Goal: Navigation & Orientation: Find specific page/section

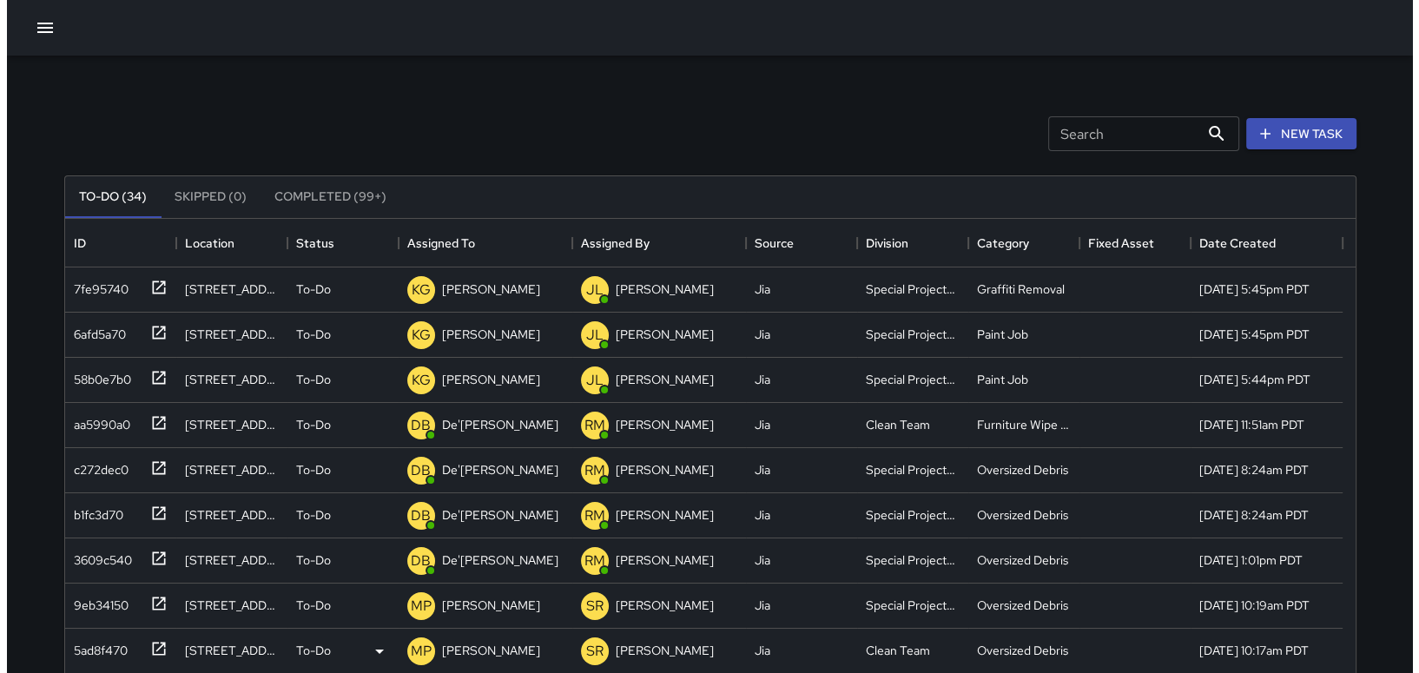
scroll to position [722, 1277]
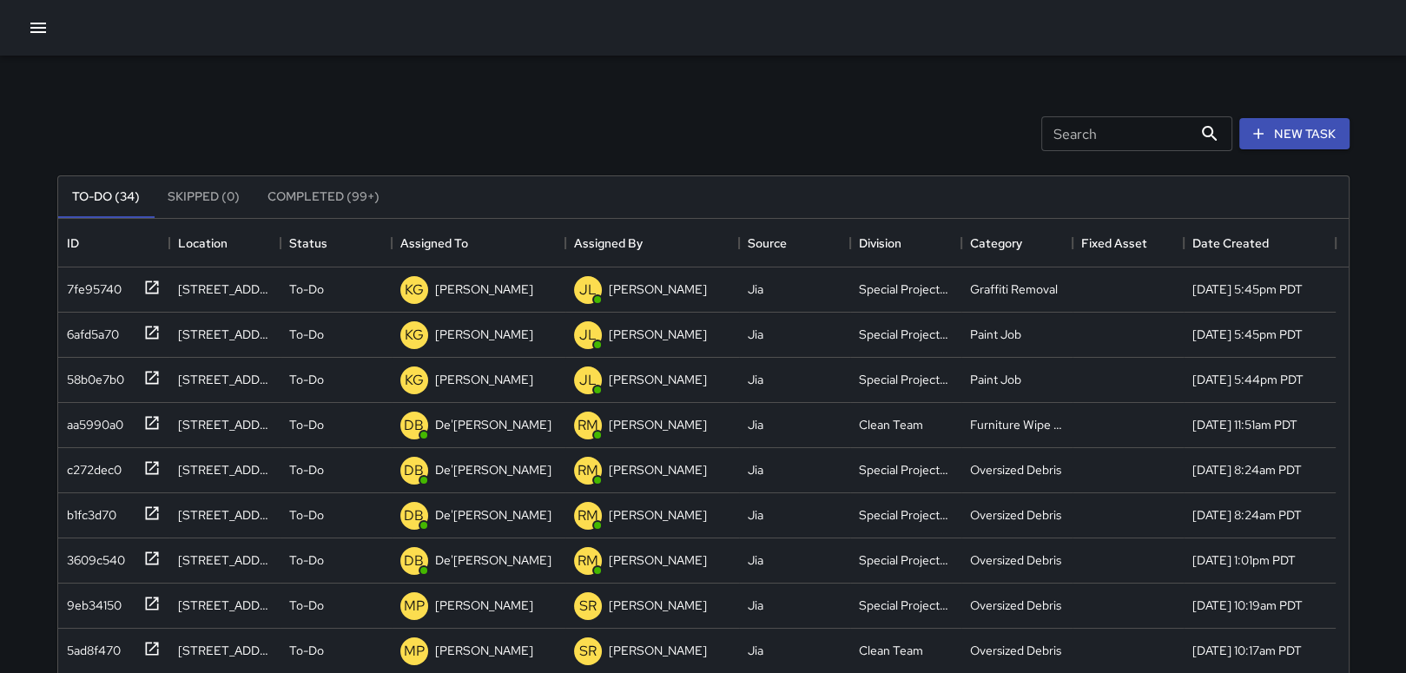
click at [41, 14] on button "button" at bounding box center [38, 27] width 35 height 35
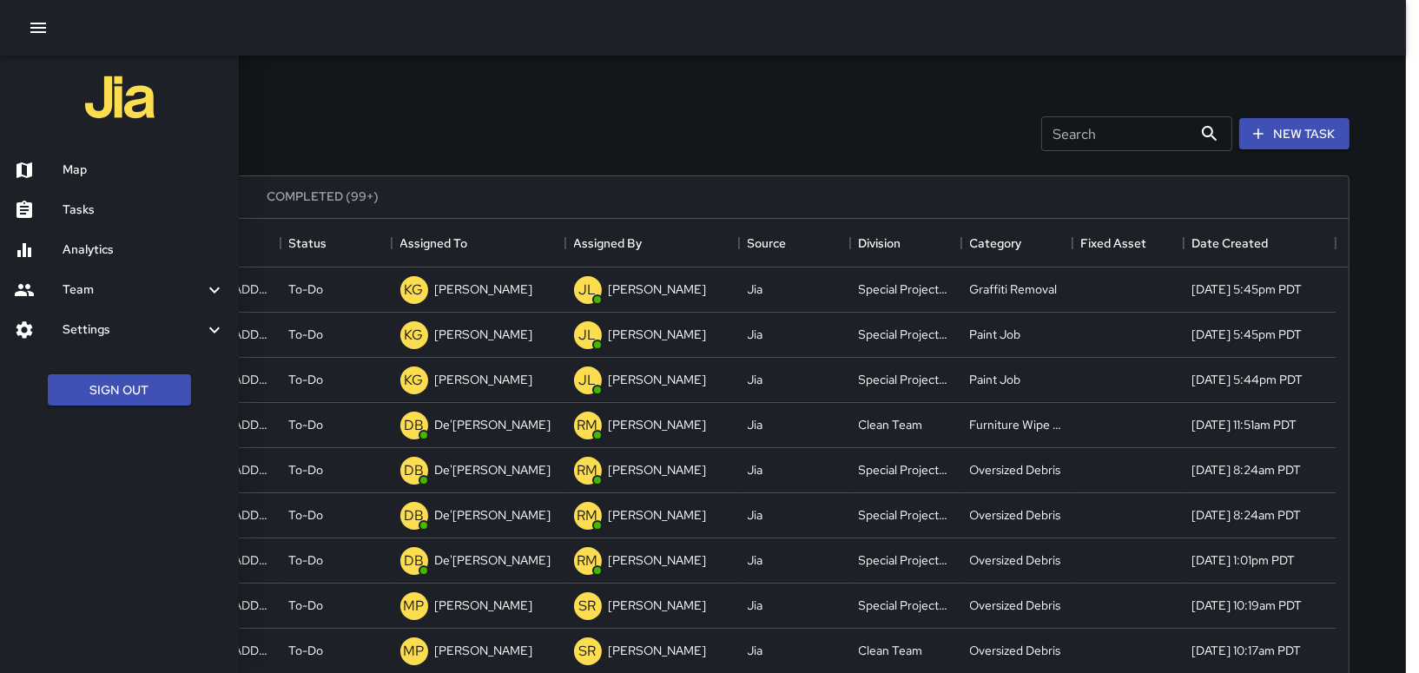
click at [118, 174] on h6 "Map" at bounding box center [144, 170] width 162 height 19
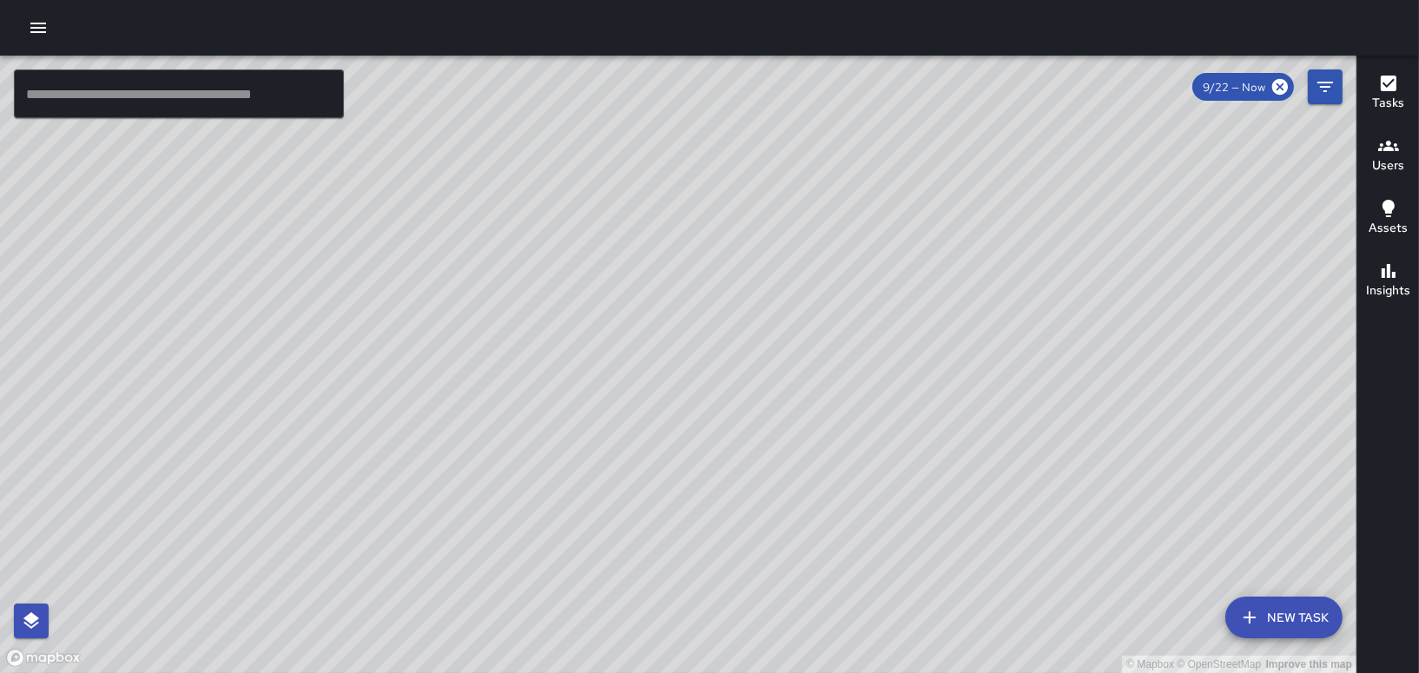
click at [1392, 139] on icon "button" at bounding box center [1388, 146] width 21 height 21
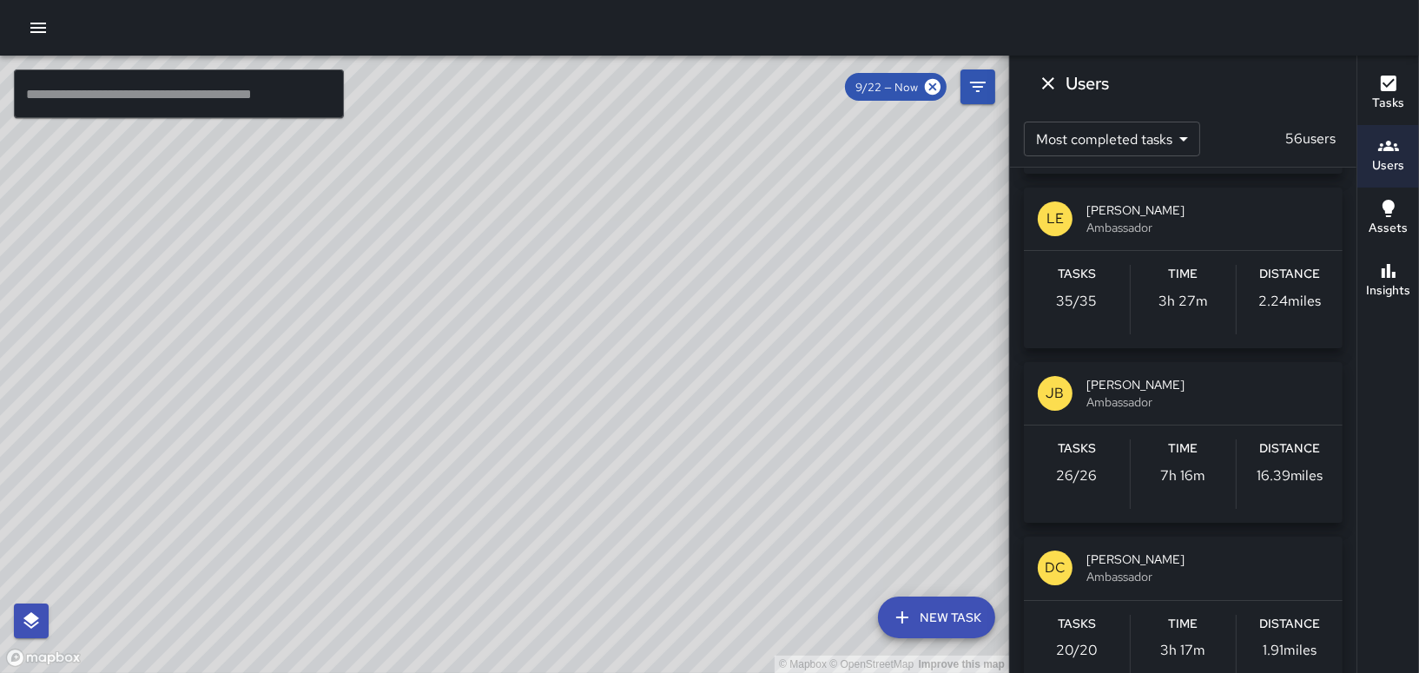
scroll to position [2258, 0]
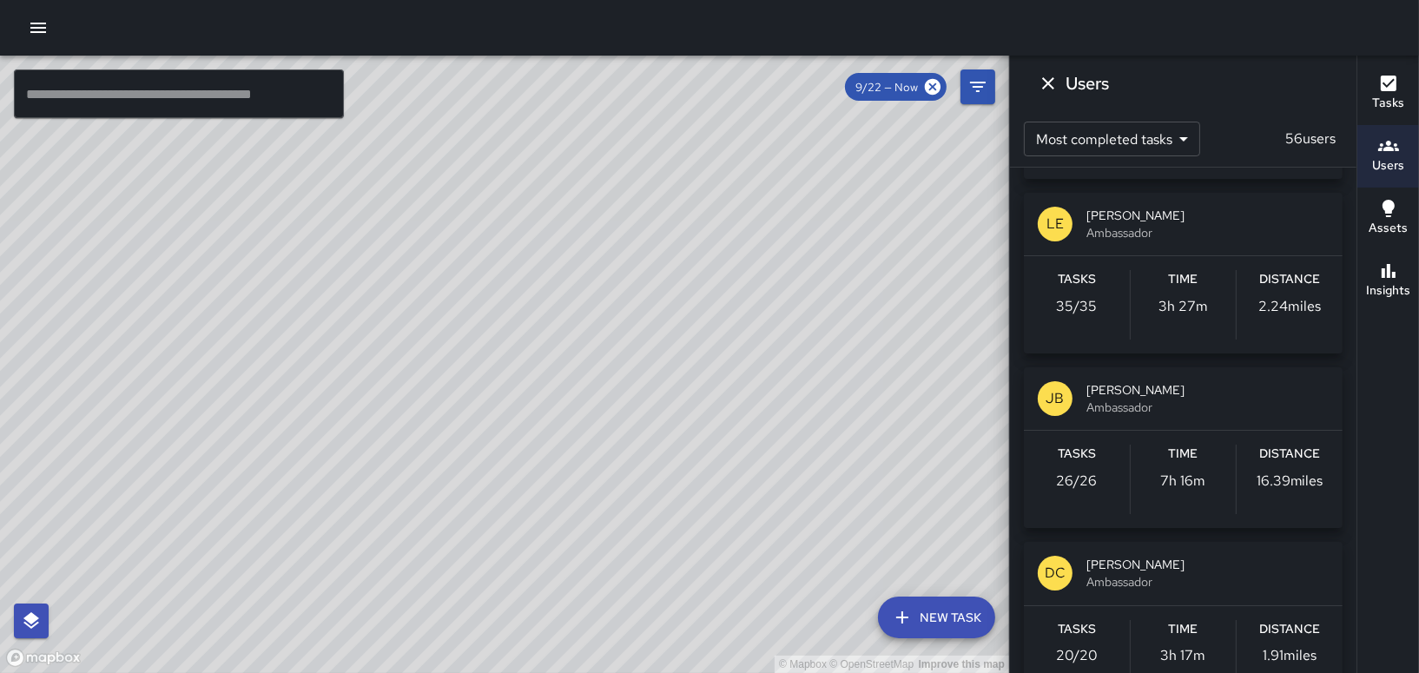
click at [1119, 248] on div "LE [PERSON_NAME] Ambassador" at bounding box center [1183, 224] width 319 height 63
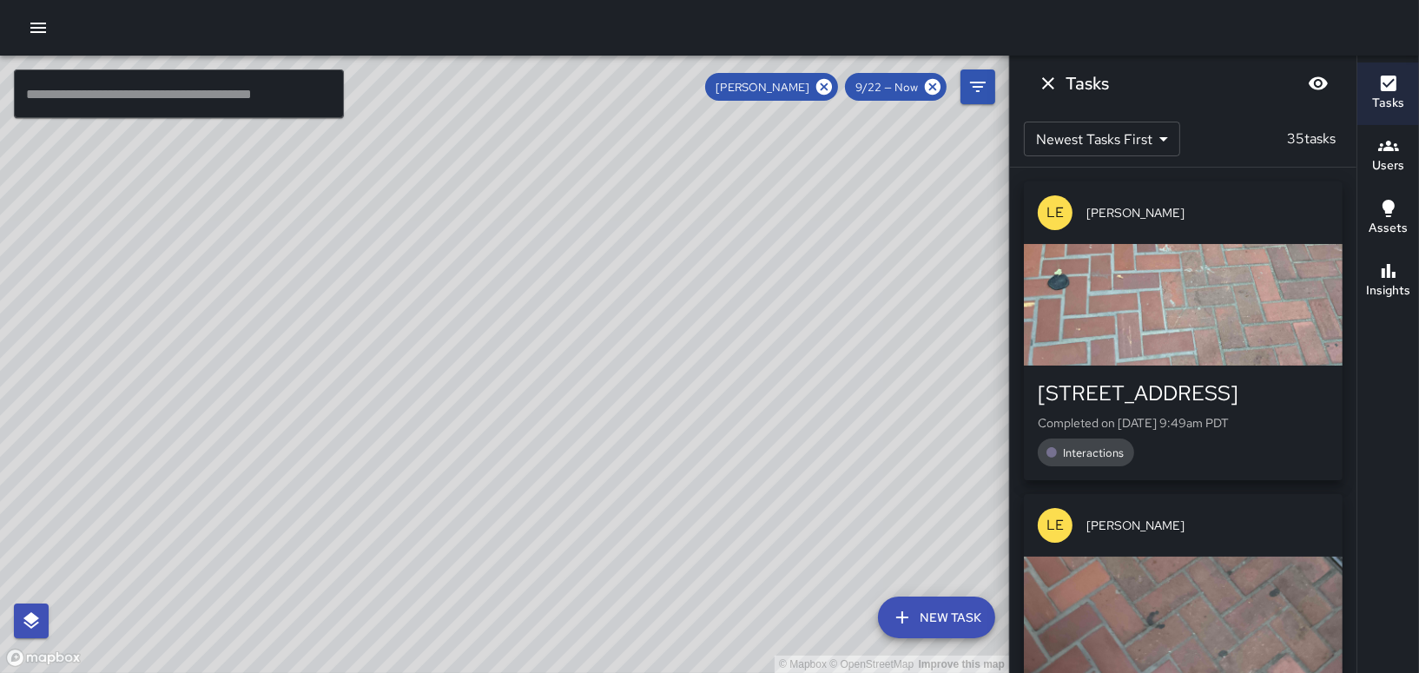
scroll to position [0, 0]
click at [790, 94] on div "[PERSON_NAME]" at bounding box center [771, 87] width 133 height 28
click at [828, 89] on icon at bounding box center [824, 87] width 16 height 16
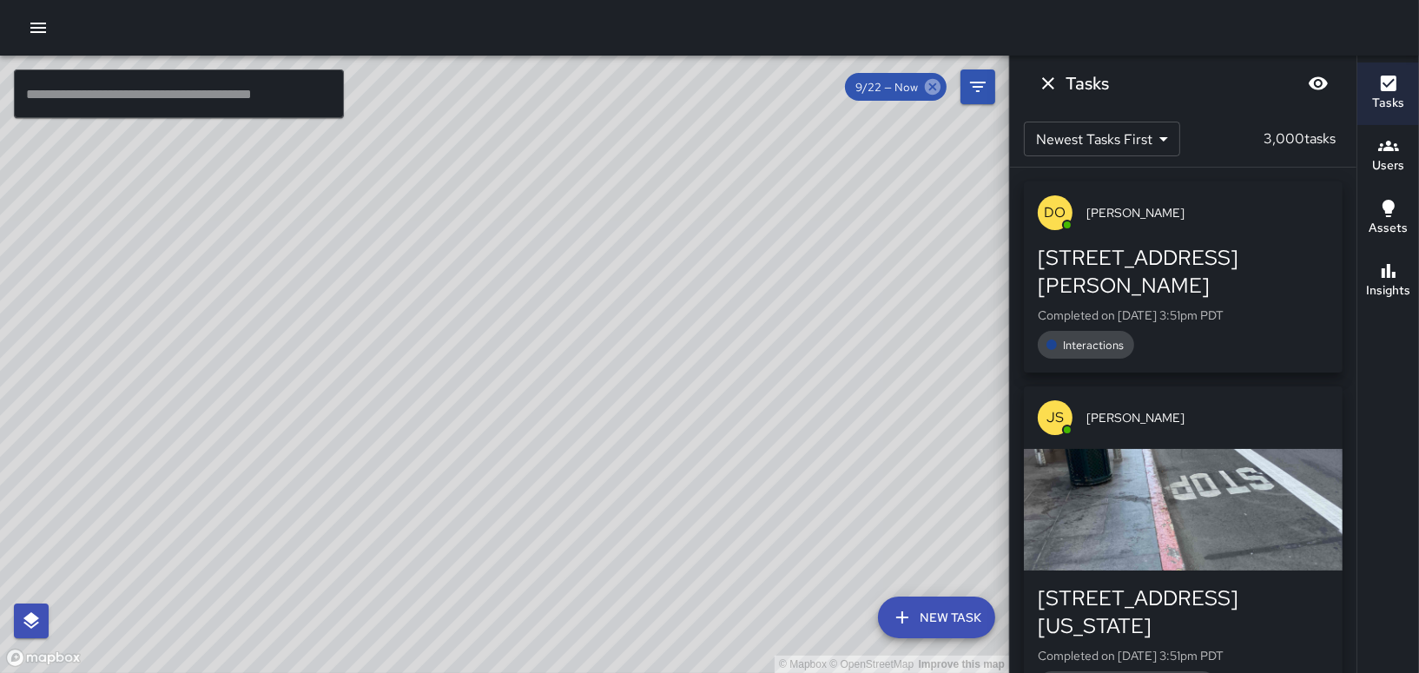
click at [933, 88] on icon at bounding box center [933, 87] width 16 height 16
click at [1403, 168] on h6 "Users" at bounding box center [1388, 165] width 32 height 19
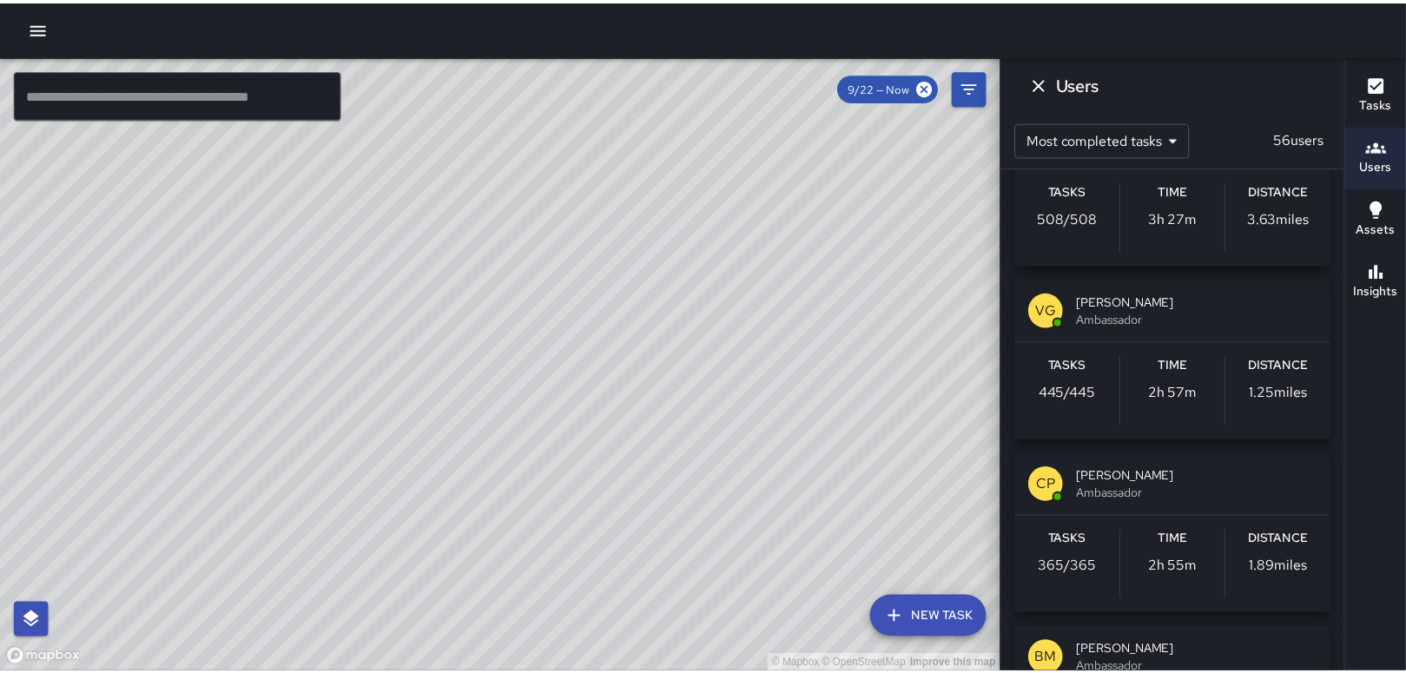
scroll to position [261, 0]
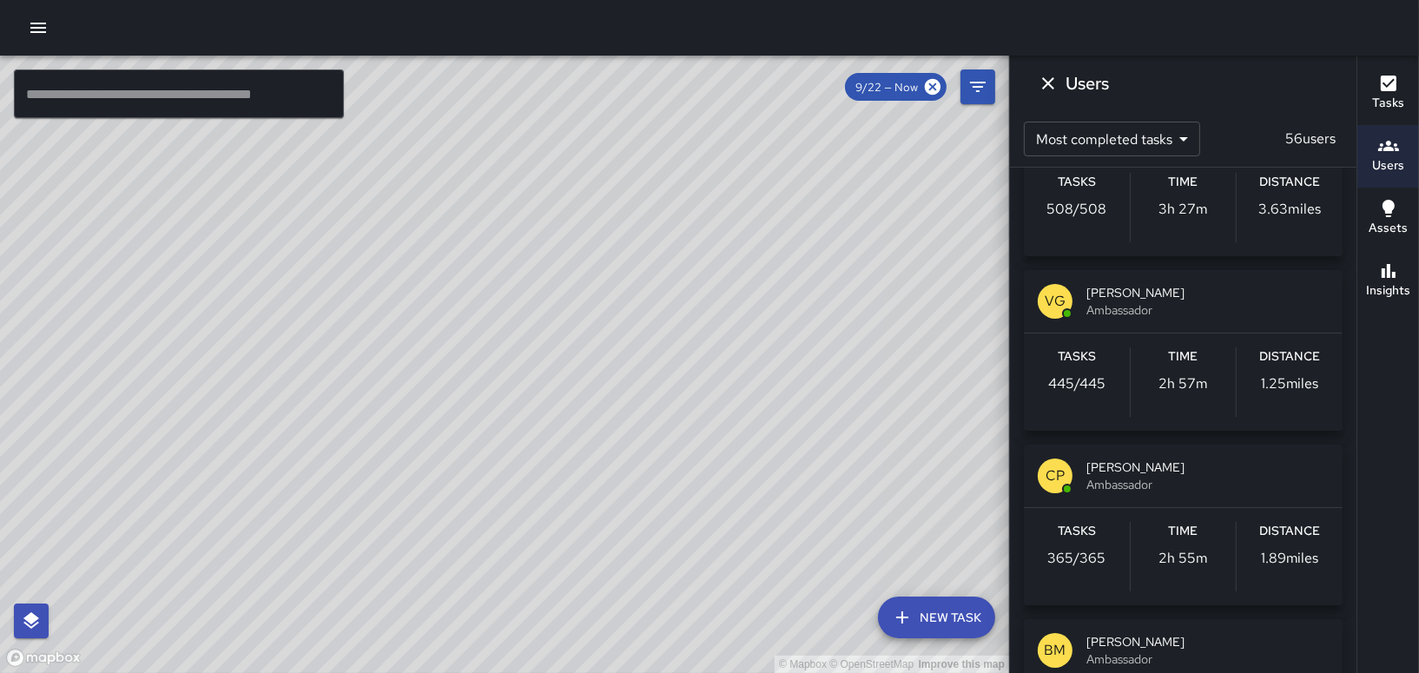
click at [35, 27] on icon "button" at bounding box center [38, 28] width 16 height 10
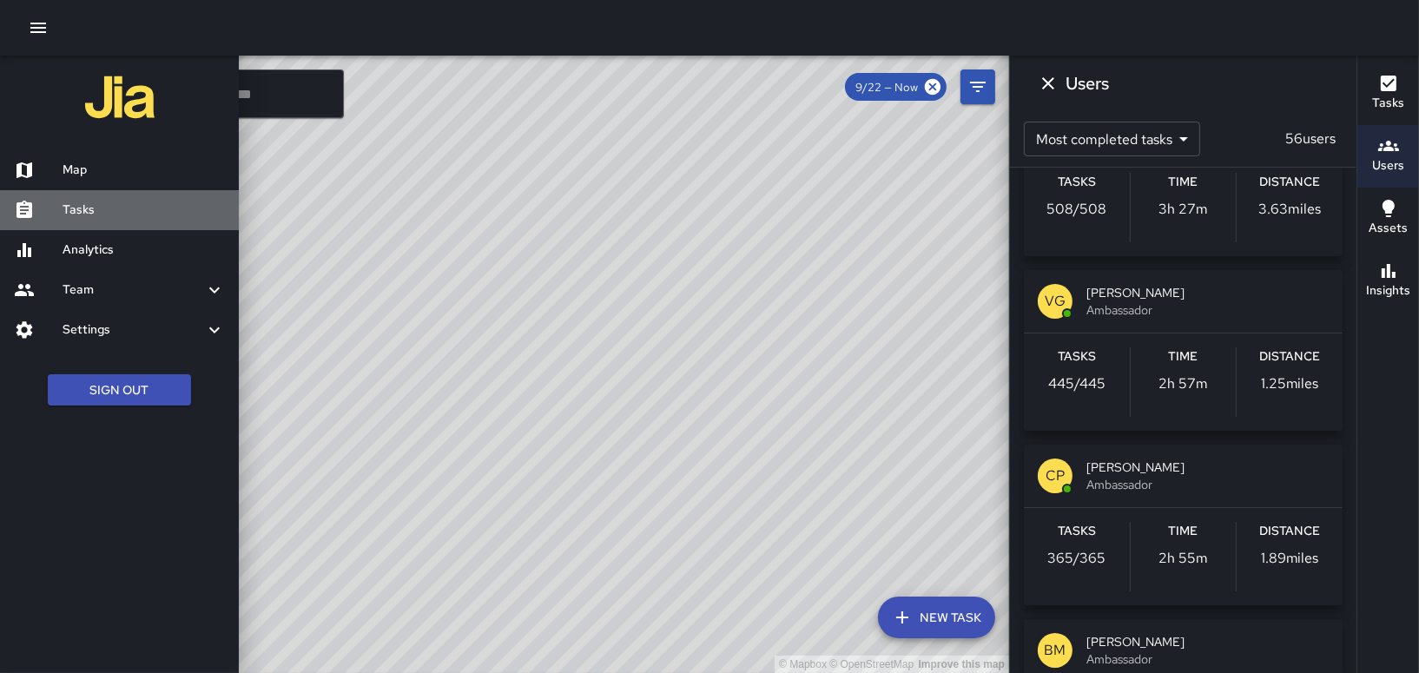
click at [67, 205] on h6 "Tasks" at bounding box center [144, 210] width 162 height 19
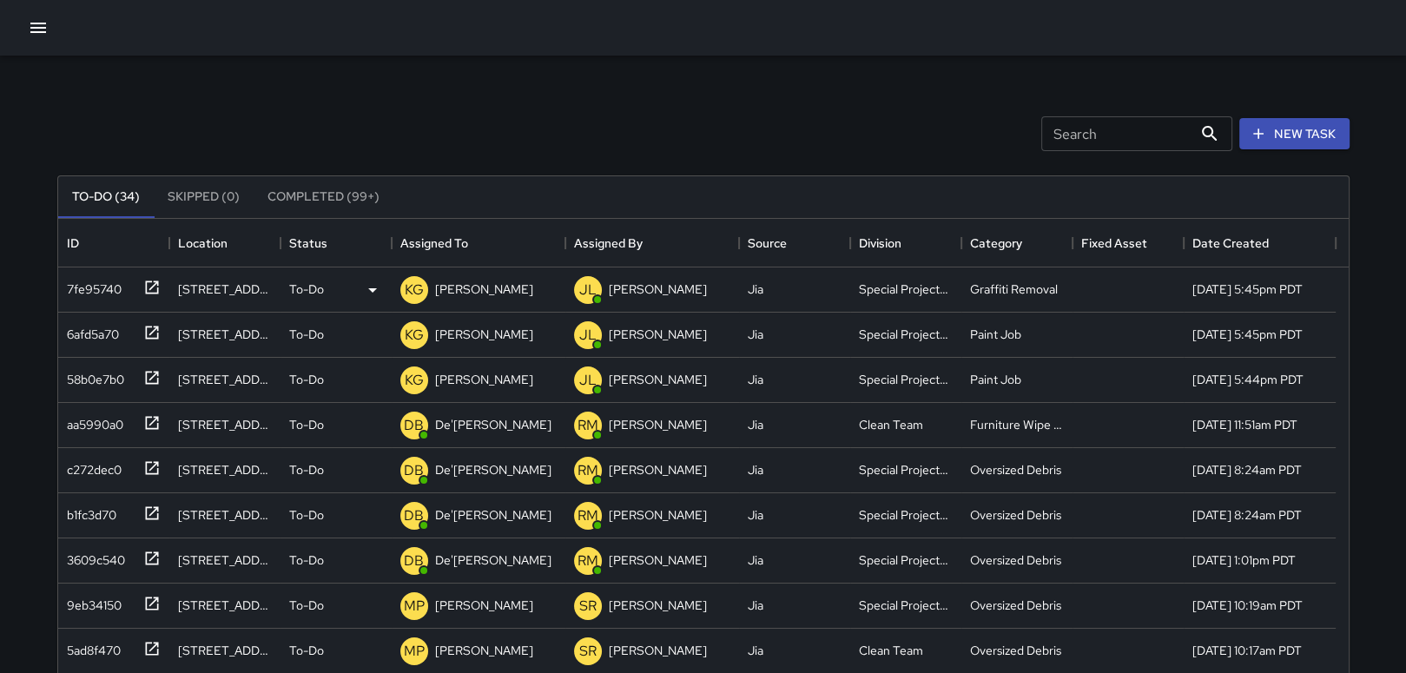
scroll to position [722, 1277]
click at [37, 22] on icon "button" at bounding box center [38, 27] width 21 height 21
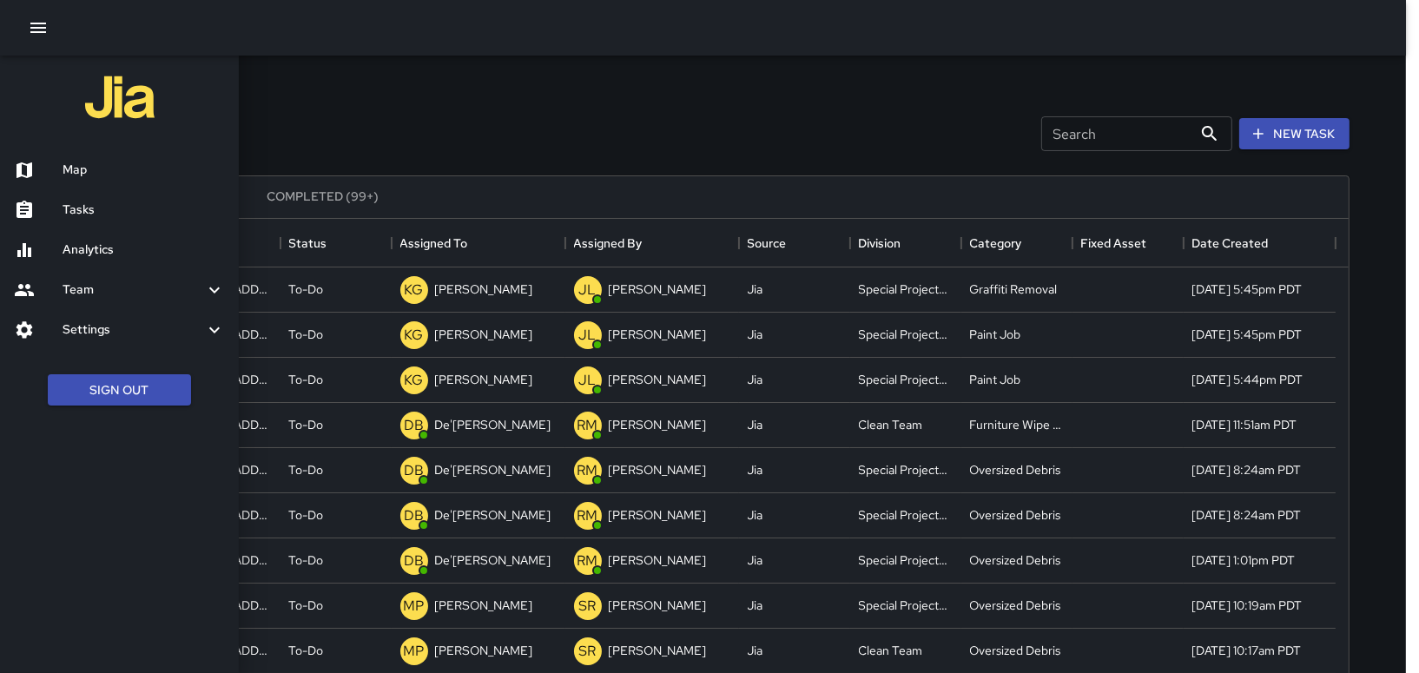
click at [87, 253] on h6 "Analytics" at bounding box center [144, 250] width 162 height 19
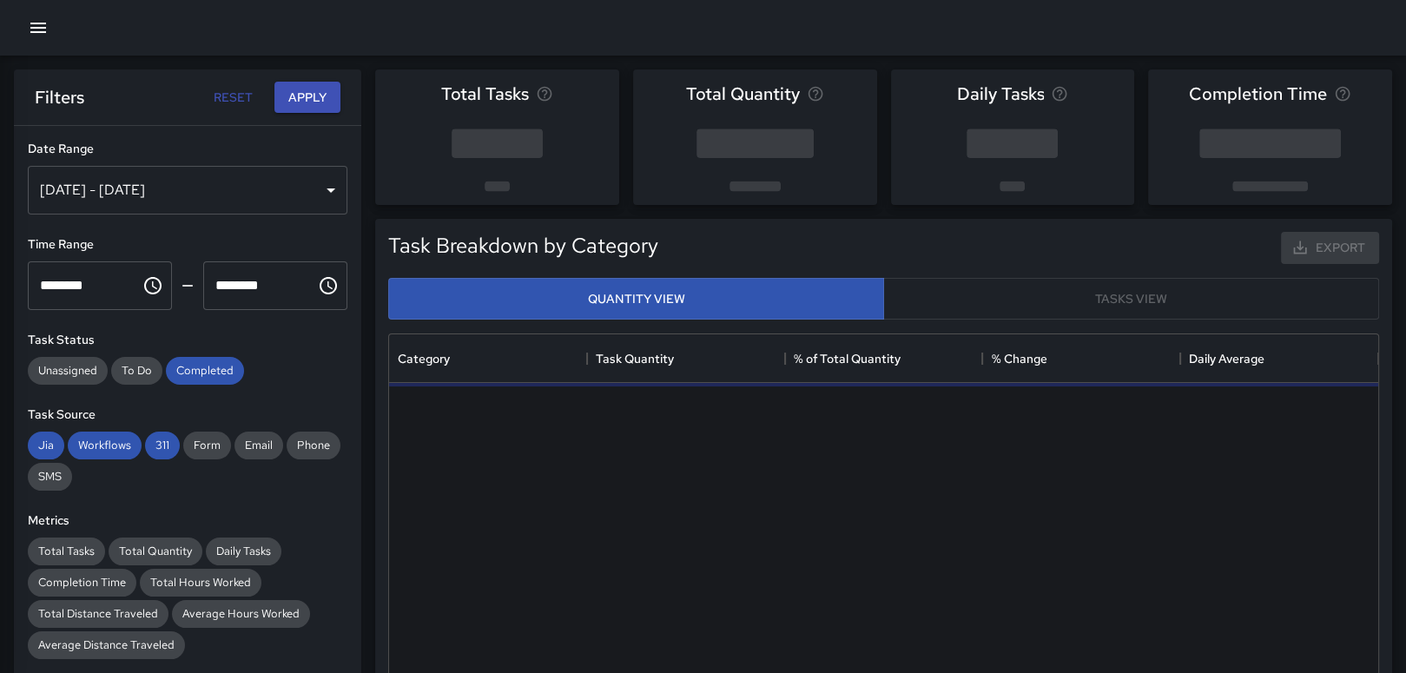
scroll to position [14, 14]
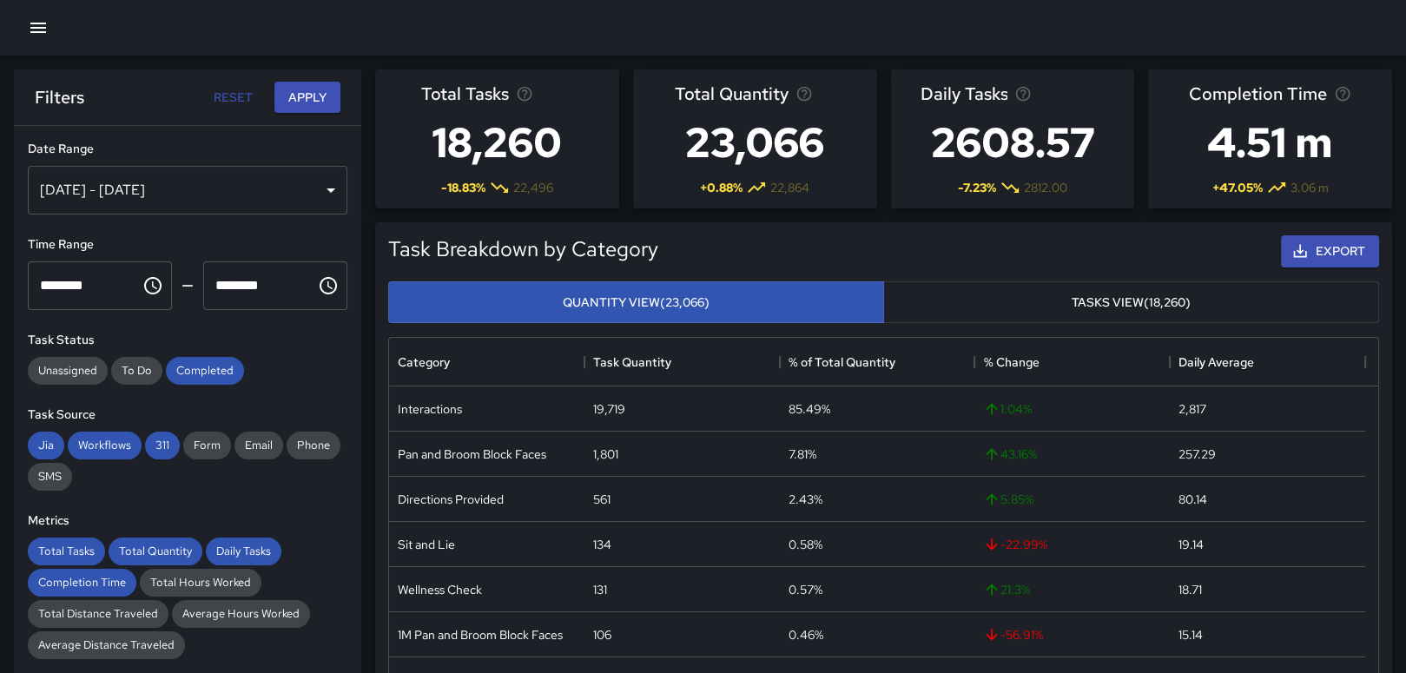
click at [116, 188] on div "[DATE] - [DATE]" at bounding box center [188, 190] width 320 height 49
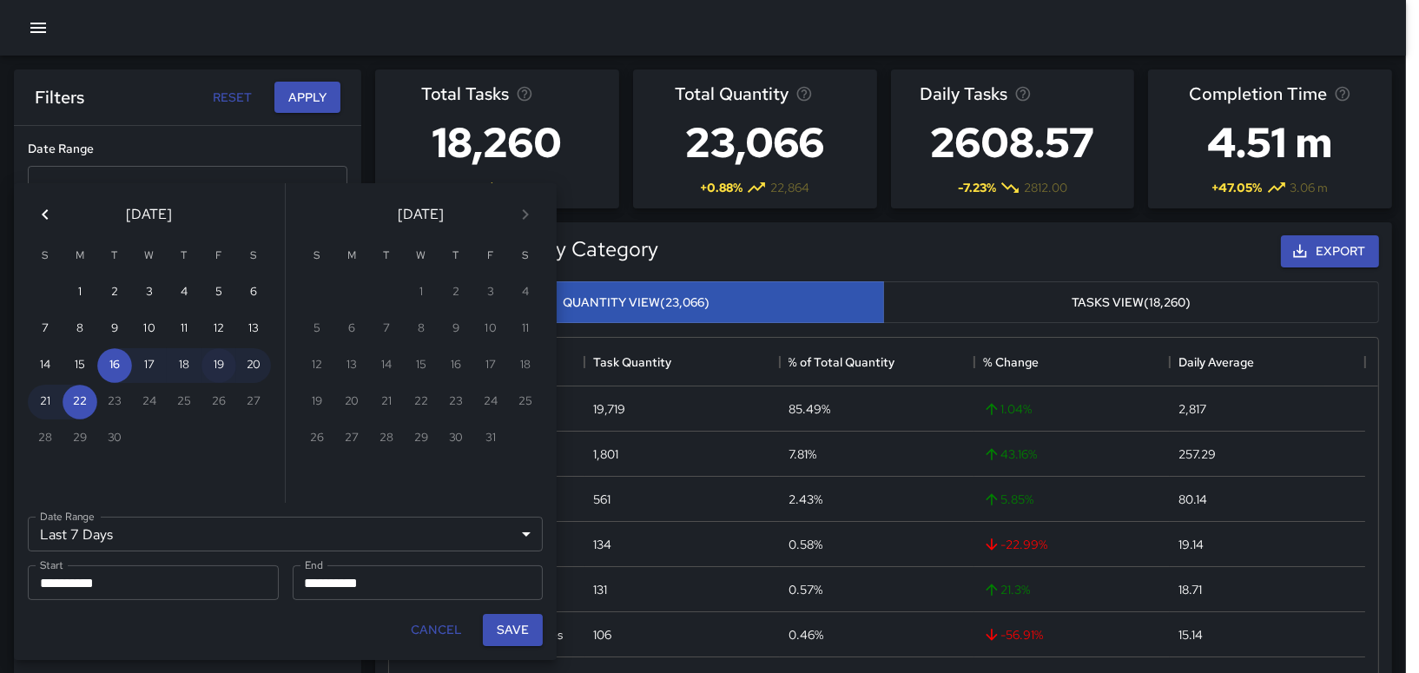
click at [222, 361] on button "19" at bounding box center [219, 365] width 35 height 35
type input "******"
type input "**********"
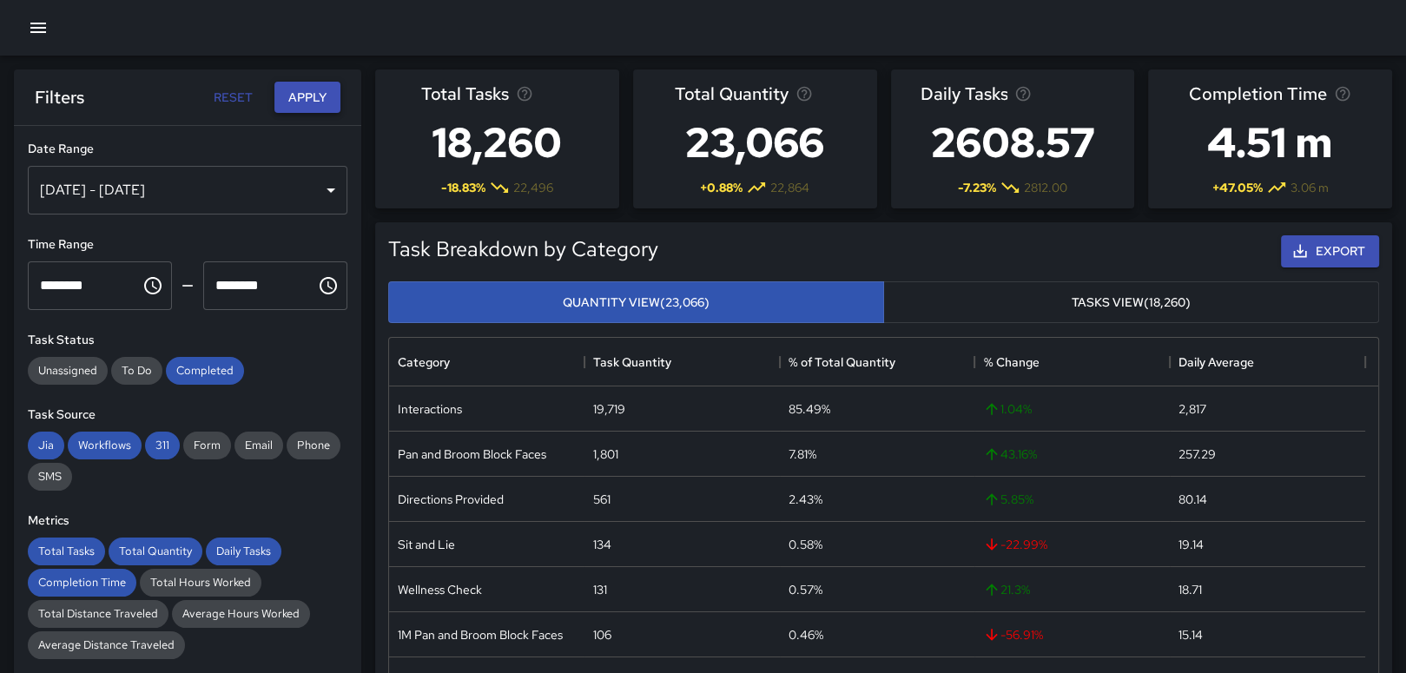
click at [314, 109] on button "Apply" at bounding box center [307, 98] width 66 height 32
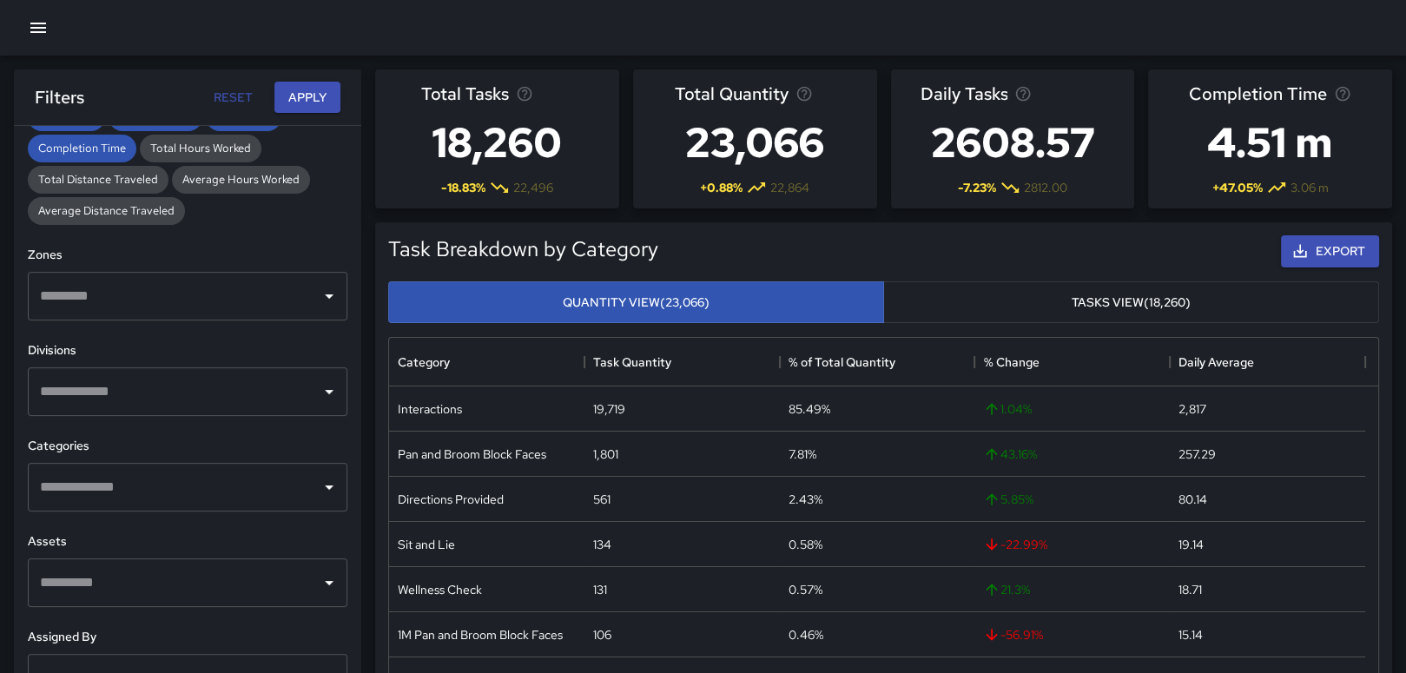
scroll to position [502, 0]
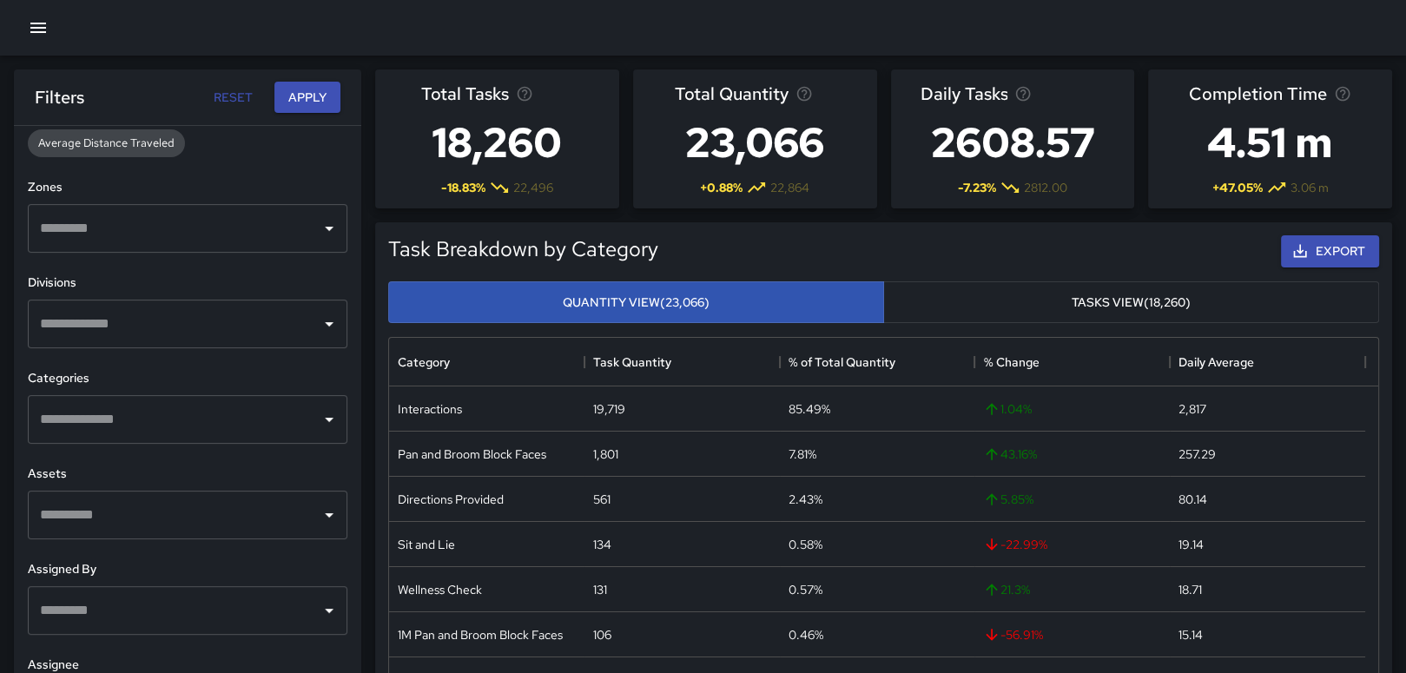
click at [113, 614] on input "text" at bounding box center [175, 610] width 278 height 33
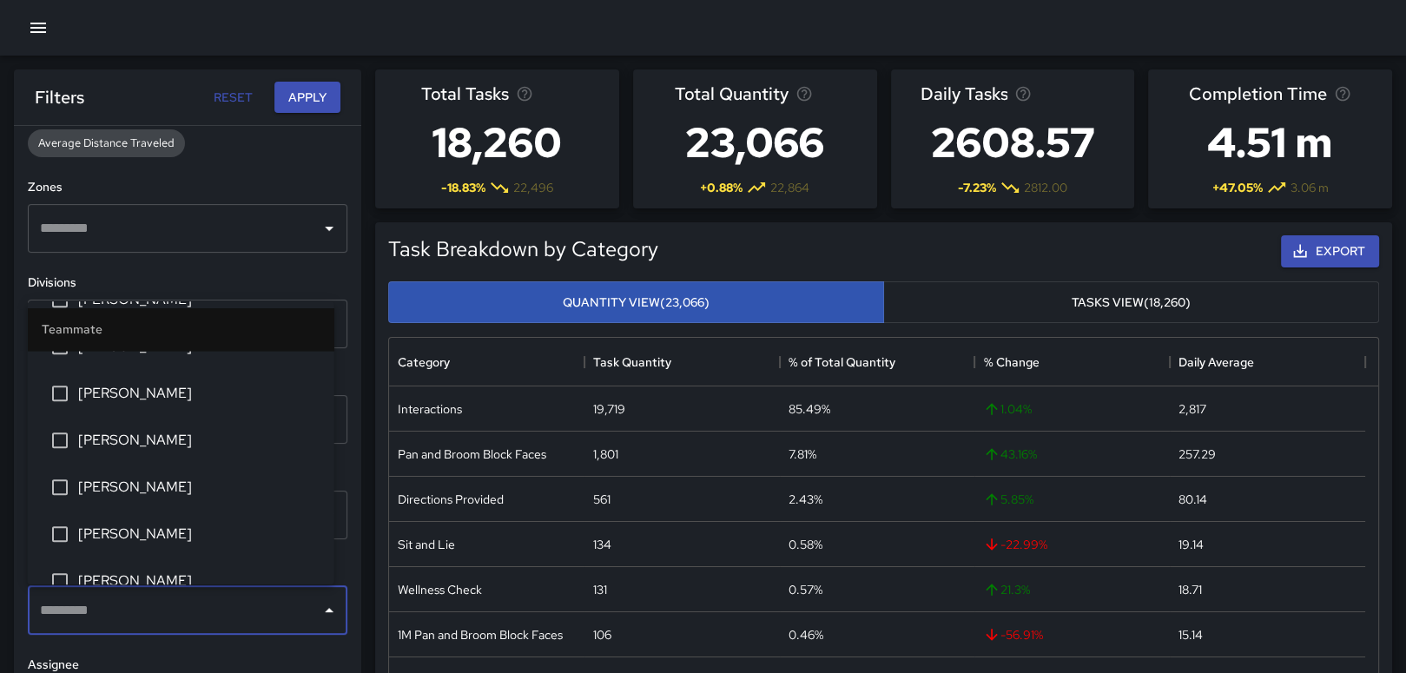
scroll to position [2172, 0]
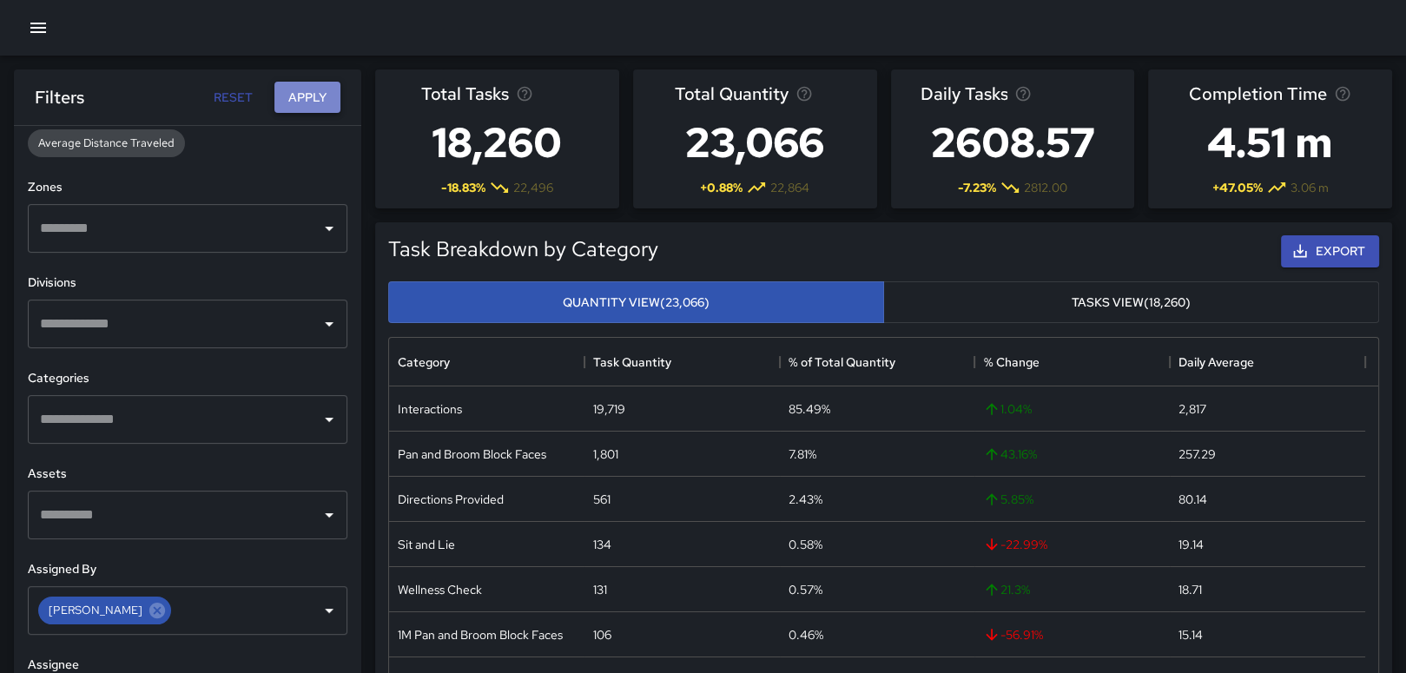
click at [317, 82] on button "Apply" at bounding box center [307, 98] width 66 height 32
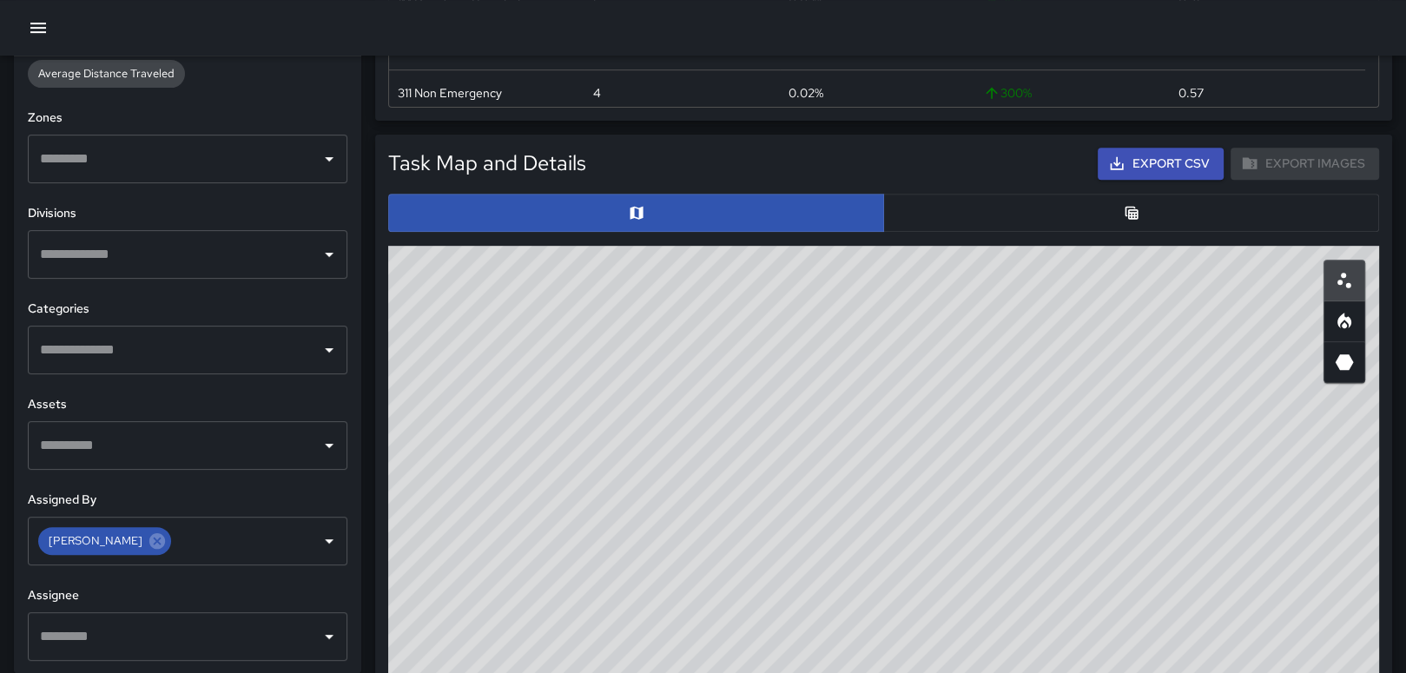
scroll to position [955, 0]
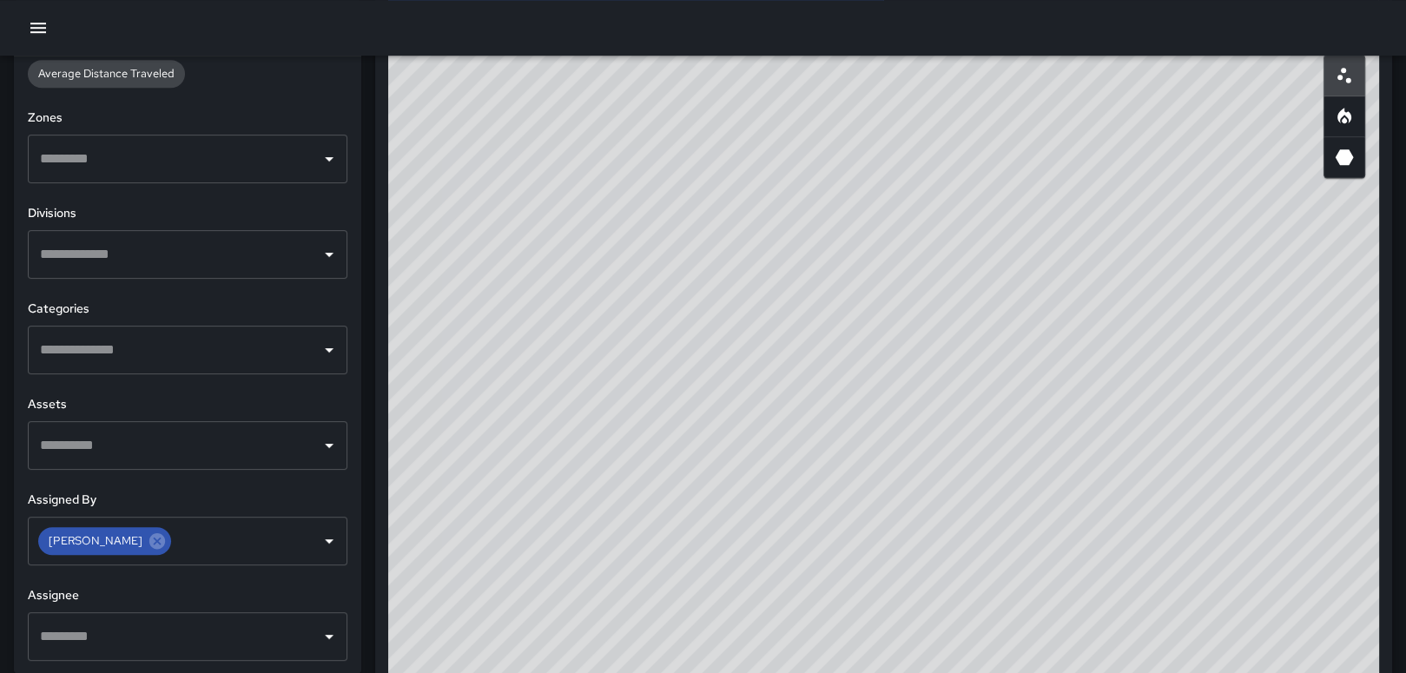
drag, startPoint x: 689, startPoint y: 407, endPoint x: 1151, endPoint y: 374, distance: 463.2
click at [1151, 374] on div "© Mapbox © OpenStreetMap Improve this map" at bounding box center [883, 388] width 991 height 695
drag, startPoint x: 651, startPoint y: 372, endPoint x: 913, endPoint y: 429, distance: 267.7
click at [919, 430] on div "© Mapbox © OpenStreetMap Improve this map" at bounding box center [883, 388] width 991 height 695
click at [156, 625] on input "text" at bounding box center [175, 636] width 278 height 33
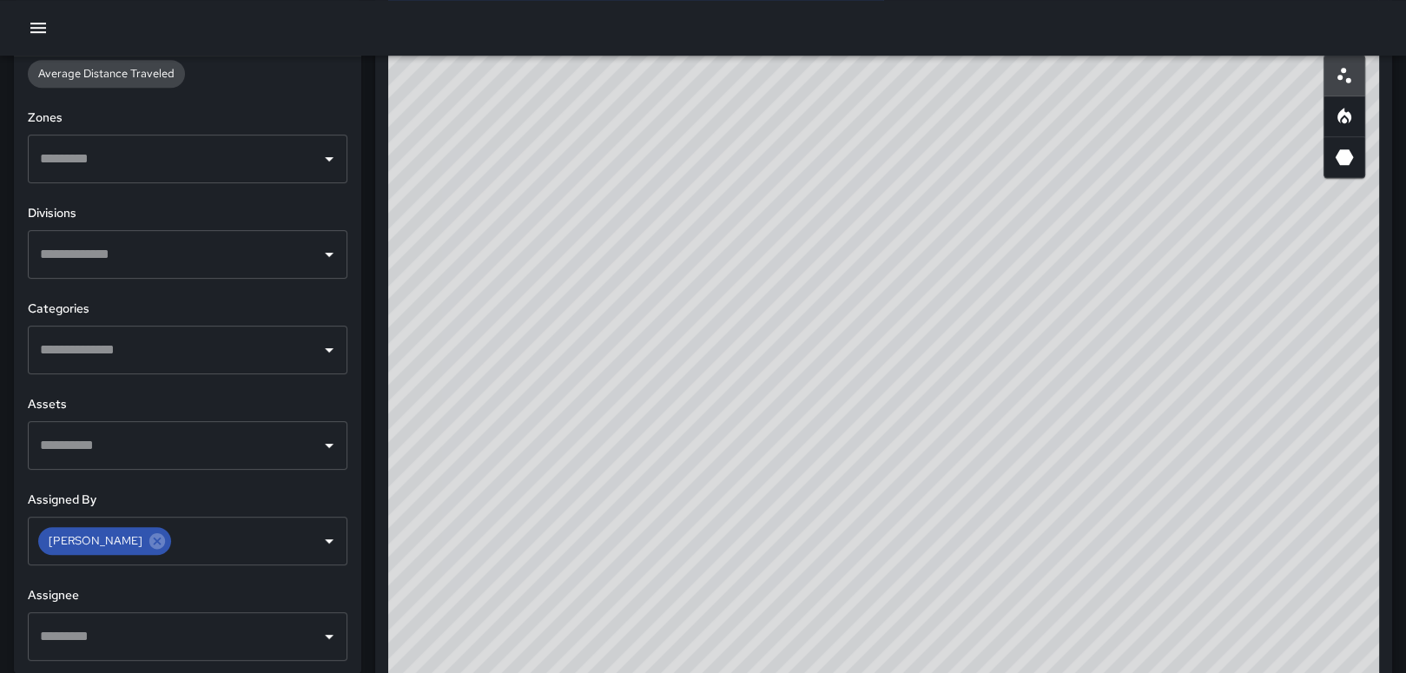
click at [175, 279] on div "**********" at bounding box center [187, 364] width 347 height 617
click at [301, 543] on icon "Clear" at bounding box center [306, 541] width 10 height 10
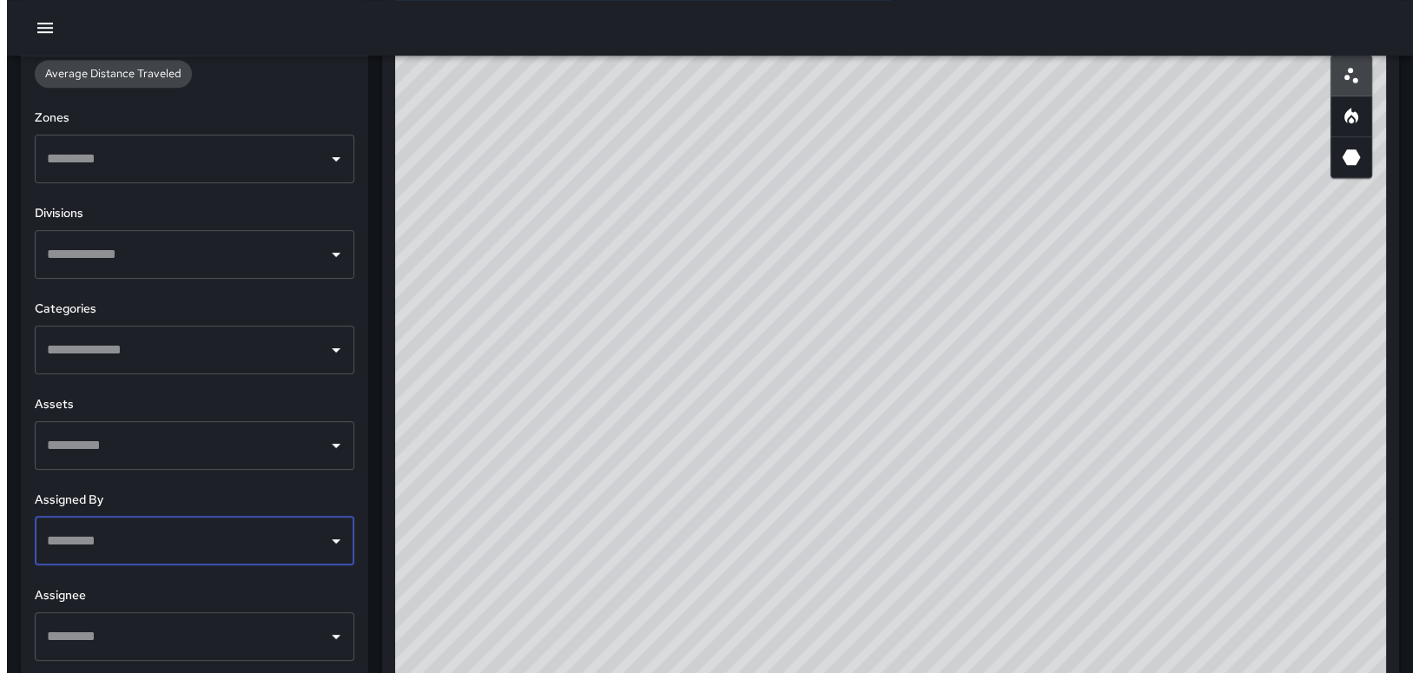
scroll to position [434, 0]
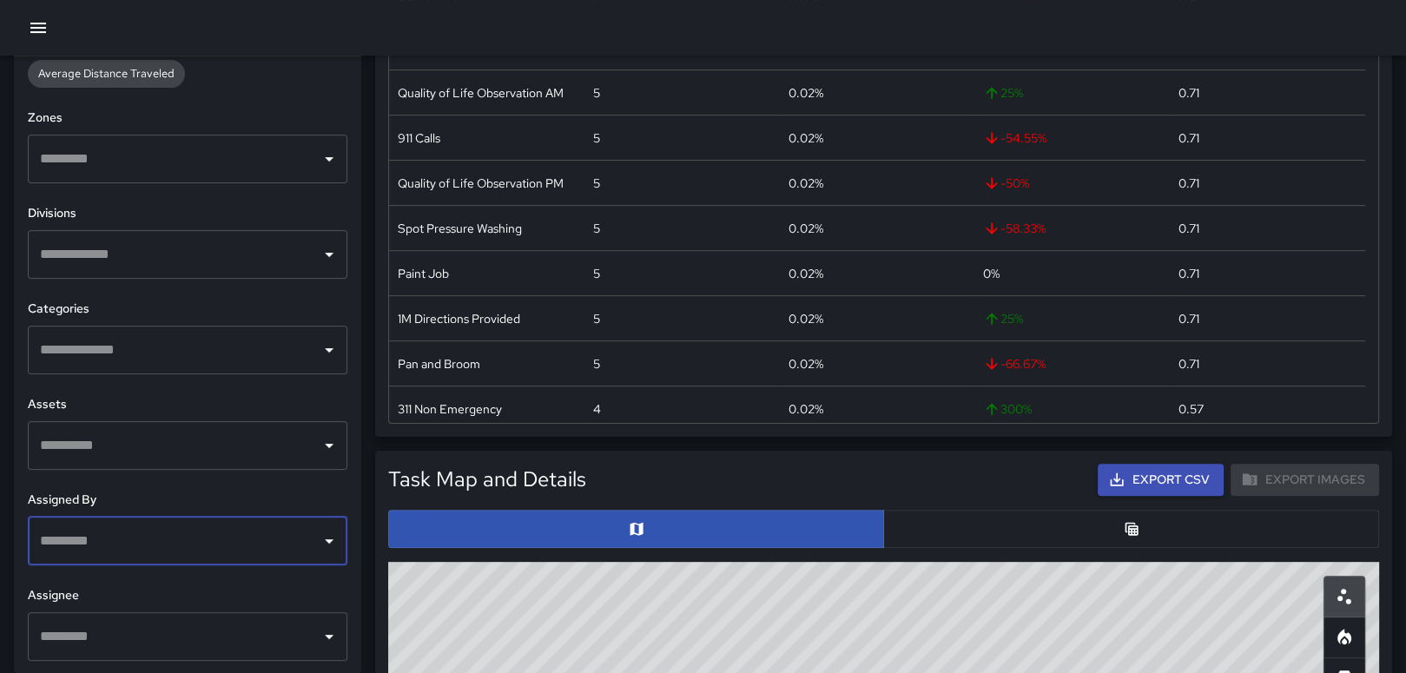
click at [33, 13] on button "button" at bounding box center [38, 27] width 35 height 35
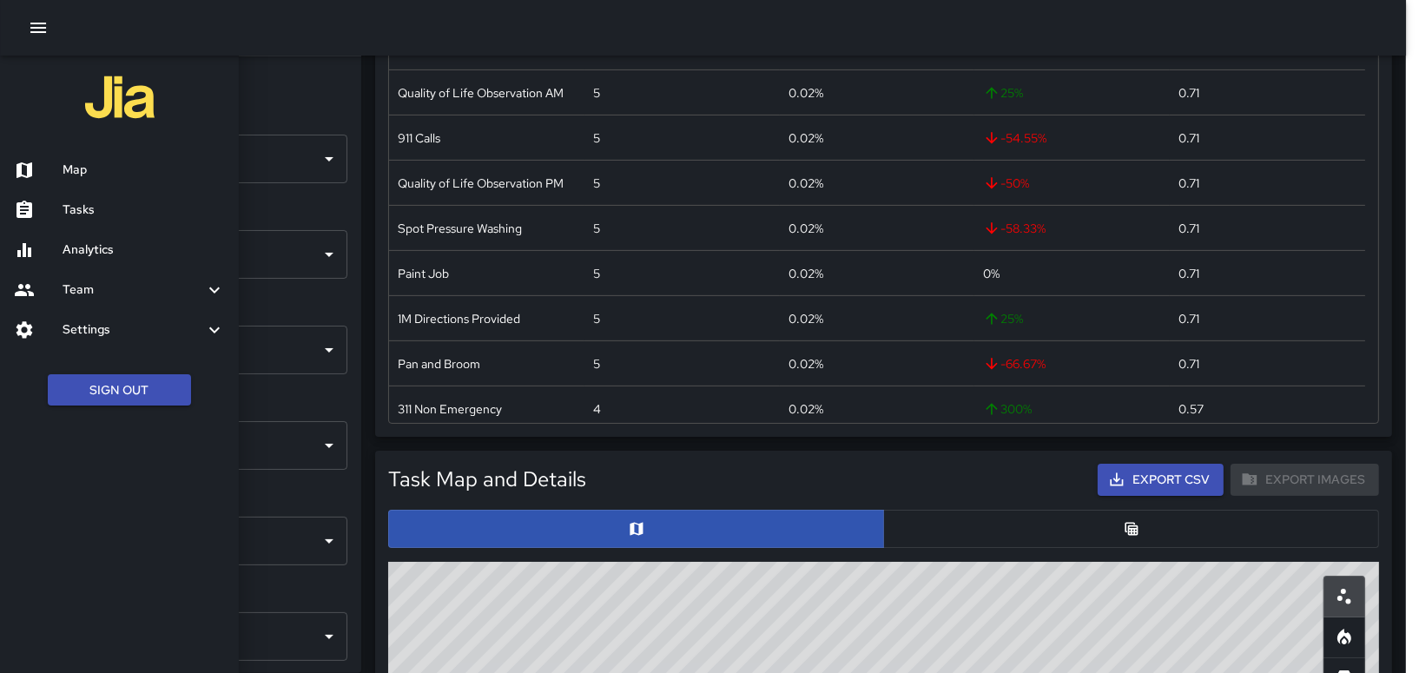
click at [66, 166] on h6 "Map" at bounding box center [144, 170] width 162 height 19
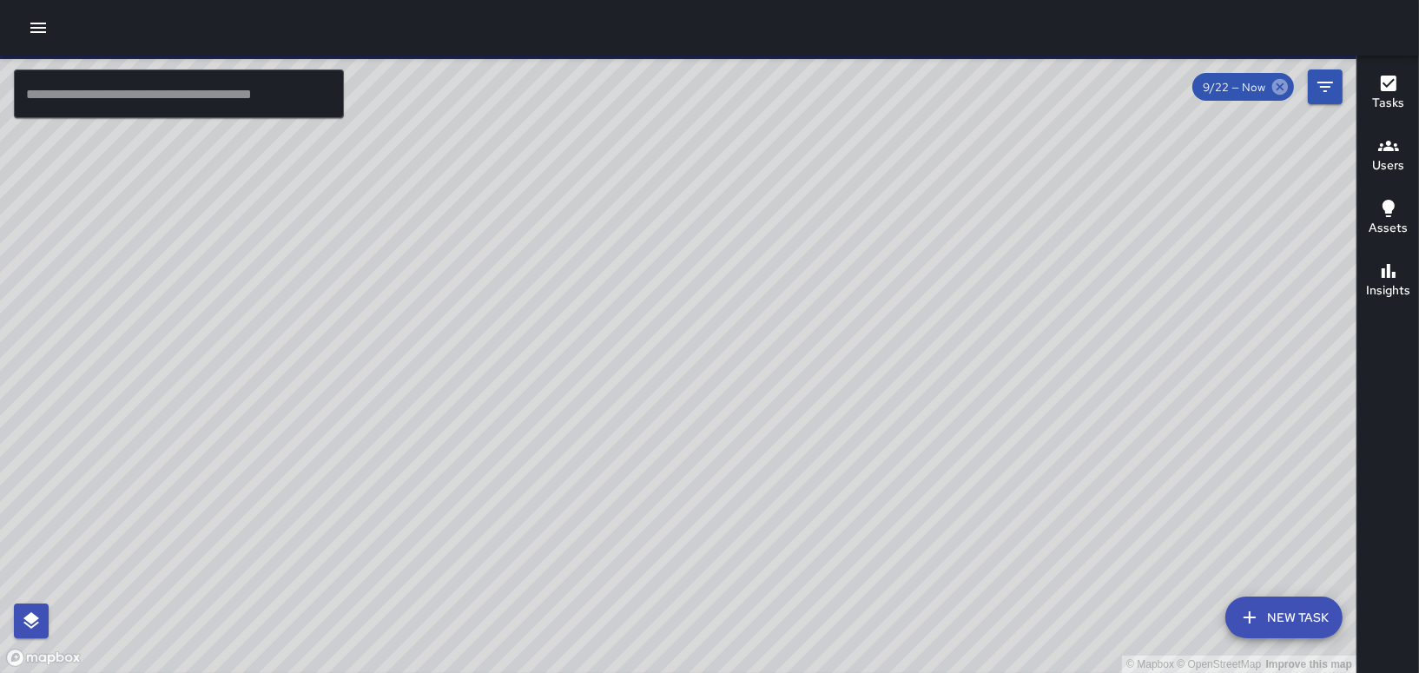
click at [1279, 88] on icon at bounding box center [1280, 86] width 19 height 19
click at [1250, 86] on span "9/22 — Now" at bounding box center [1234, 87] width 83 height 15
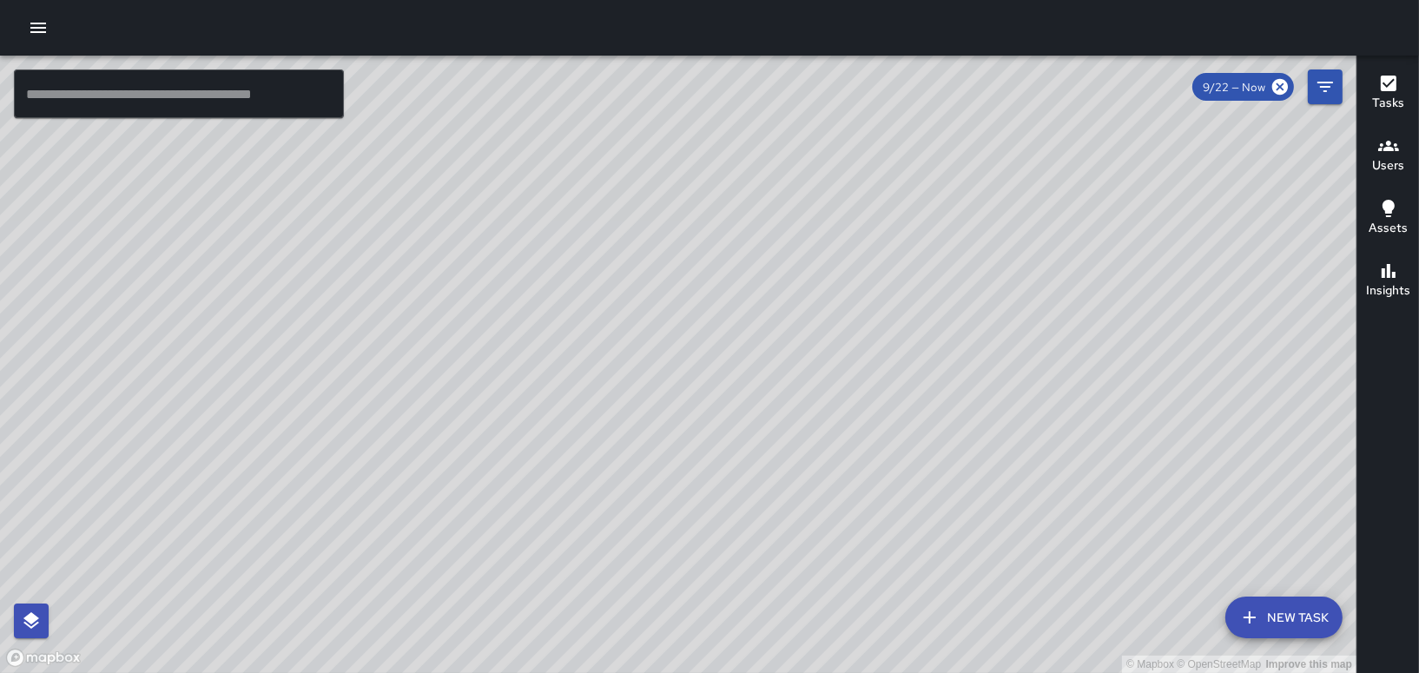
click at [1213, 83] on span "9/22 — Now" at bounding box center [1234, 87] width 83 height 15
click at [1279, 88] on icon at bounding box center [1280, 86] width 19 height 19
click at [1213, 93] on span "9/22 — Now" at bounding box center [1234, 87] width 83 height 15
click at [1258, 94] on div "9/22 — Now" at bounding box center [1244, 87] width 102 height 28
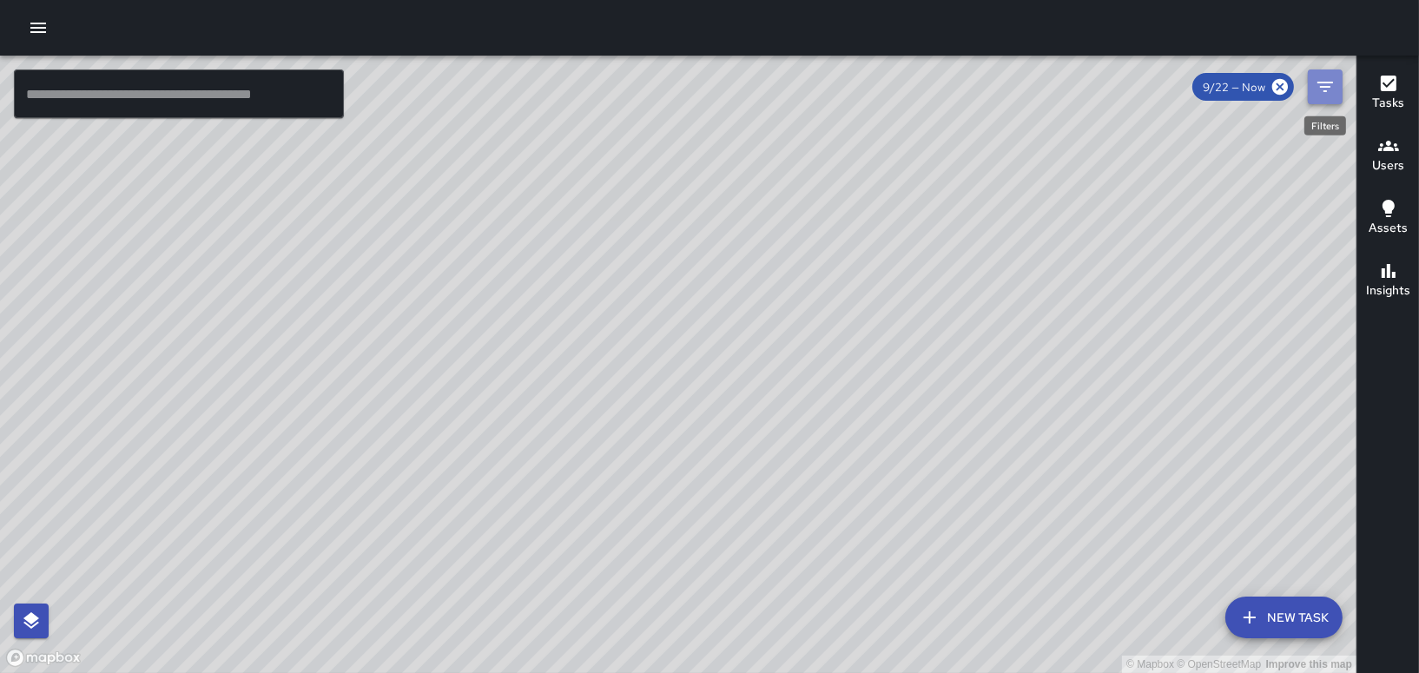
click at [1322, 88] on icon "Filters" at bounding box center [1325, 86] width 21 height 21
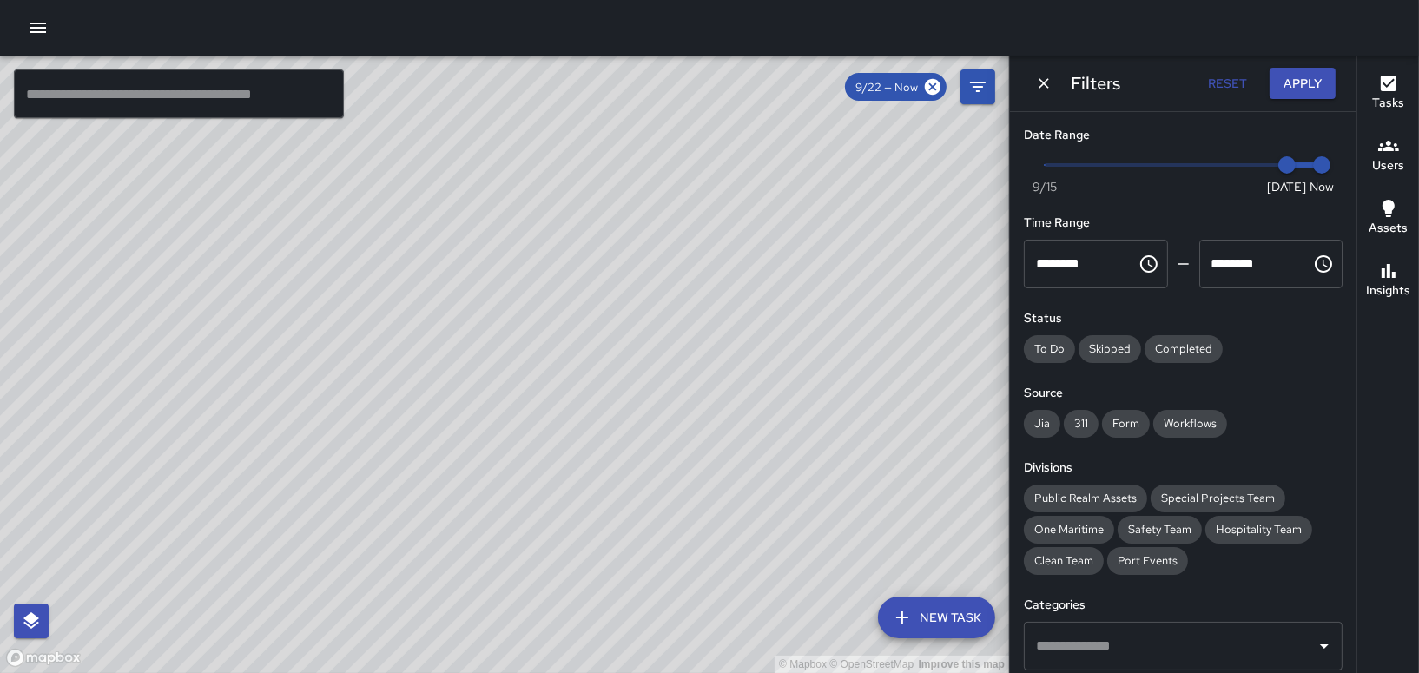
click at [1139, 270] on icon "Choose time, selected time is 12:00 AM" at bounding box center [1149, 264] width 21 height 21
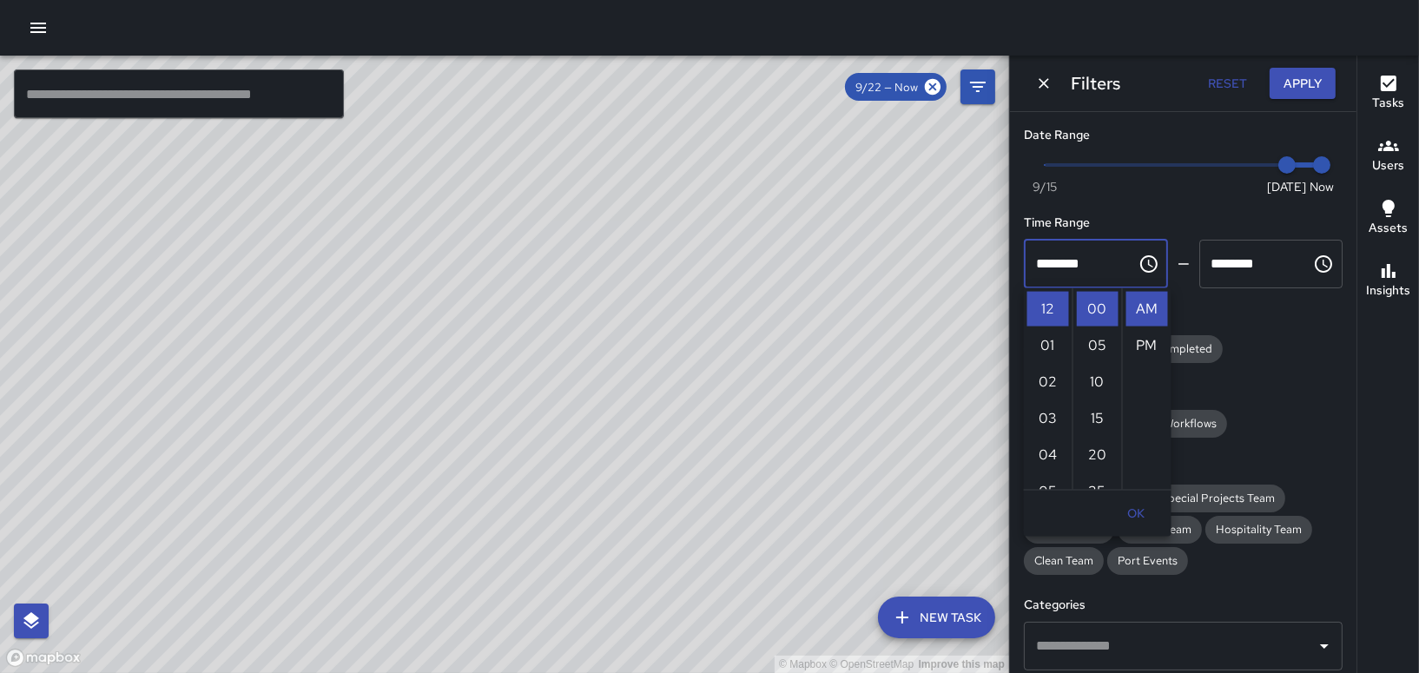
click at [1150, 185] on div "Now [DATE] [DATE] 3:53 pm" at bounding box center [1183, 176] width 319 height 48
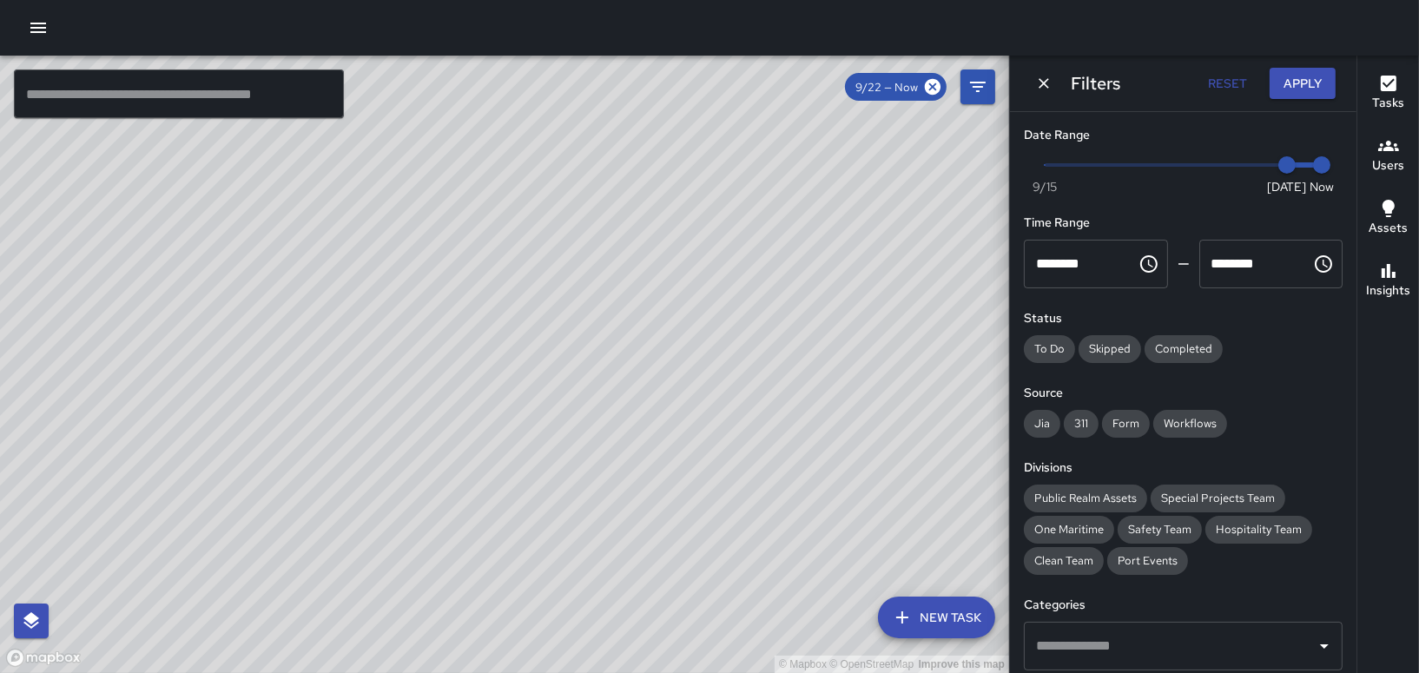
type input "*"
click at [1156, 163] on span at bounding box center [1183, 164] width 277 height 3
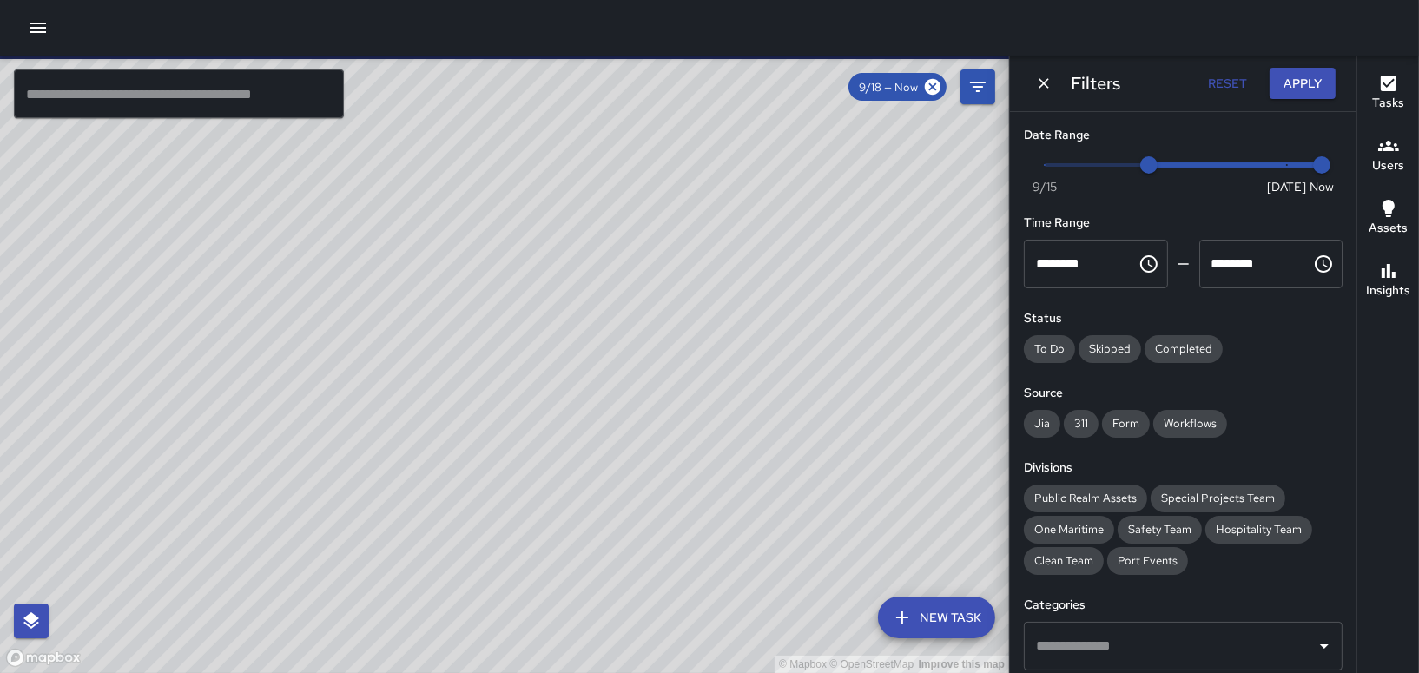
click at [1263, 163] on span "Now [DATE] [DATE] 3:54 pm" at bounding box center [1183, 165] width 277 height 26
type input "*"
drag, startPoint x: 1264, startPoint y: 165, endPoint x: 1166, endPoint y: 170, distance: 98.3
click at [1175, 170] on span "9/19" at bounding box center [1183, 164] width 17 height 17
type input "*"
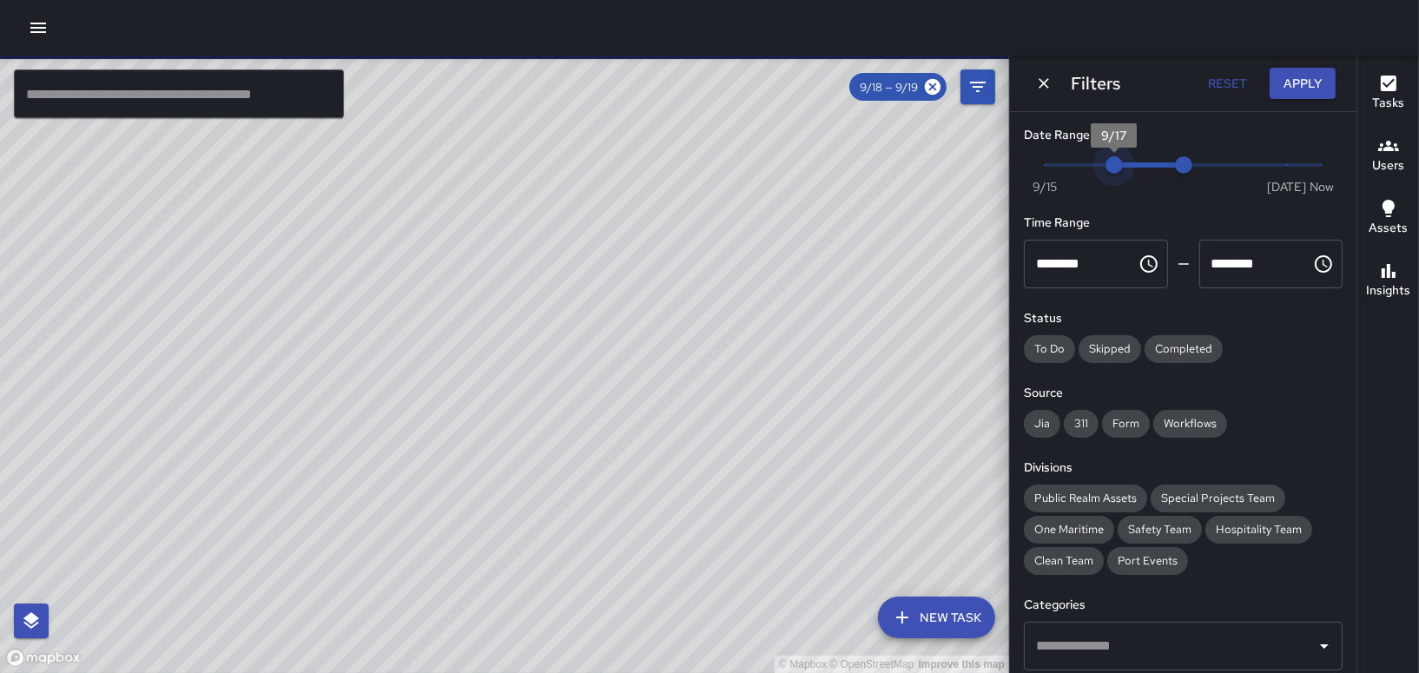
drag, startPoint x: 1137, startPoint y: 163, endPoint x: 1126, endPoint y: 163, distance: 11.3
click at [1123, 163] on span "9/17" at bounding box center [1114, 164] width 17 height 17
type input "*"
drag, startPoint x: 1175, startPoint y: 167, endPoint x: 1114, endPoint y: 160, distance: 62.1
click at [1105, 169] on span "Now [DATE] 9/17 9/18" at bounding box center [1183, 165] width 277 height 26
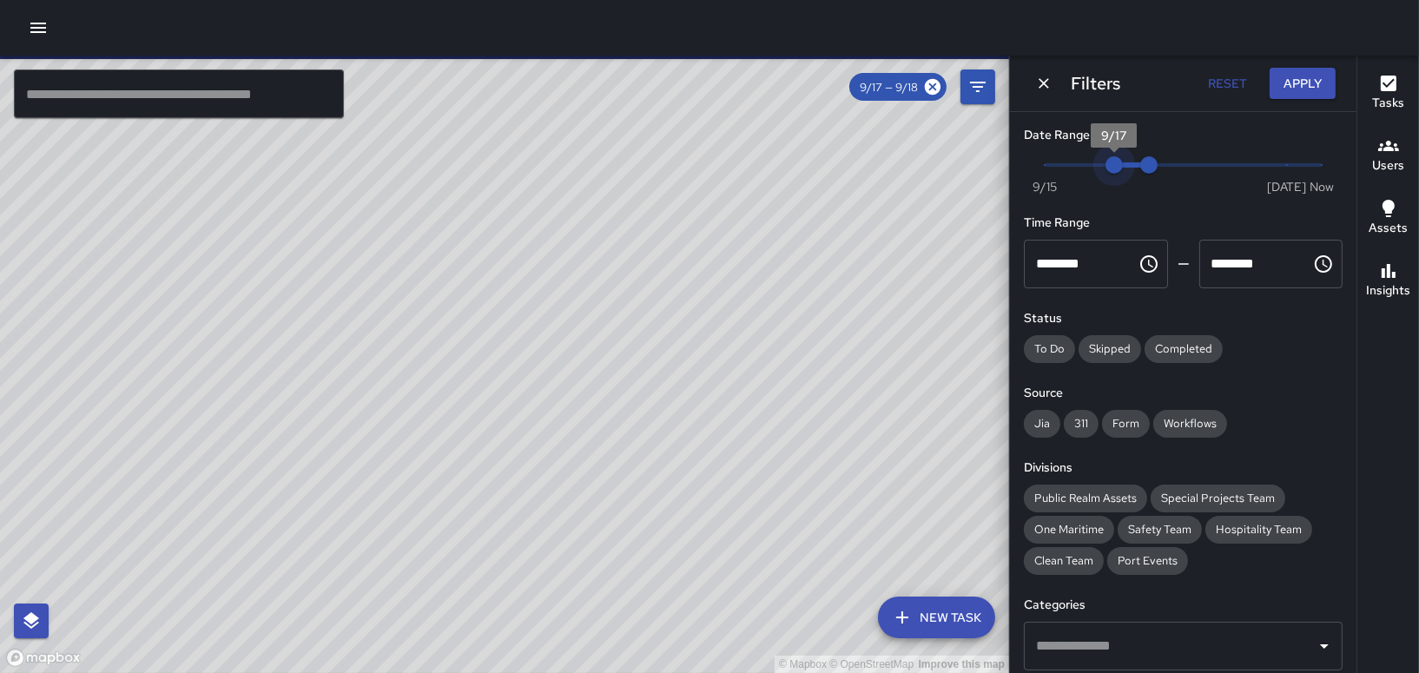
type input "*"
drag, startPoint x: 1094, startPoint y: 163, endPoint x: 1083, endPoint y: 164, distance: 11.3
click at [1083, 164] on span "9/16" at bounding box center [1079, 164] width 17 height 17
click at [1089, 163] on span "Now [DATE] 9/16 9/18" at bounding box center [1183, 165] width 277 height 26
type input "*"
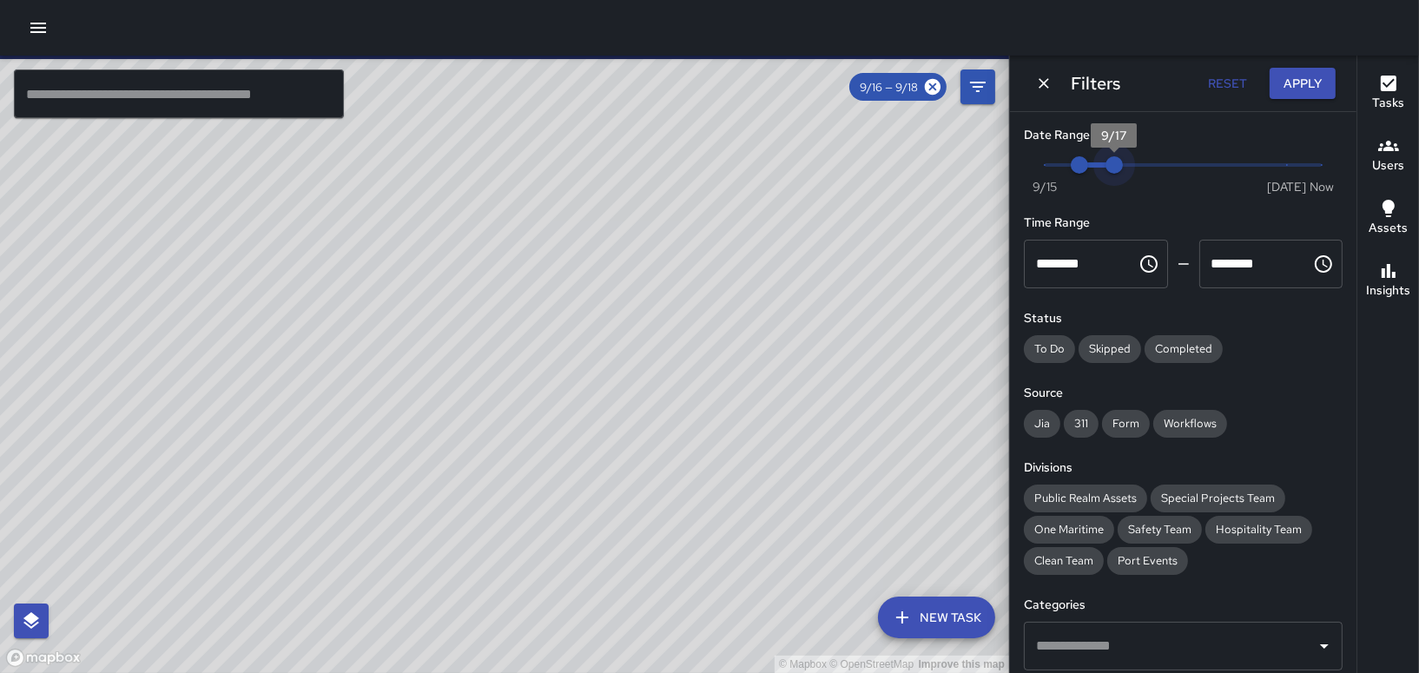
drag, startPoint x: 1140, startPoint y: 169, endPoint x: 1110, endPoint y: 167, distance: 30.5
click at [1077, 155] on span "Now [DATE] 9/16 9/17" at bounding box center [1183, 165] width 277 height 26
click at [1092, 170] on span "Now [DATE] 9/16 9/17" at bounding box center [1183, 165] width 277 height 26
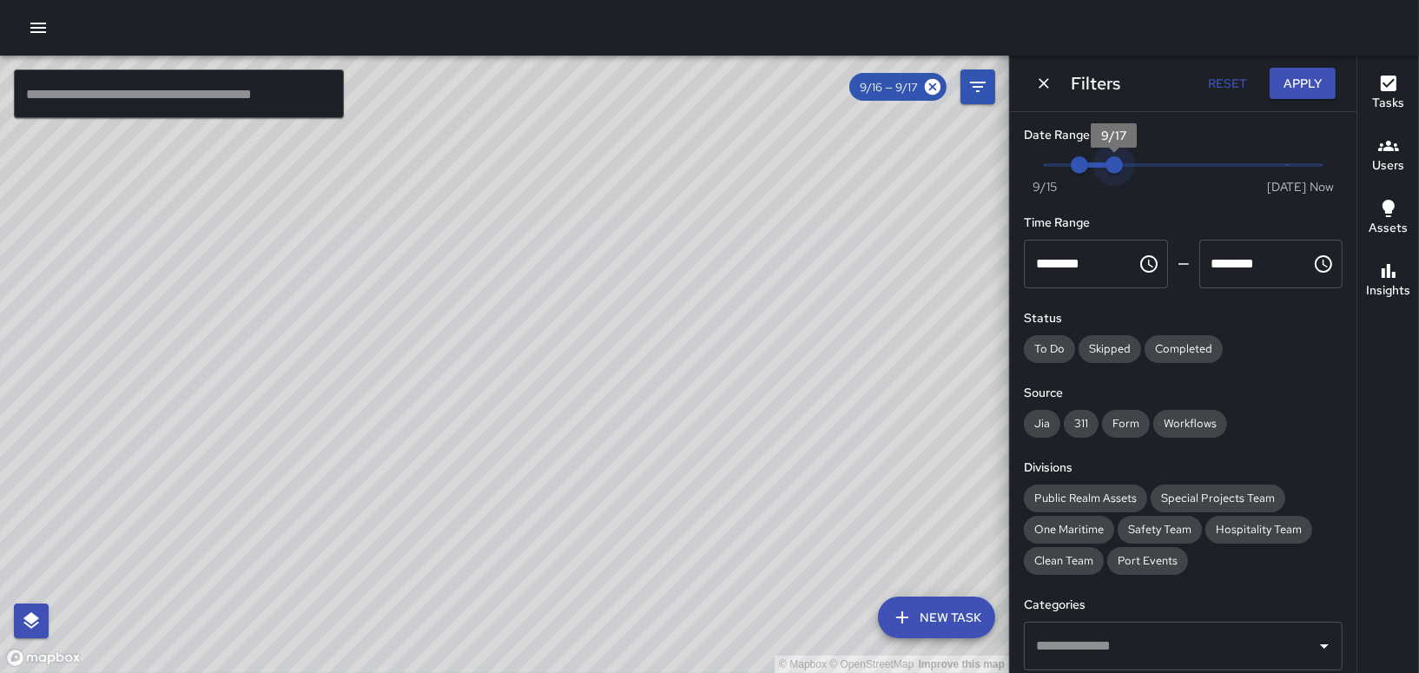
drag, startPoint x: 1112, startPoint y: 164, endPoint x: 1081, endPoint y: 165, distance: 31.3
click at [1081, 165] on span "Now [DATE] 9/16 9/17" at bounding box center [1183, 165] width 277 height 26
click at [1284, 89] on button "Apply" at bounding box center [1303, 84] width 66 height 32
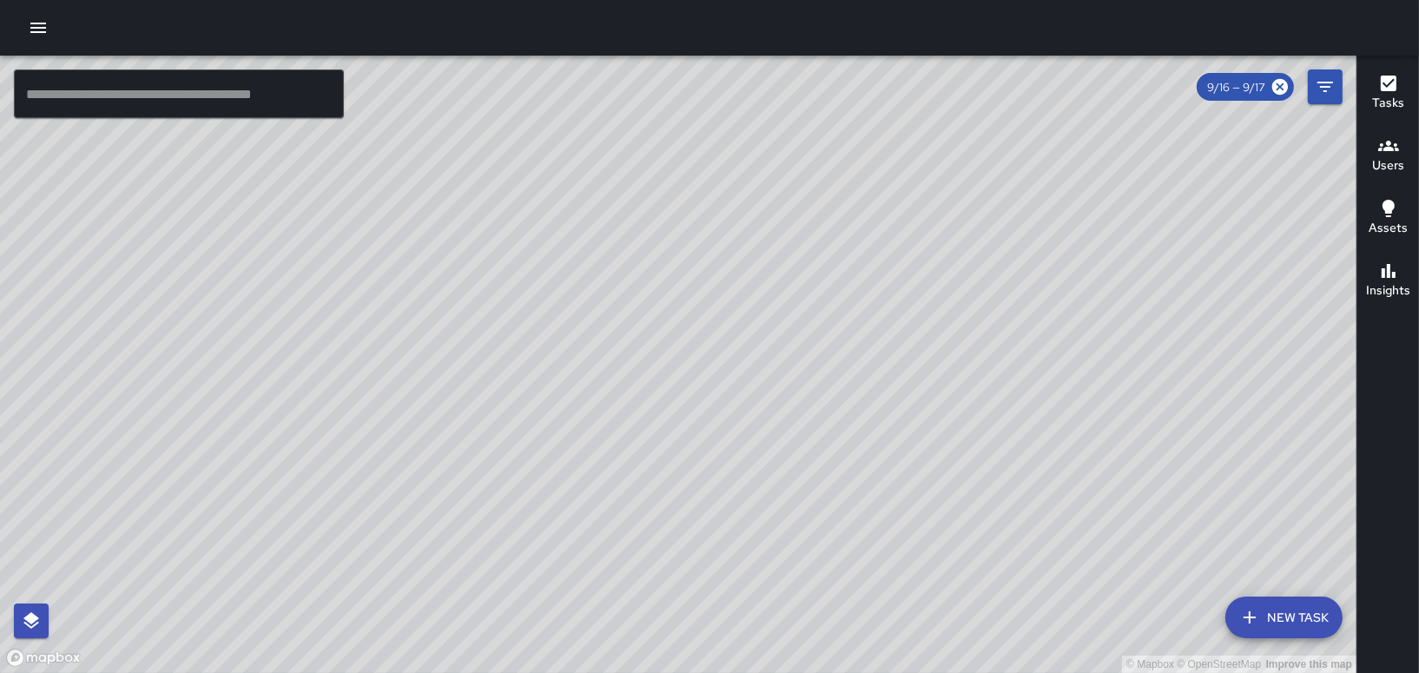
click at [1388, 165] on h6 "Users" at bounding box center [1388, 165] width 32 height 19
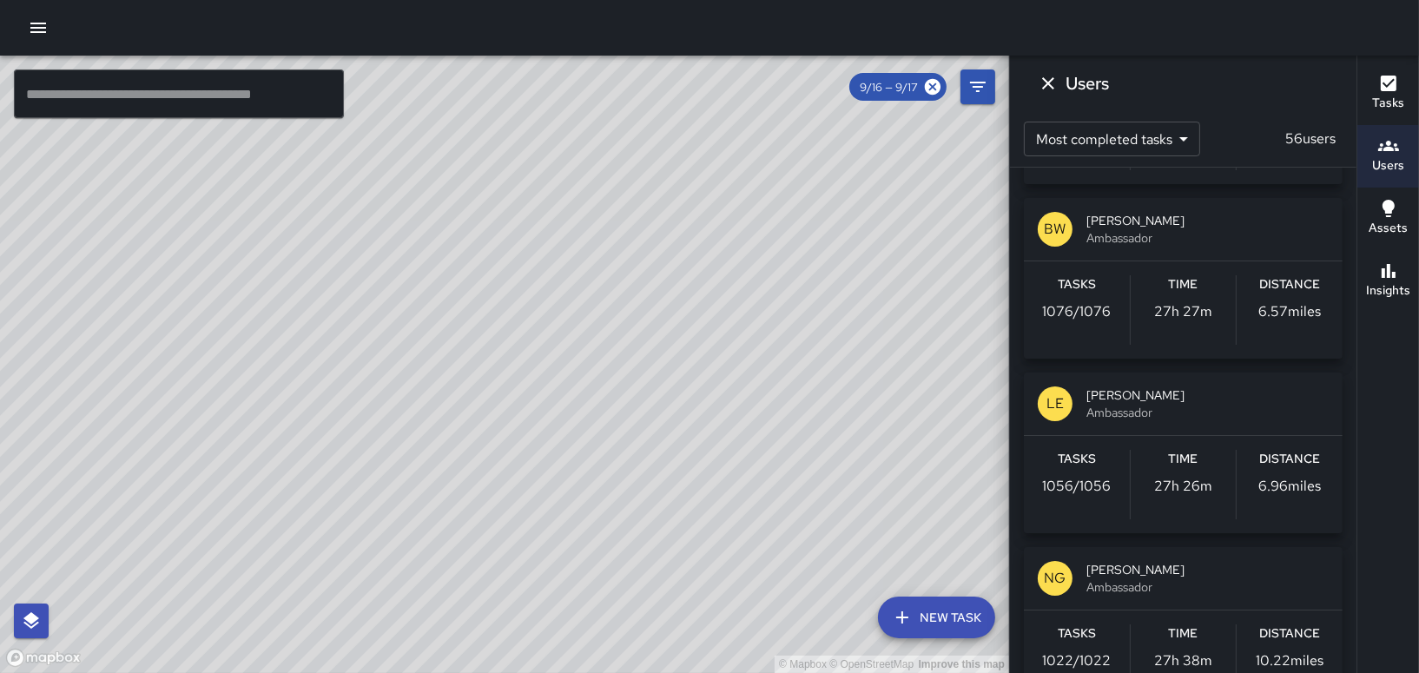
scroll to position [174, 0]
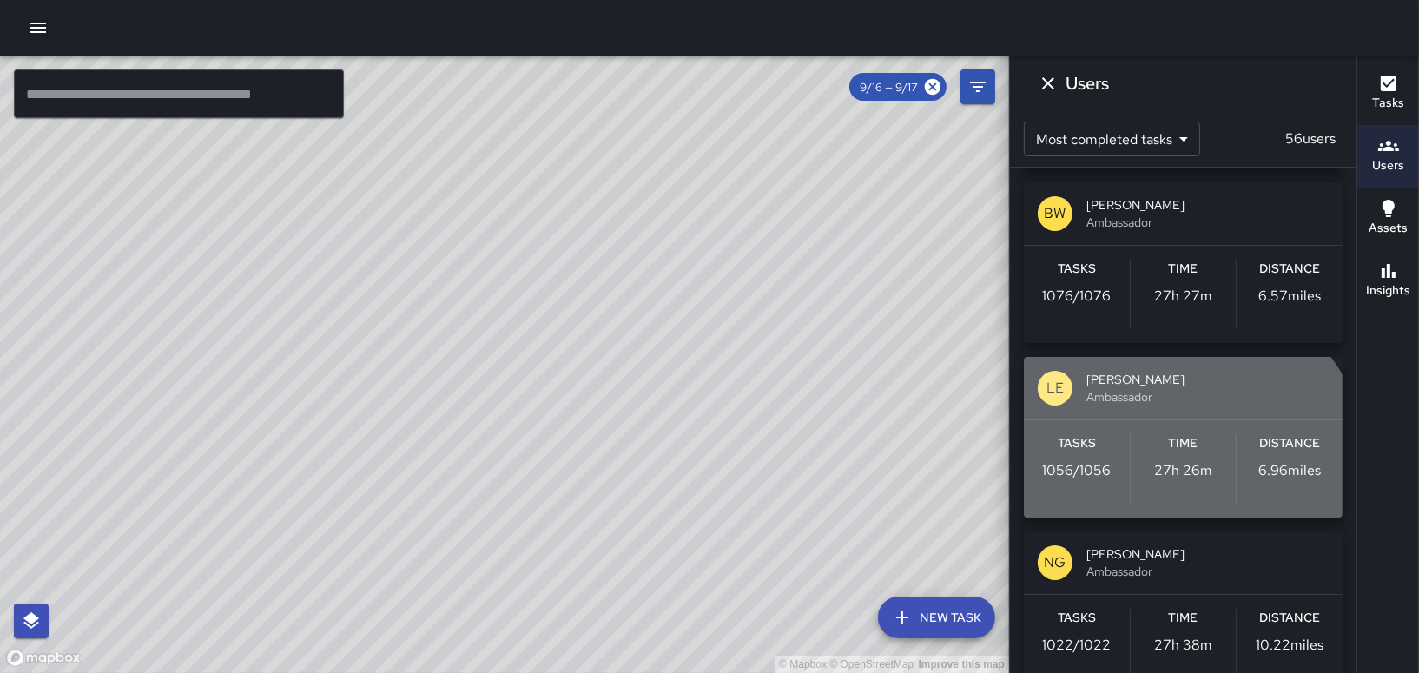
click at [1166, 478] on p "27h 26m" at bounding box center [1183, 470] width 58 height 21
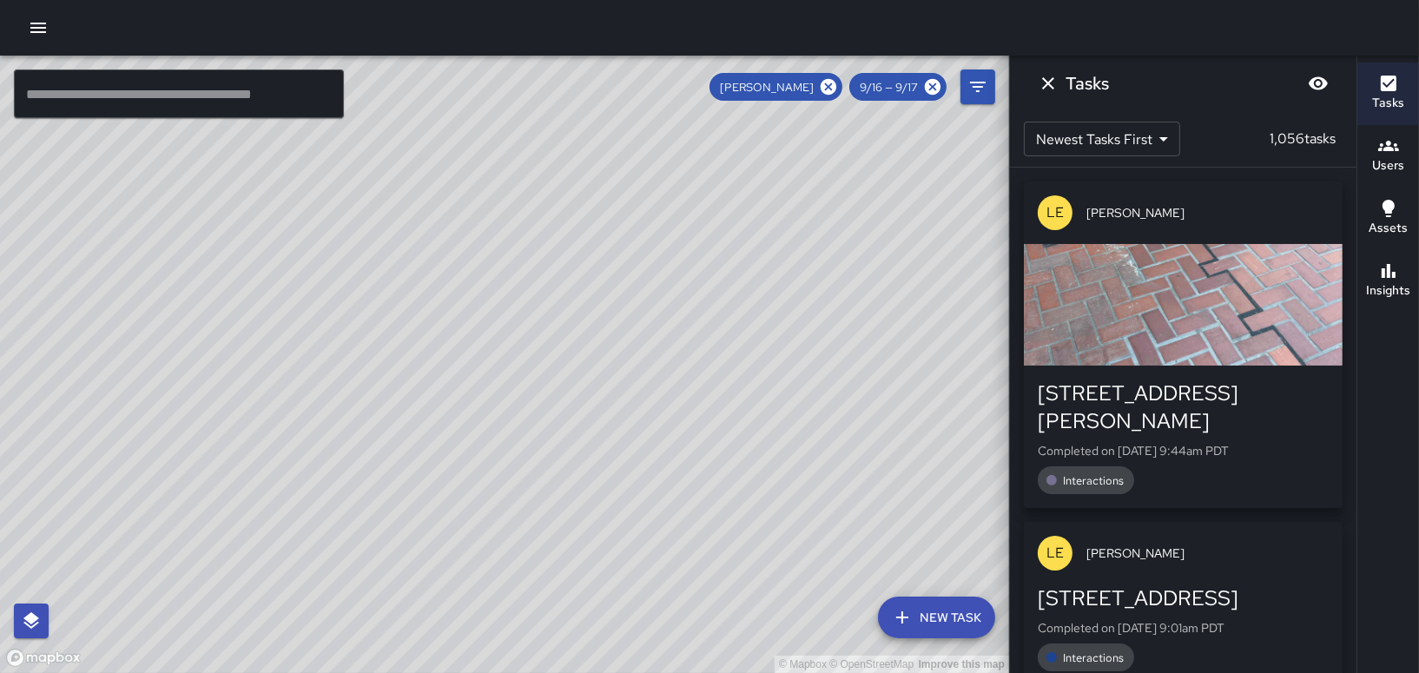
scroll to position [0, 0]
click at [880, 77] on div "9/16 — 9/17" at bounding box center [897, 87] width 97 height 28
click at [896, 87] on span "9/16 — 9/17" at bounding box center [888, 87] width 79 height 15
click at [932, 89] on icon at bounding box center [933, 87] width 16 height 16
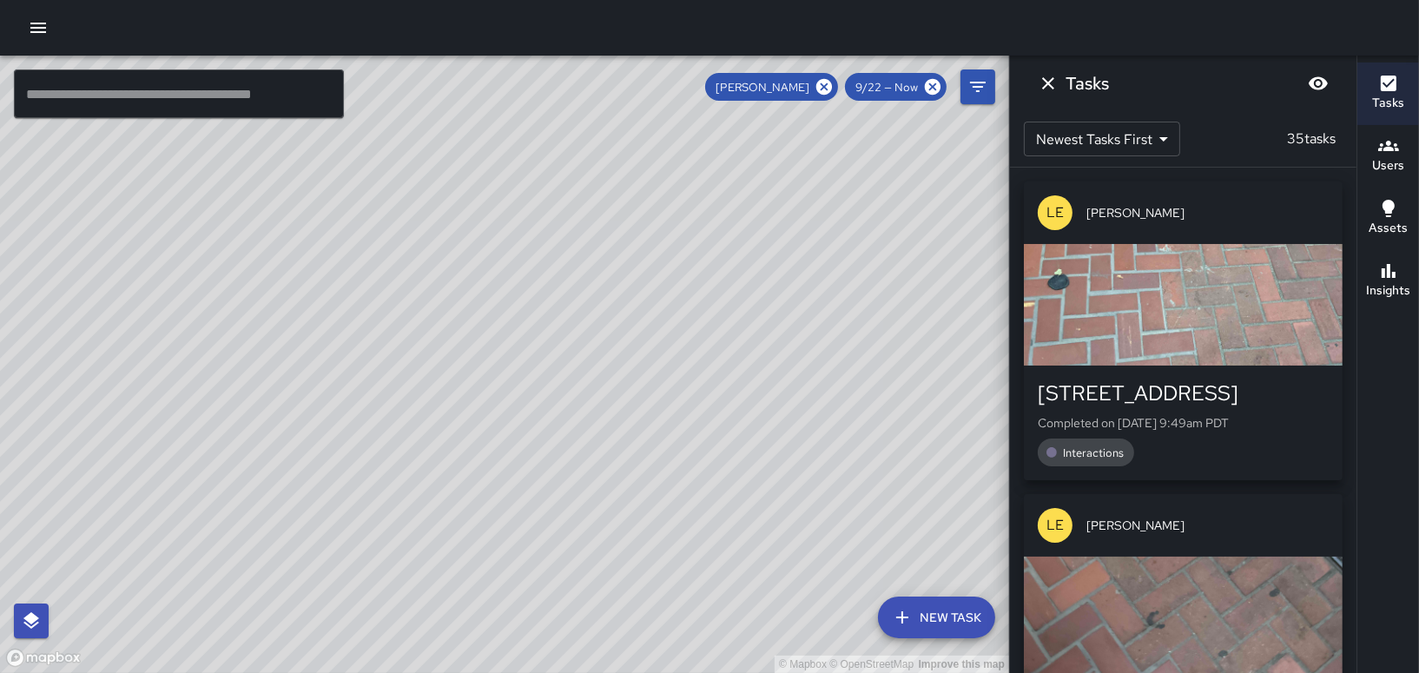
click at [1036, 79] on button "Dismiss" at bounding box center [1048, 83] width 35 height 35
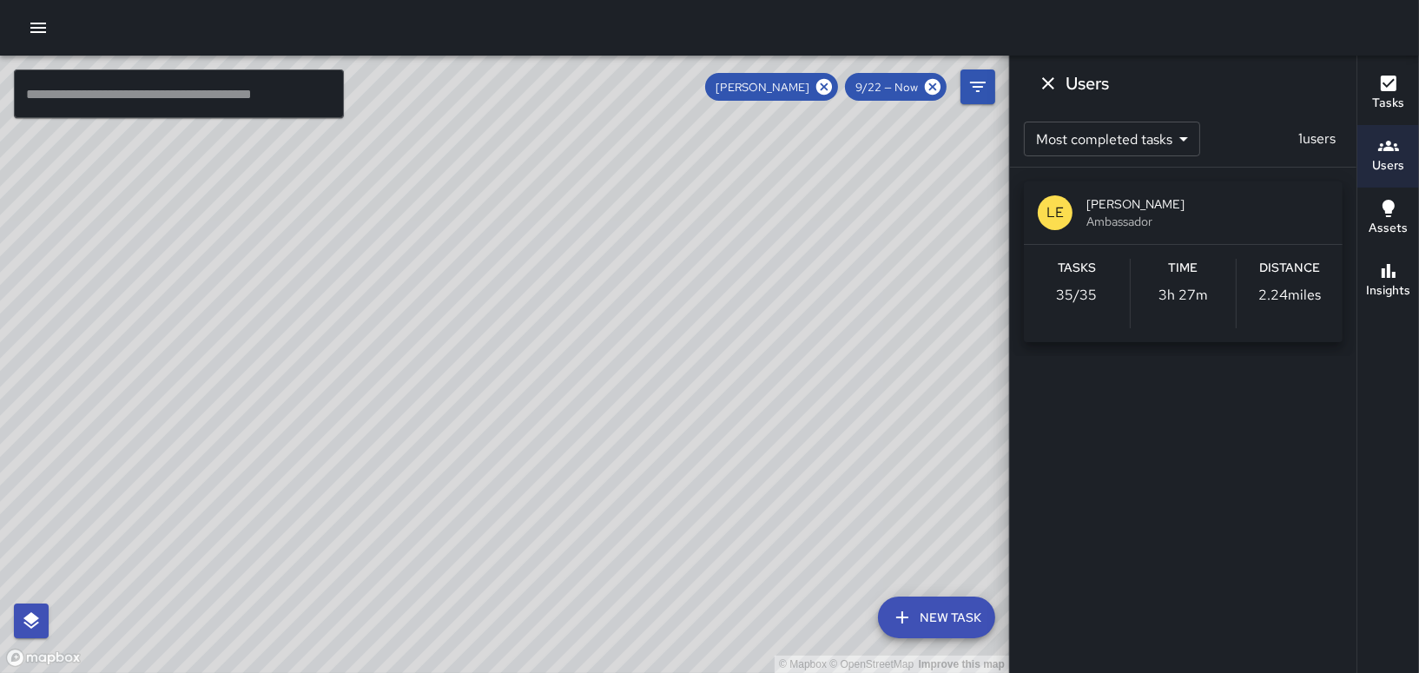
click at [1049, 84] on icon "Dismiss" at bounding box center [1048, 83] width 12 height 12
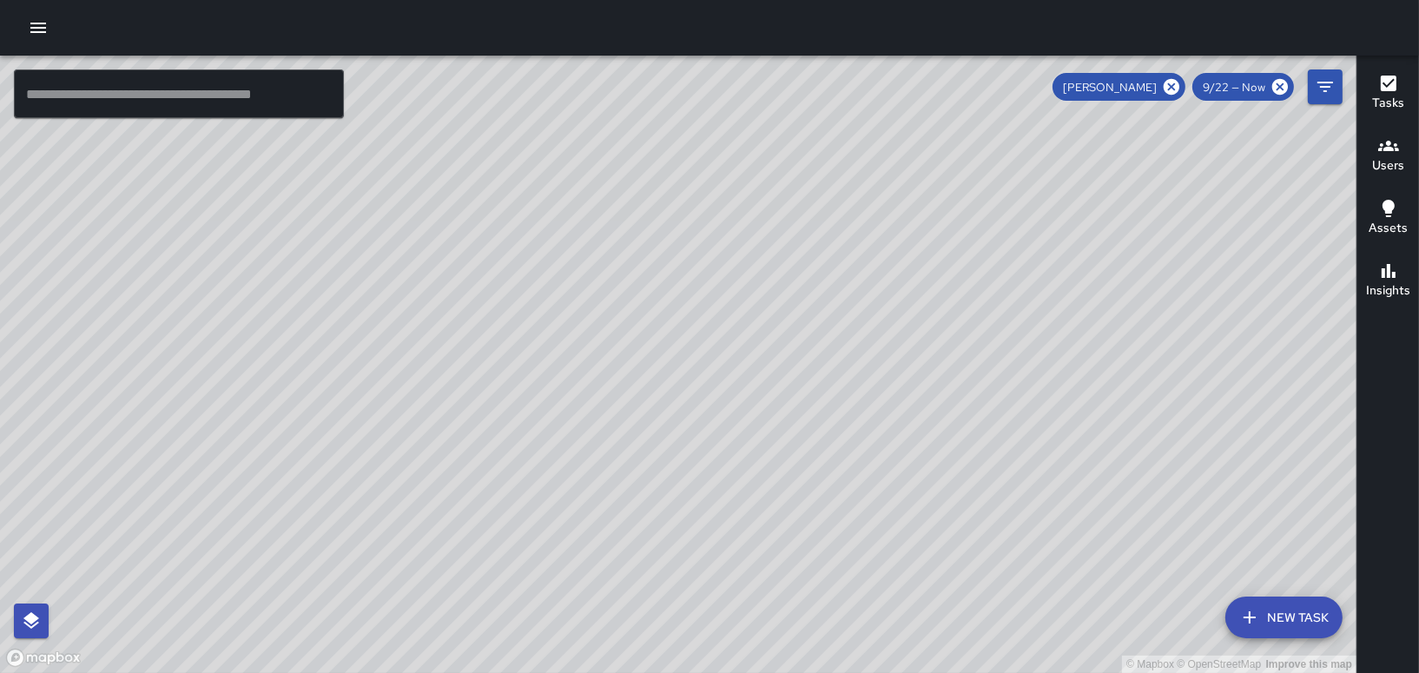
click at [1232, 95] on div "9/22 — Now" at bounding box center [1244, 87] width 102 height 28
click at [1325, 89] on icon "Filters" at bounding box center [1325, 86] width 21 height 21
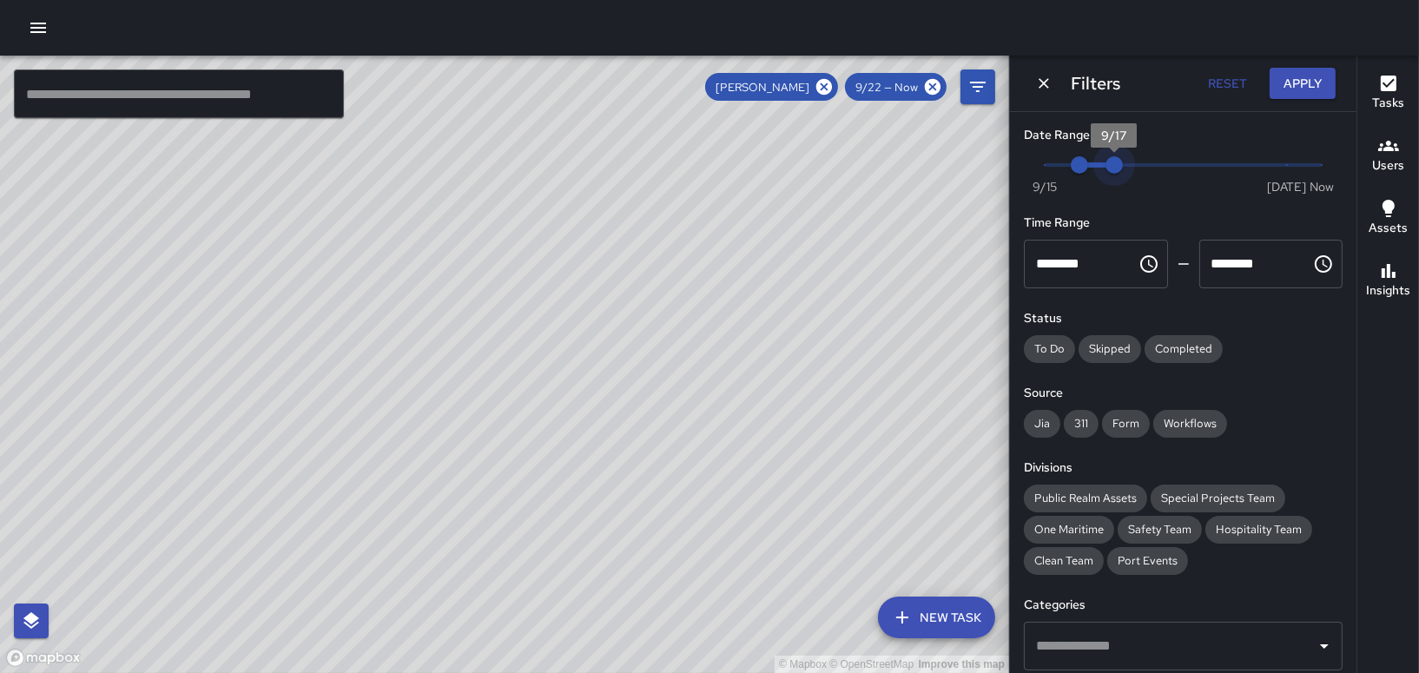
drag, startPoint x: 1107, startPoint y: 163, endPoint x: 1069, endPoint y: 165, distance: 37.4
click at [1069, 165] on span "Now [DATE] 9/16 9/17" at bounding box center [1183, 165] width 277 height 26
type input "*"
drag, startPoint x: 1076, startPoint y: 163, endPoint x: 1048, endPoint y: 165, distance: 28.7
click at [1048, 165] on span "9/15" at bounding box center [1044, 164] width 17 height 17
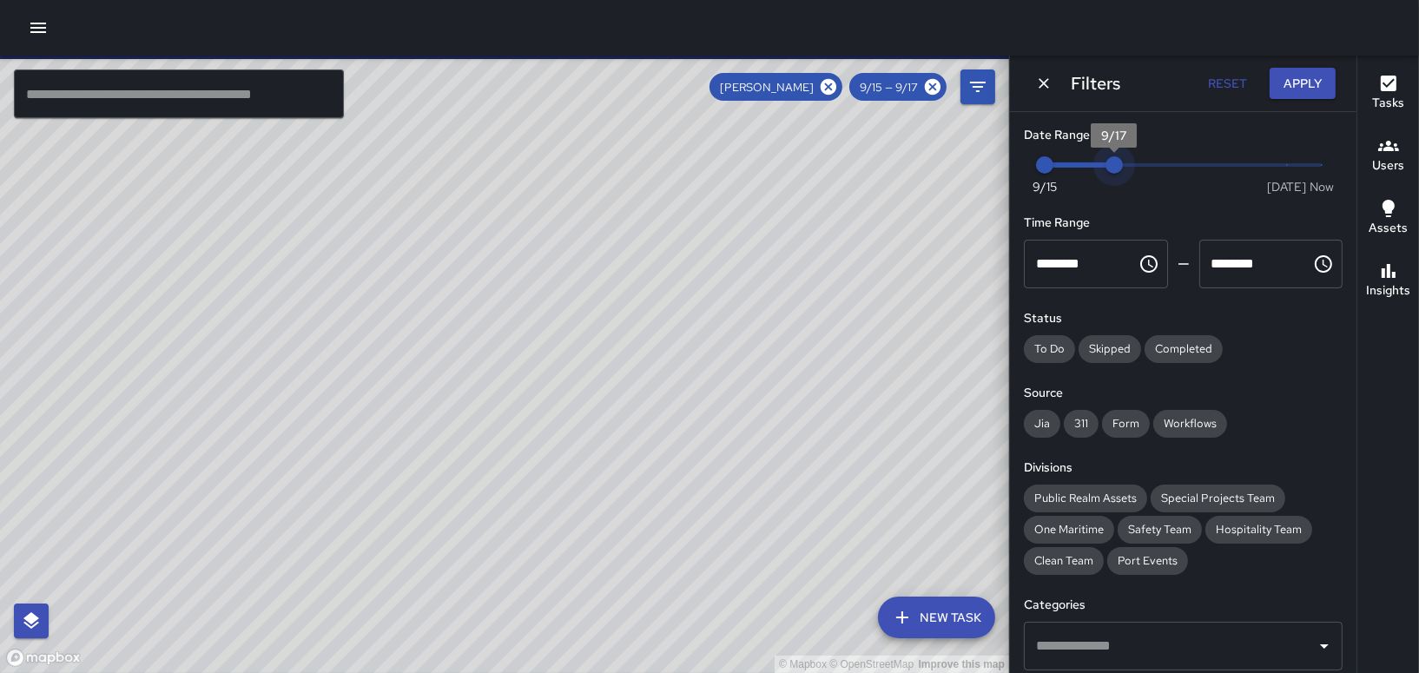
click at [1057, 166] on span "Now [DATE] 9/15 9/17" at bounding box center [1183, 165] width 277 height 26
type input "*"
drag, startPoint x: 1105, startPoint y: 167, endPoint x: 1054, endPoint y: 166, distance: 51.3
click at [1054, 166] on span "Now [DATE] 9/15 9/16" at bounding box center [1183, 165] width 277 height 26
click at [1289, 82] on button "Apply" at bounding box center [1303, 84] width 66 height 32
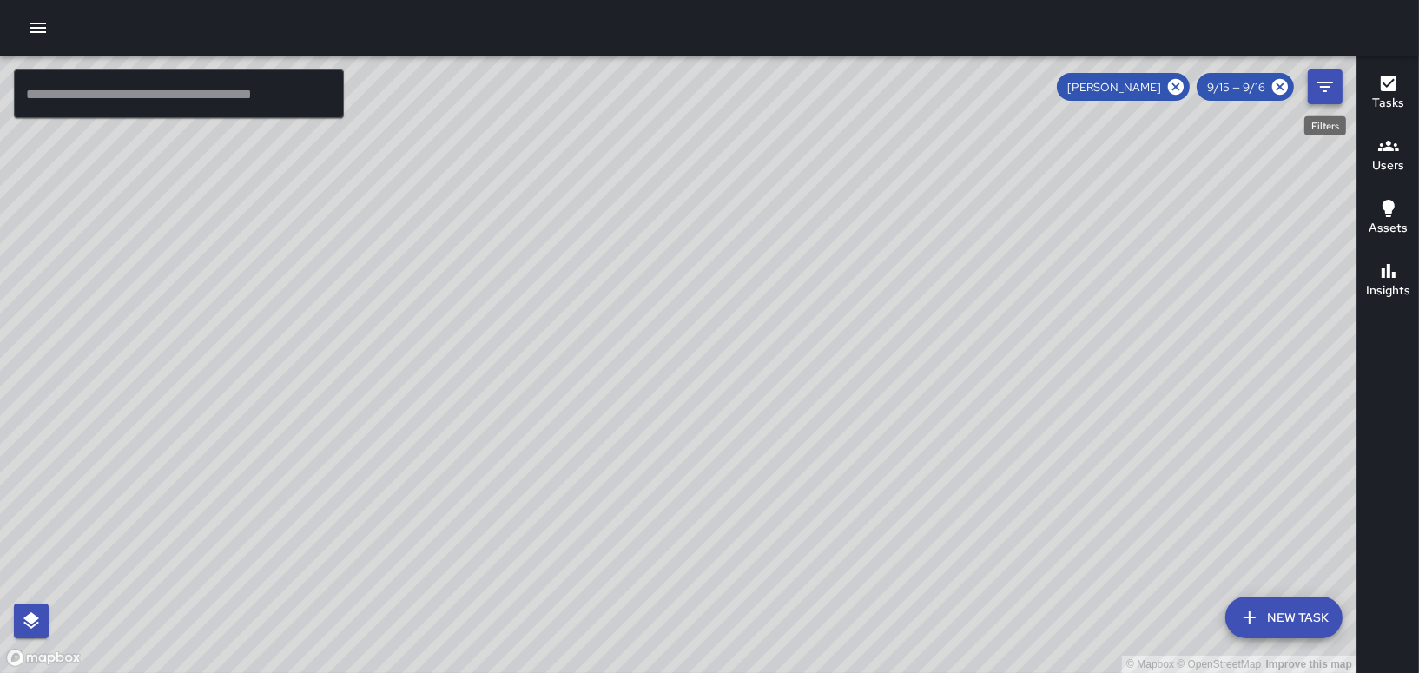
click at [1331, 86] on icon "Filters" at bounding box center [1325, 86] width 21 height 21
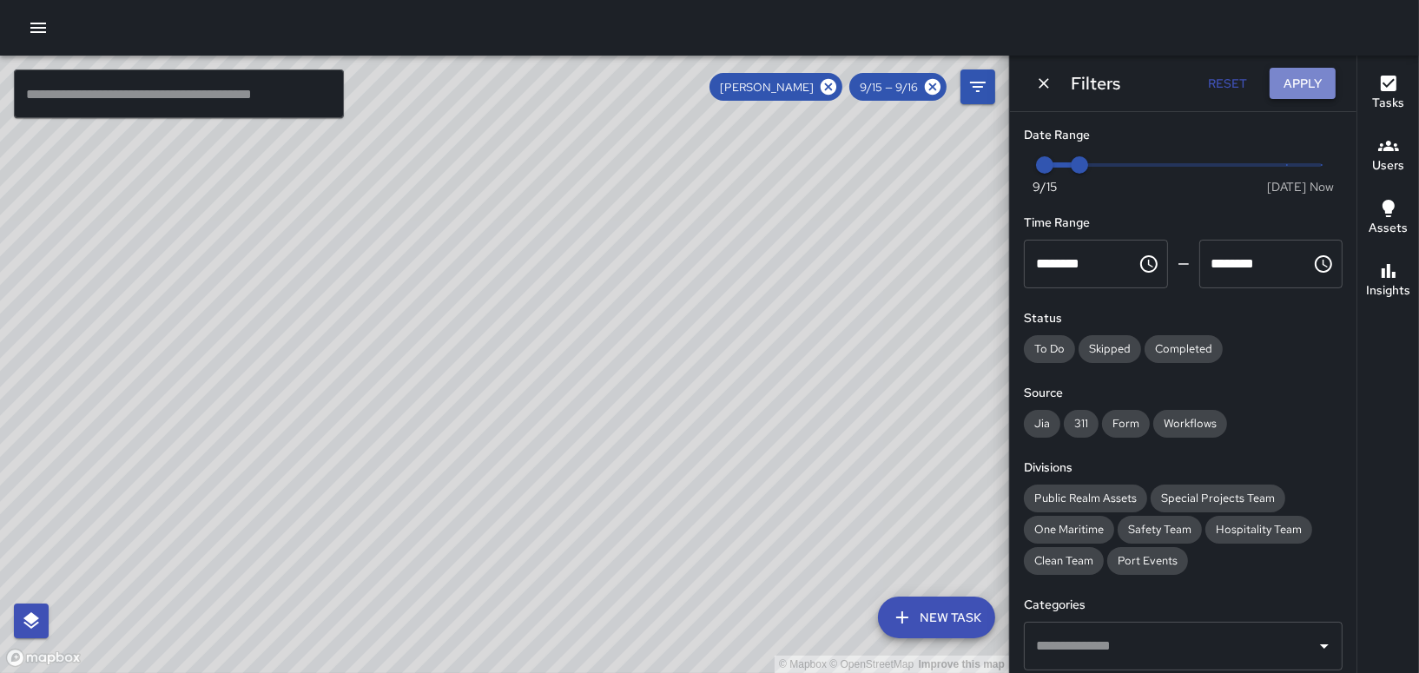
click at [1312, 92] on button "Apply" at bounding box center [1303, 84] width 66 height 32
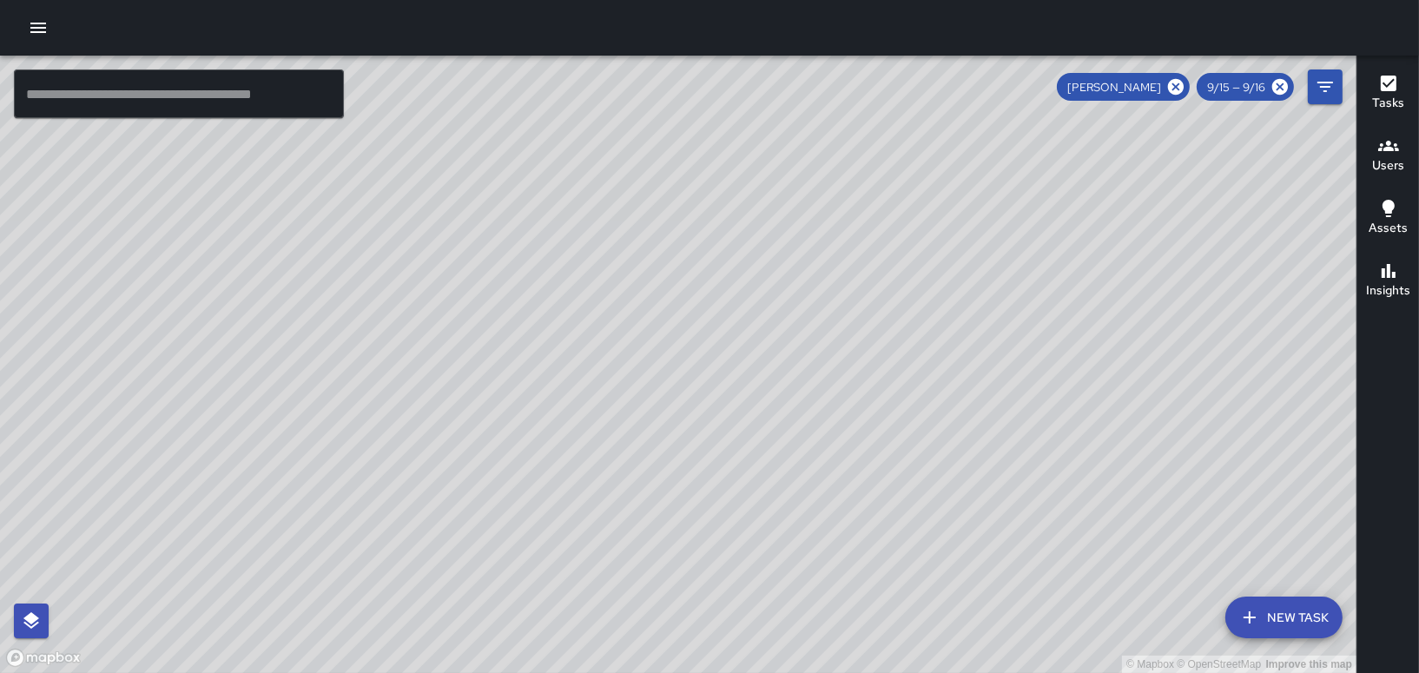
drag, startPoint x: 855, startPoint y: 393, endPoint x: 840, endPoint y: 320, distance: 75.3
click at [840, 321] on div "© Mapbox © OpenStreetMap Improve this map" at bounding box center [678, 365] width 1357 height 618
drag, startPoint x: 919, startPoint y: 358, endPoint x: 749, endPoint y: 425, distance: 182.9
click at [742, 437] on div "© Mapbox © OpenStreetMap Improve this map" at bounding box center [678, 365] width 1357 height 618
click at [1330, 90] on icon "Filters" at bounding box center [1325, 86] width 21 height 21
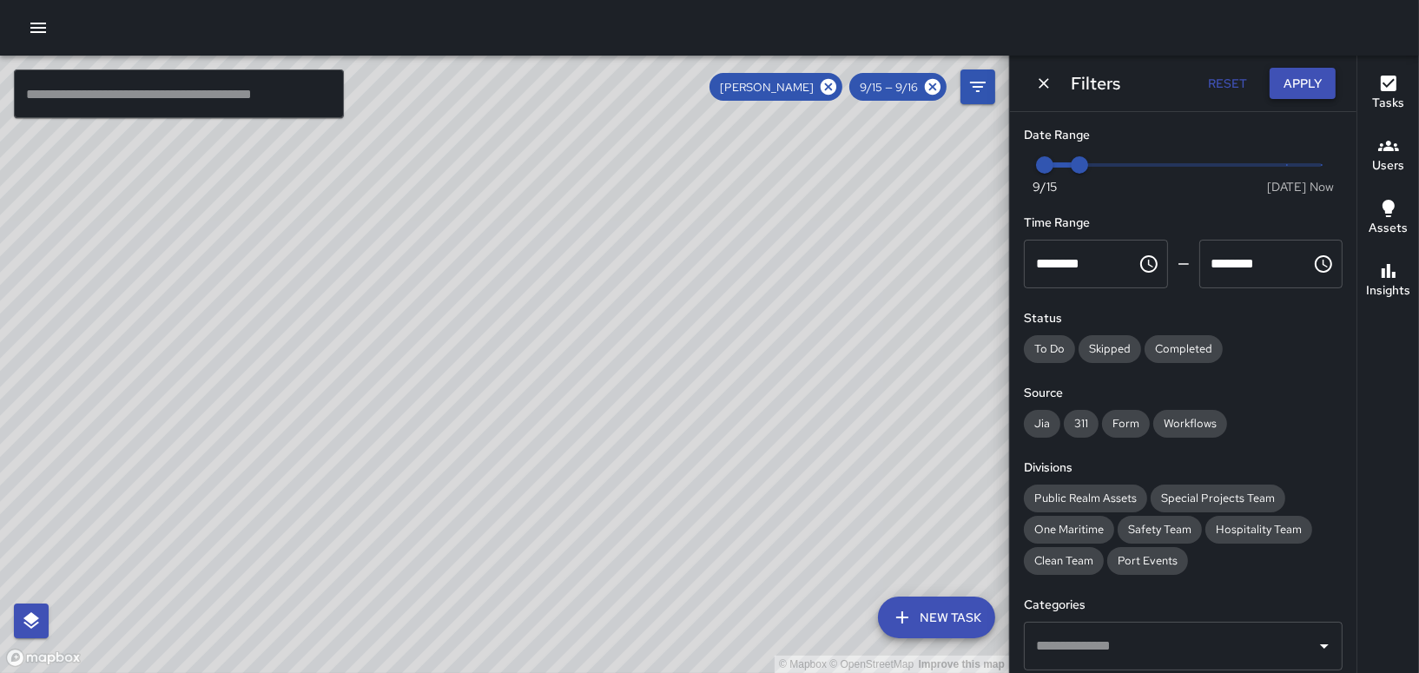
click at [1296, 83] on button "Apply" at bounding box center [1303, 84] width 66 height 32
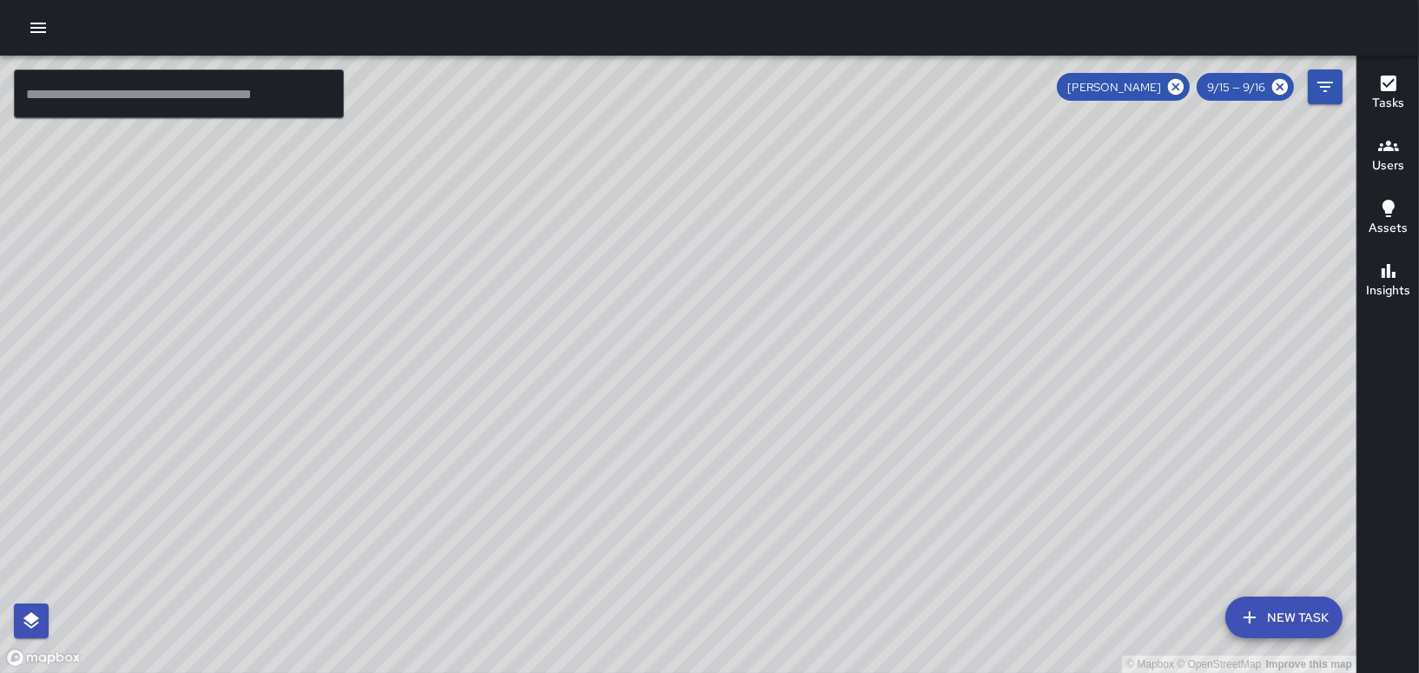
drag, startPoint x: 643, startPoint y: 523, endPoint x: 689, endPoint y: 354, distance: 175.5
click at [689, 354] on div "© Mapbox © OpenStreetMap Improve this map" at bounding box center [678, 365] width 1357 height 618
click at [1391, 160] on h6 "Users" at bounding box center [1388, 165] width 32 height 19
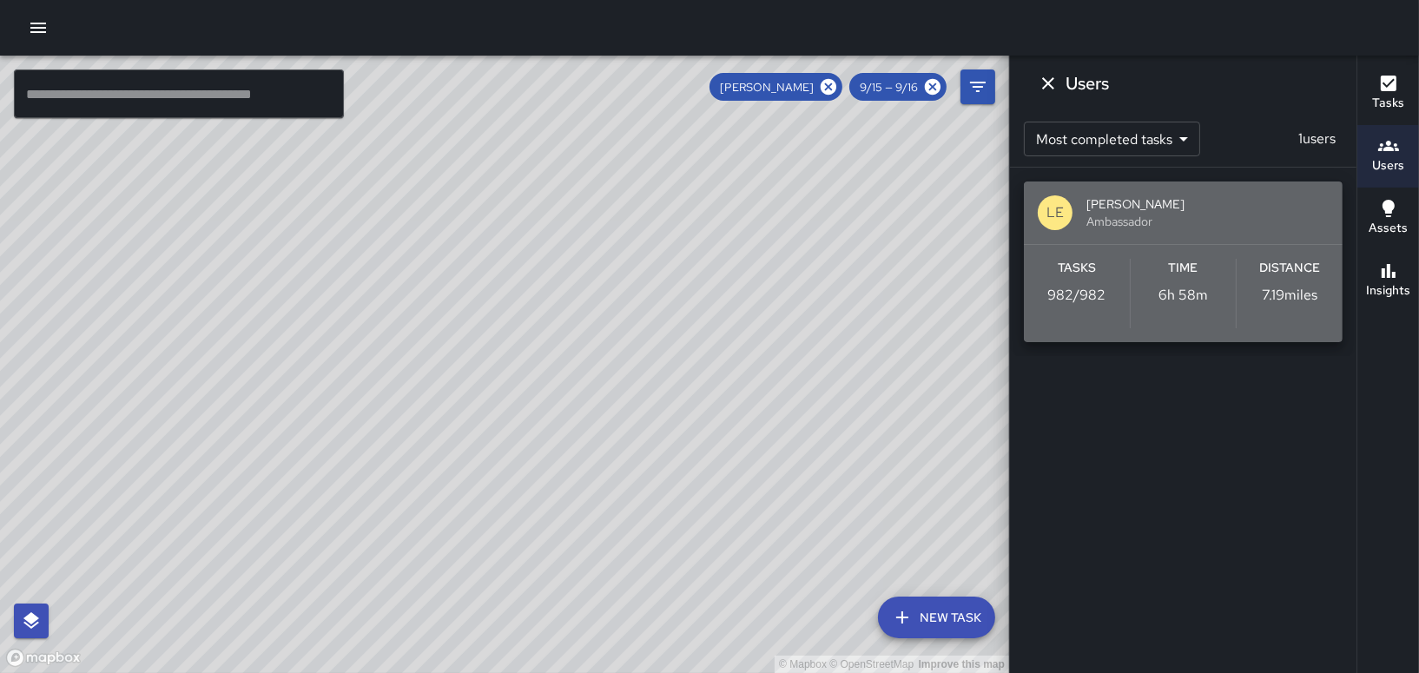
click at [1080, 318] on div "Tasks 982 / 982" at bounding box center [1077, 293] width 106 height 69
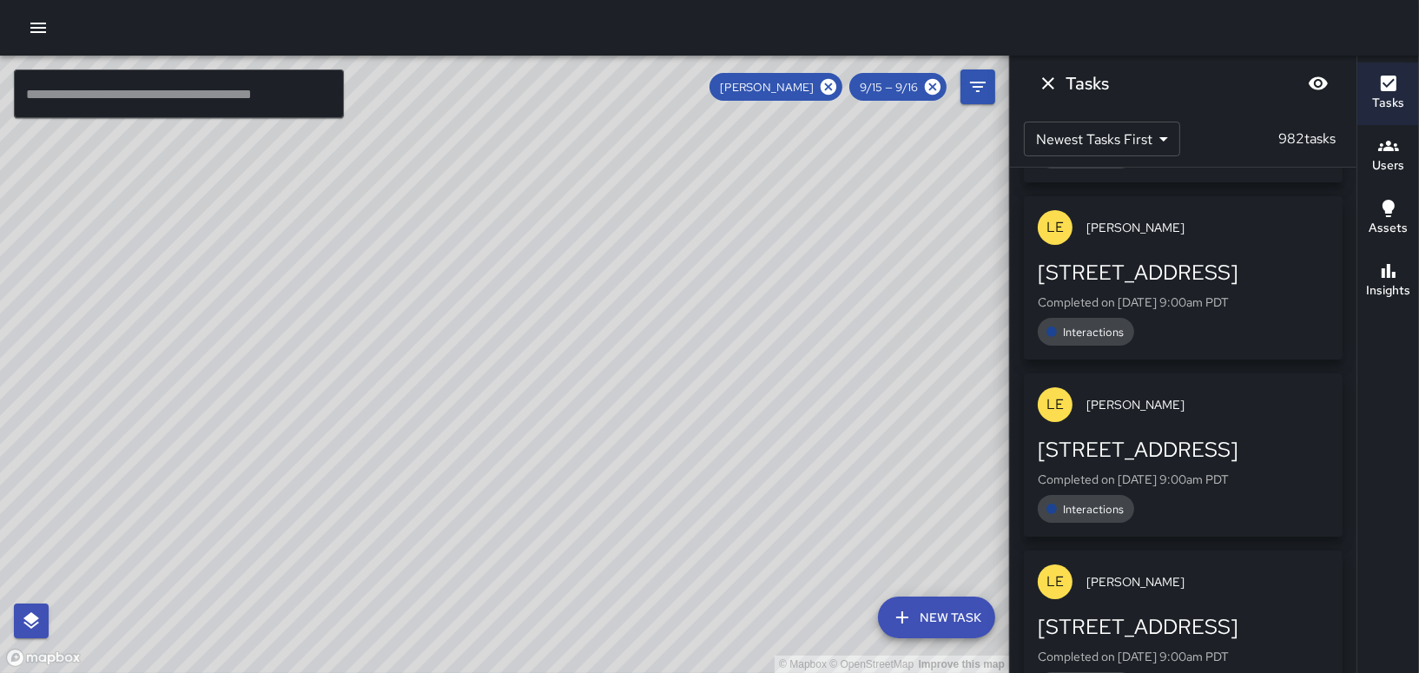
scroll to position [12901, 0]
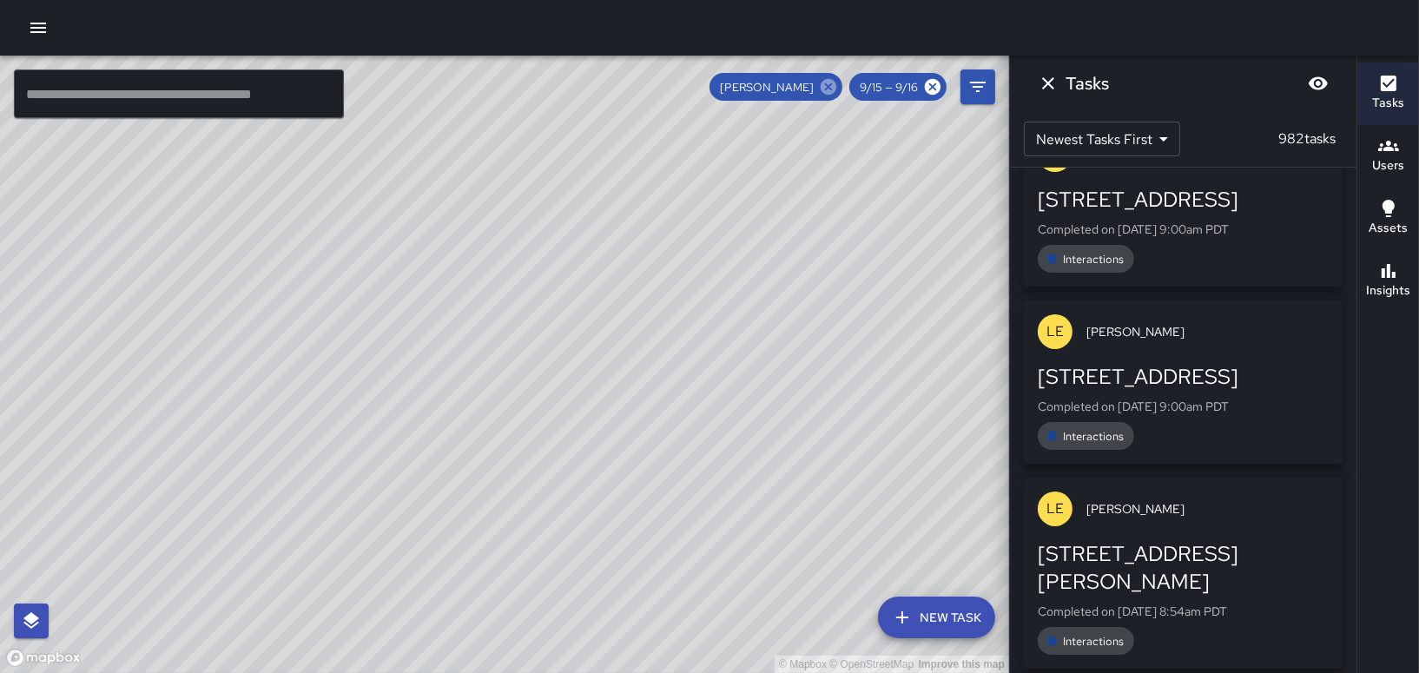
click at [827, 90] on icon at bounding box center [829, 87] width 16 height 16
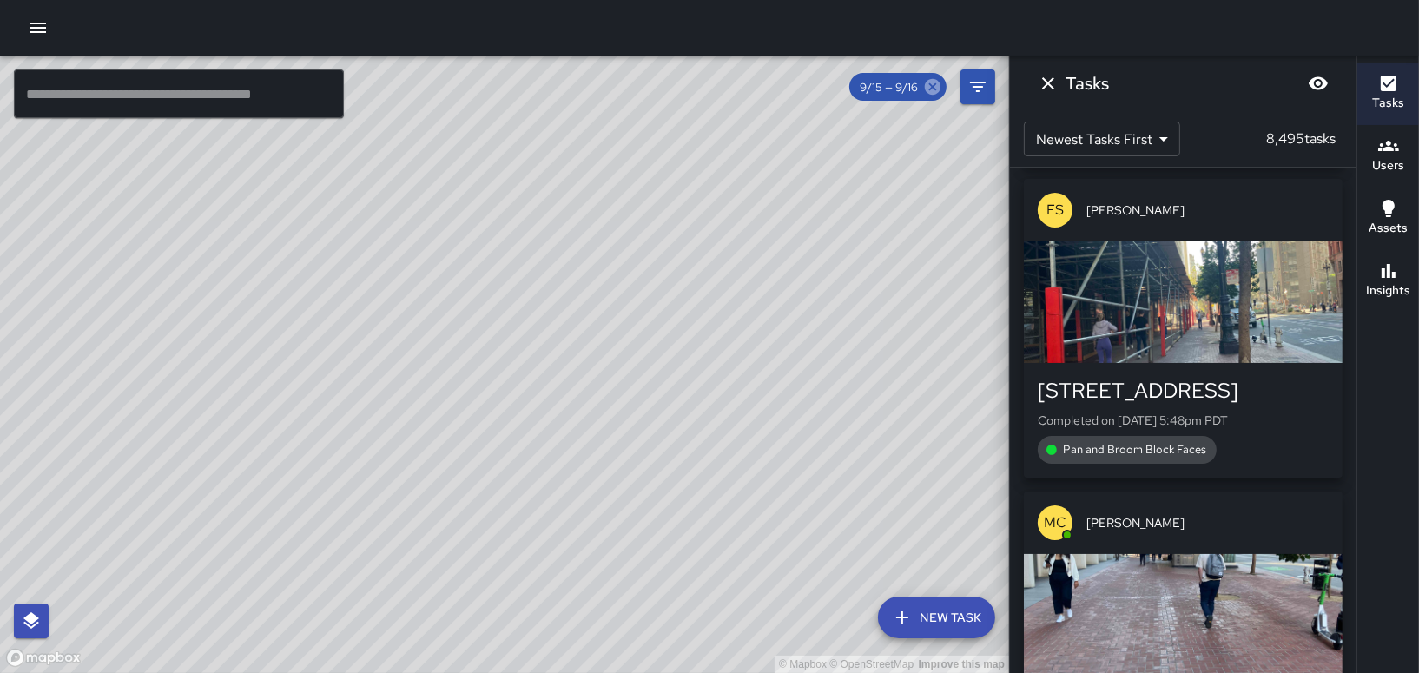
drag, startPoint x: 938, startPoint y: 89, endPoint x: 926, endPoint y: 89, distance: 12.2
click at [939, 89] on icon at bounding box center [933, 87] width 16 height 16
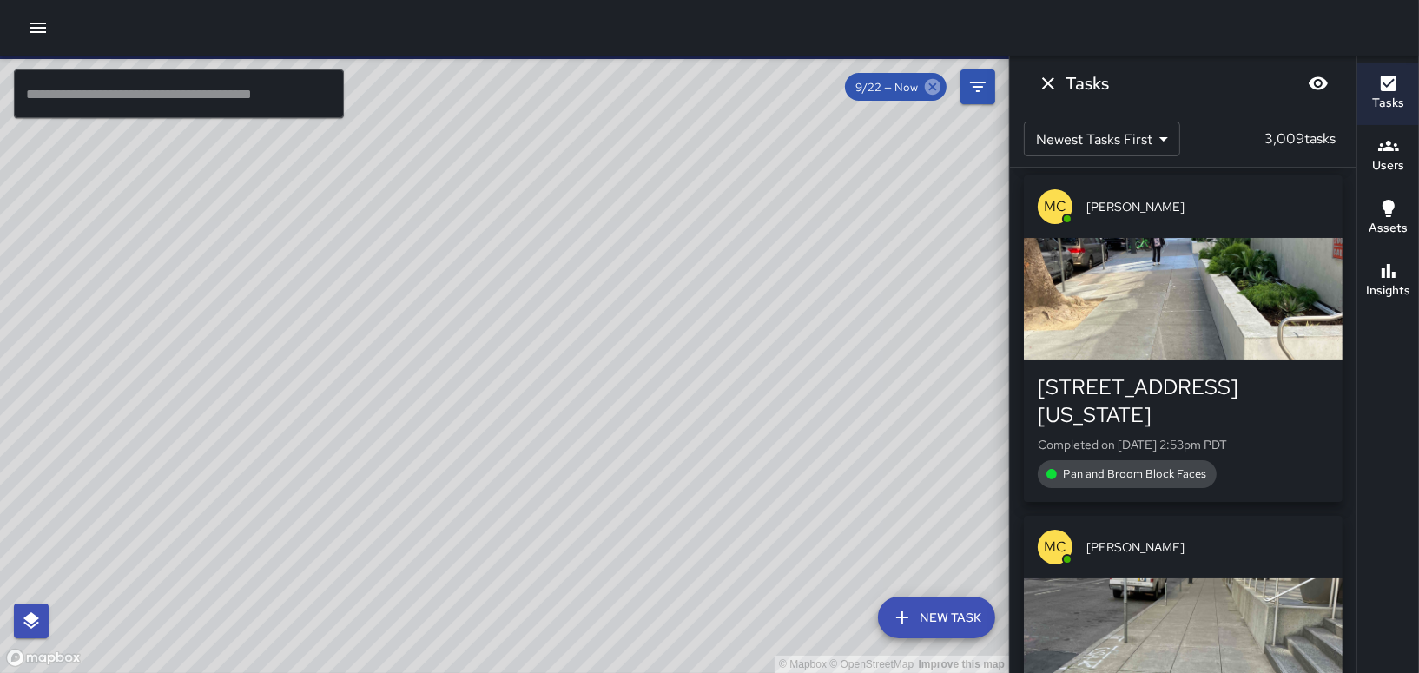
click at [934, 86] on icon at bounding box center [932, 86] width 19 height 19
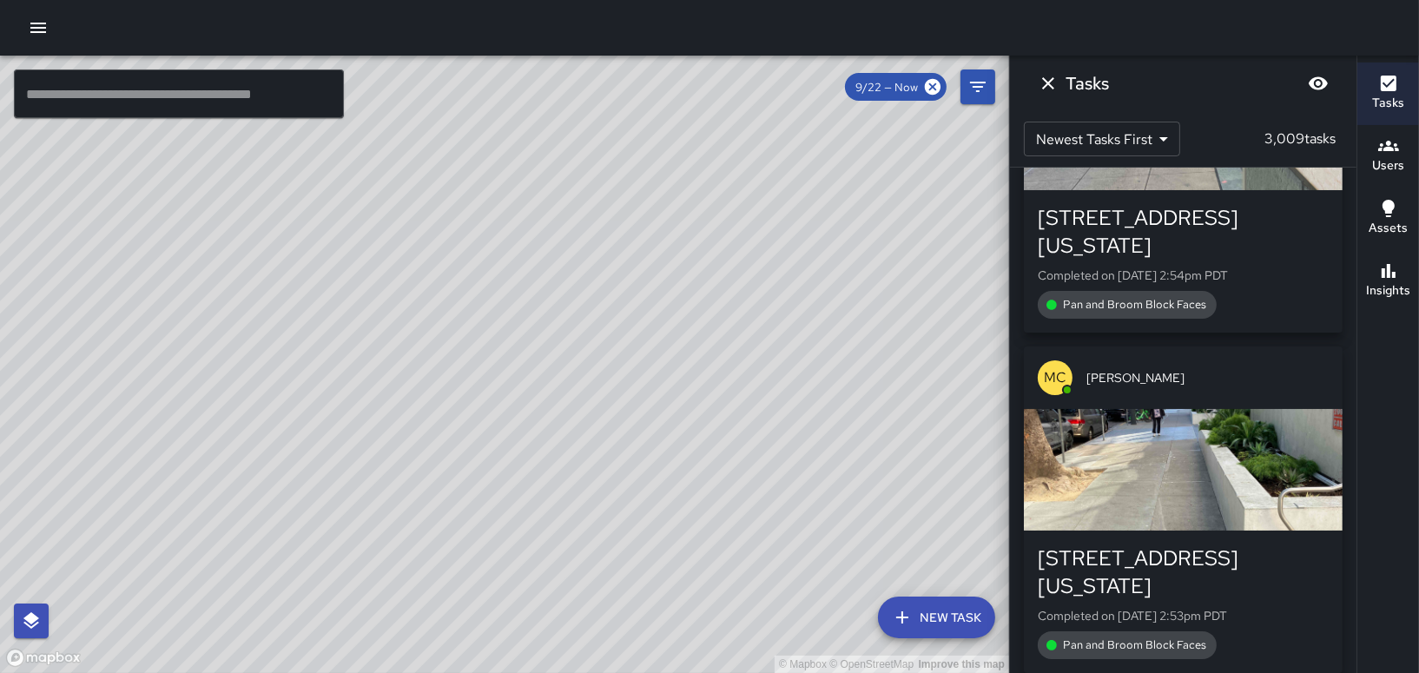
scroll to position [12728, 0]
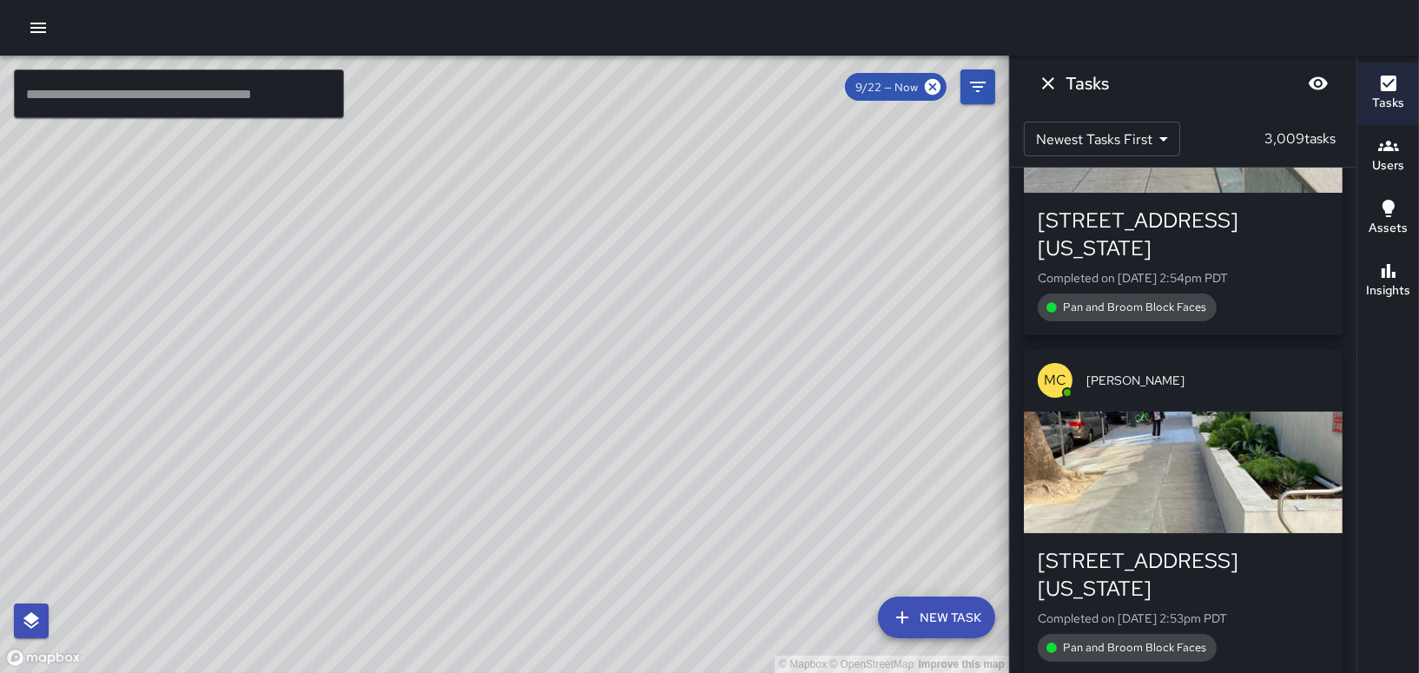
click at [1046, 82] on icon "Dismiss" at bounding box center [1048, 83] width 12 height 12
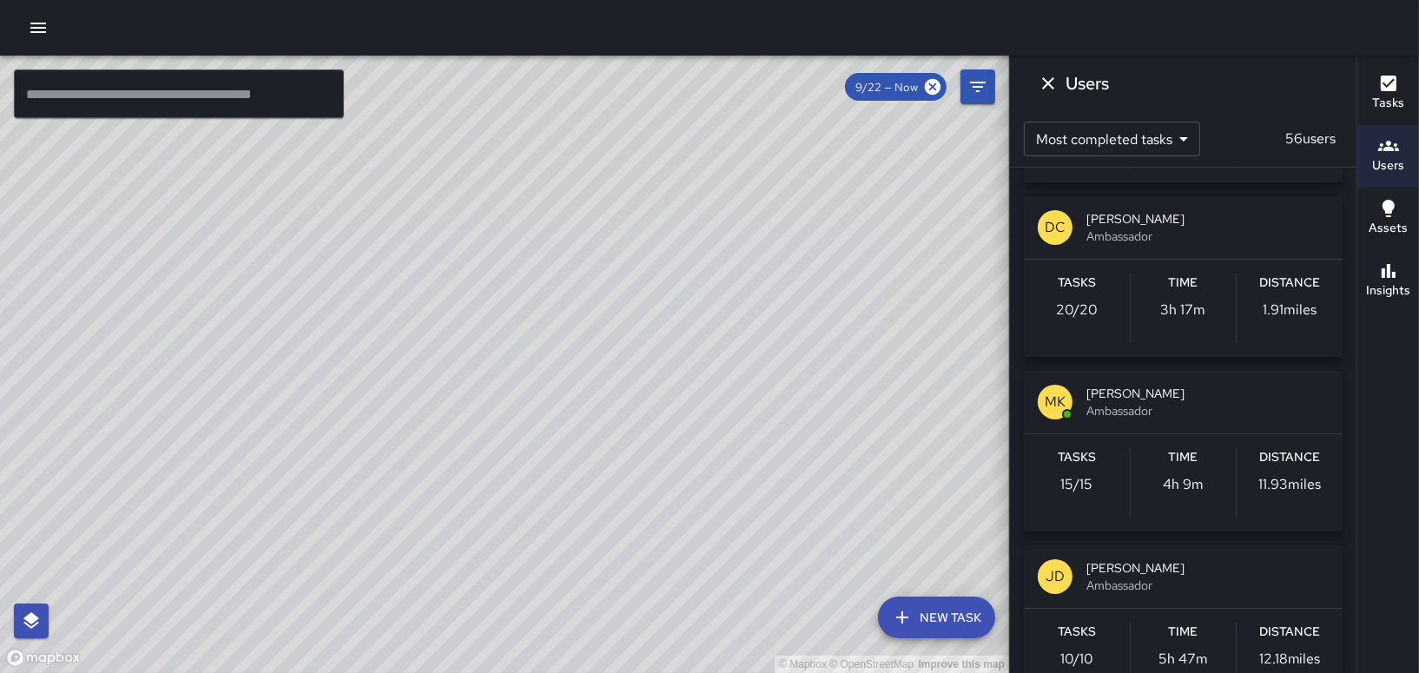
scroll to position [2606, 0]
click at [1131, 393] on span "[PERSON_NAME]" at bounding box center [1208, 392] width 242 height 17
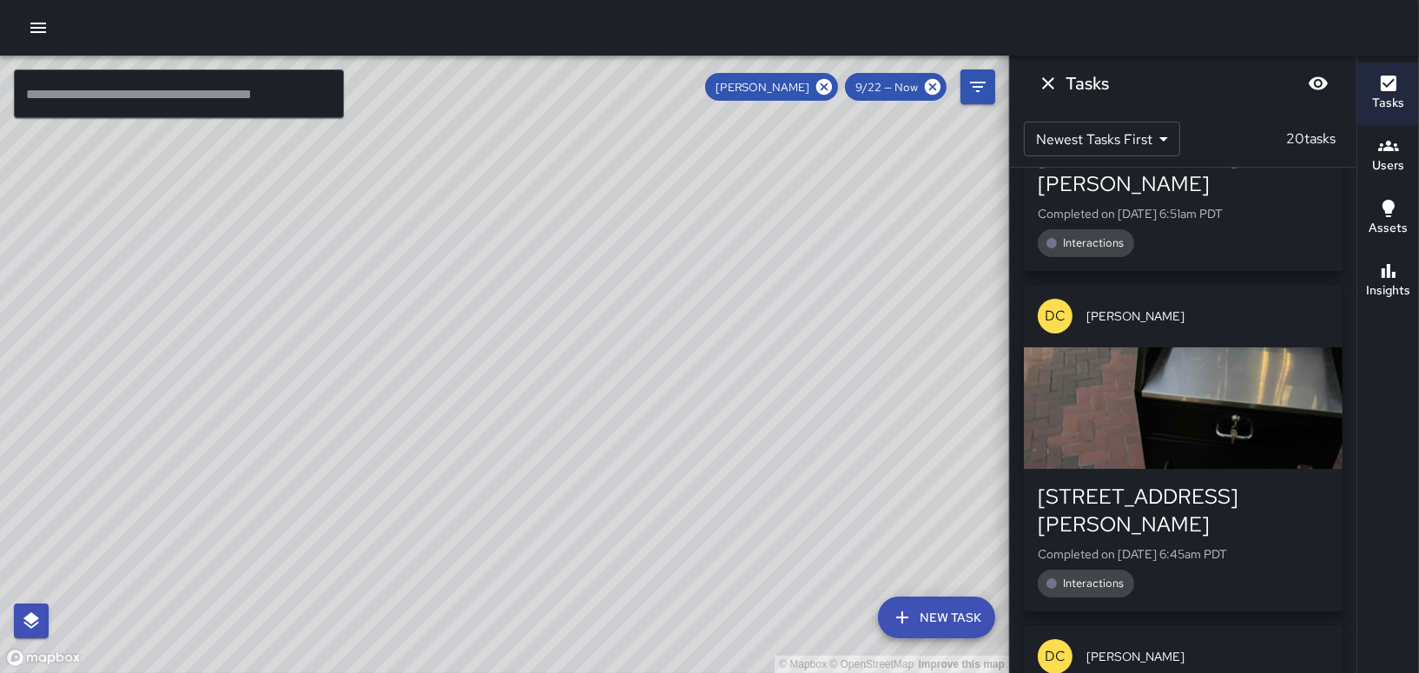
scroll to position [4313, 0]
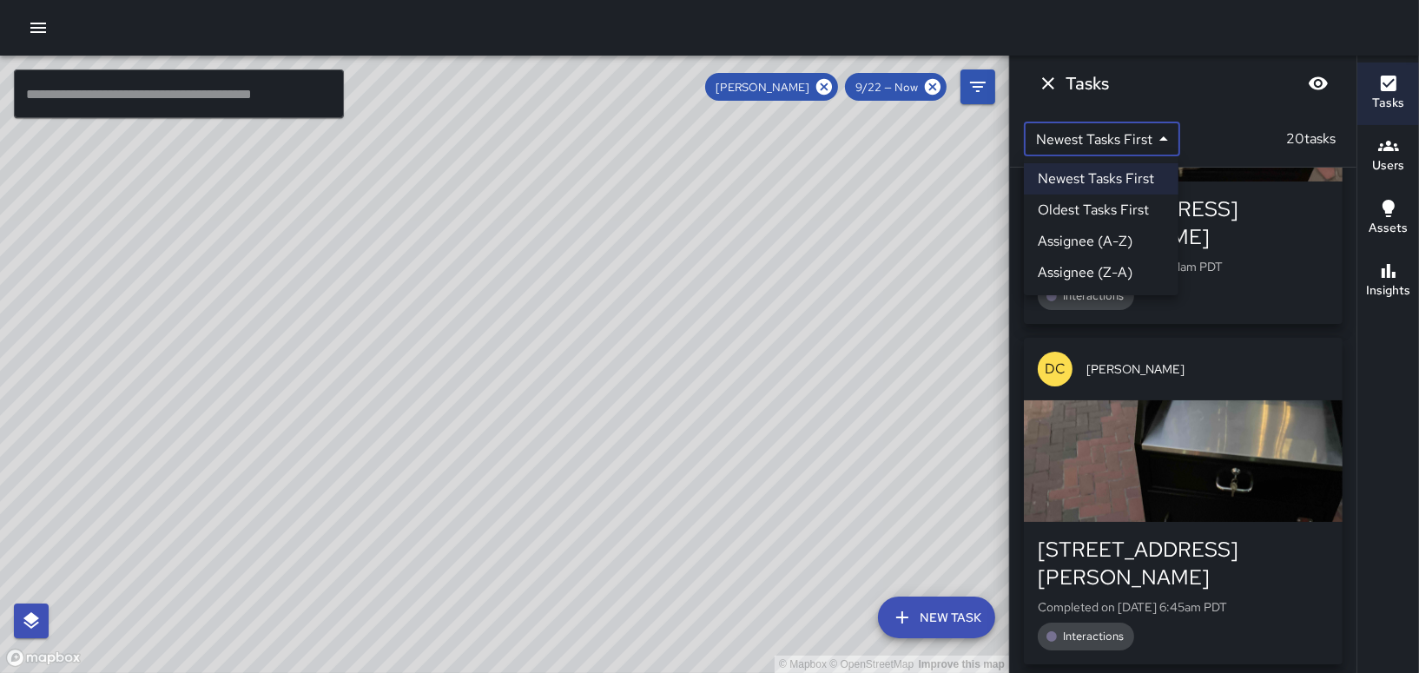
click at [1133, 135] on body "© Mapbox © OpenStreetMap Improve this map ​ New Task [PERSON_NAME] 9/22 — Now M…" at bounding box center [709, 336] width 1419 height 673
click at [1140, 204] on li "Oldest Tasks First" at bounding box center [1101, 210] width 155 height 31
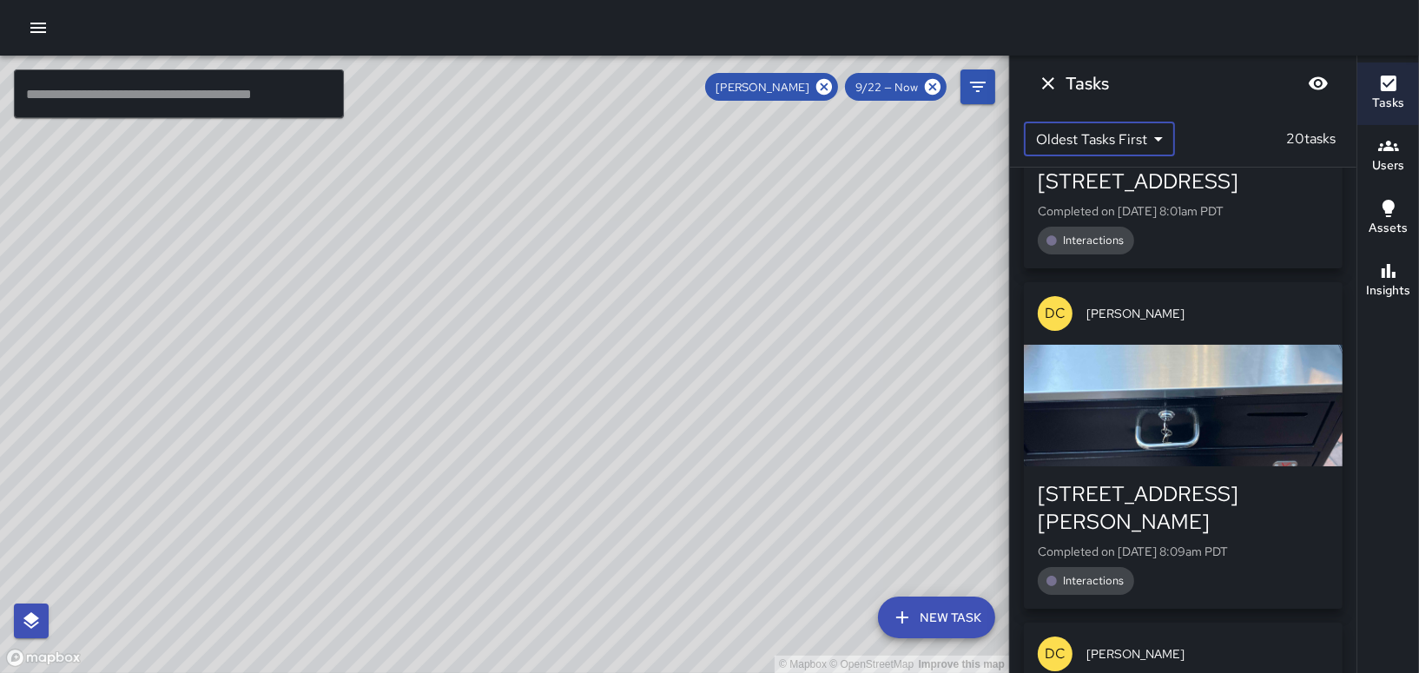
click at [1155, 144] on body "© Mapbox © OpenStreetMap Improve this map ​ New Task [PERSON_NAME] 9/22 — Now M…" at bounding box center [709, 336] width 1419 height 673
click at [1126, 170] on li "Newest Tasks First" at bounding box center [1098, 178] width 149 height 31
type input "*"
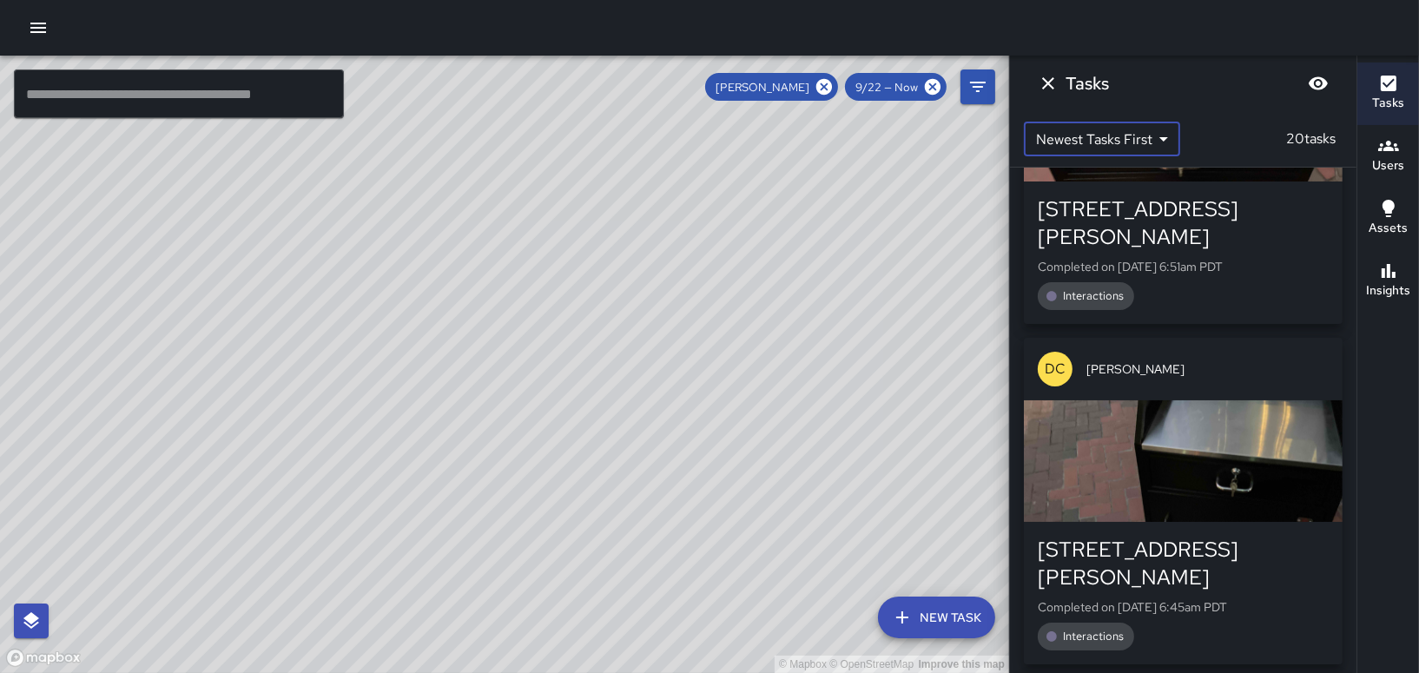
click at [882, 86] on span "9/22 — Now" at bounding box center [886, 87] width 83 height 15
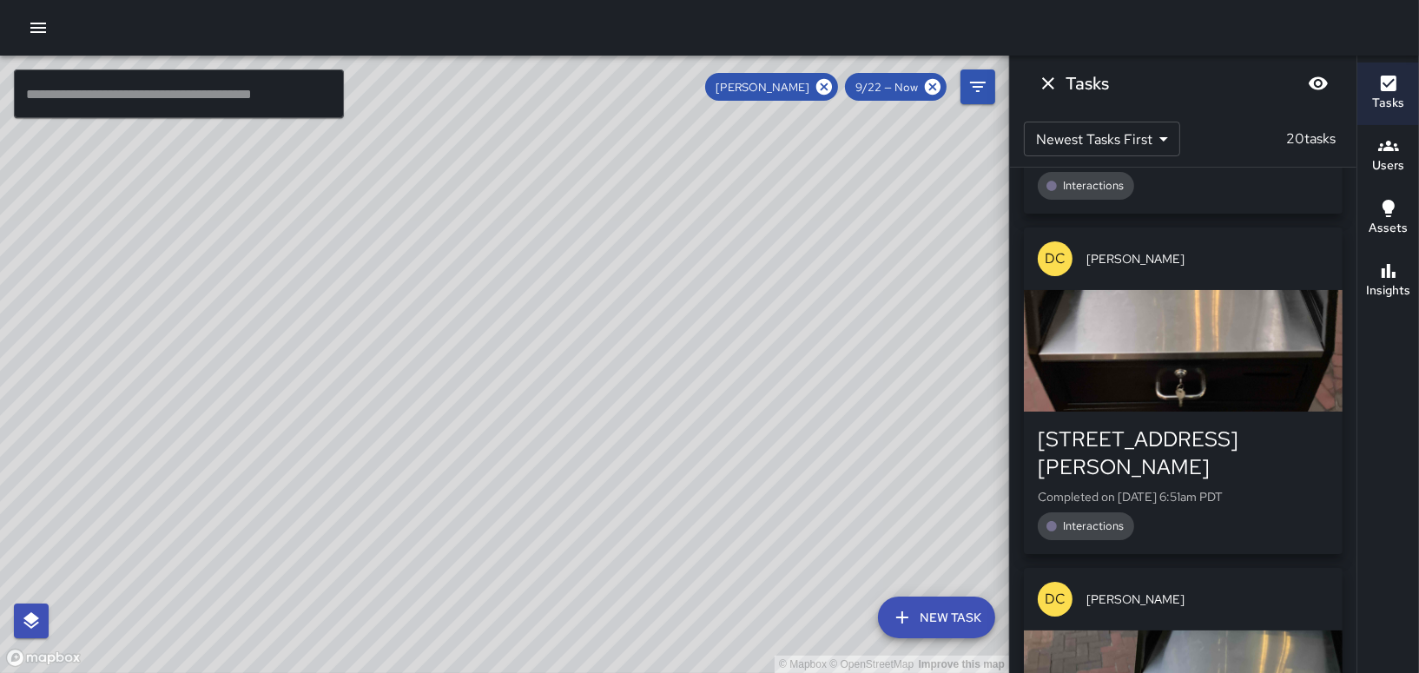
scroll to position [4052, 0]
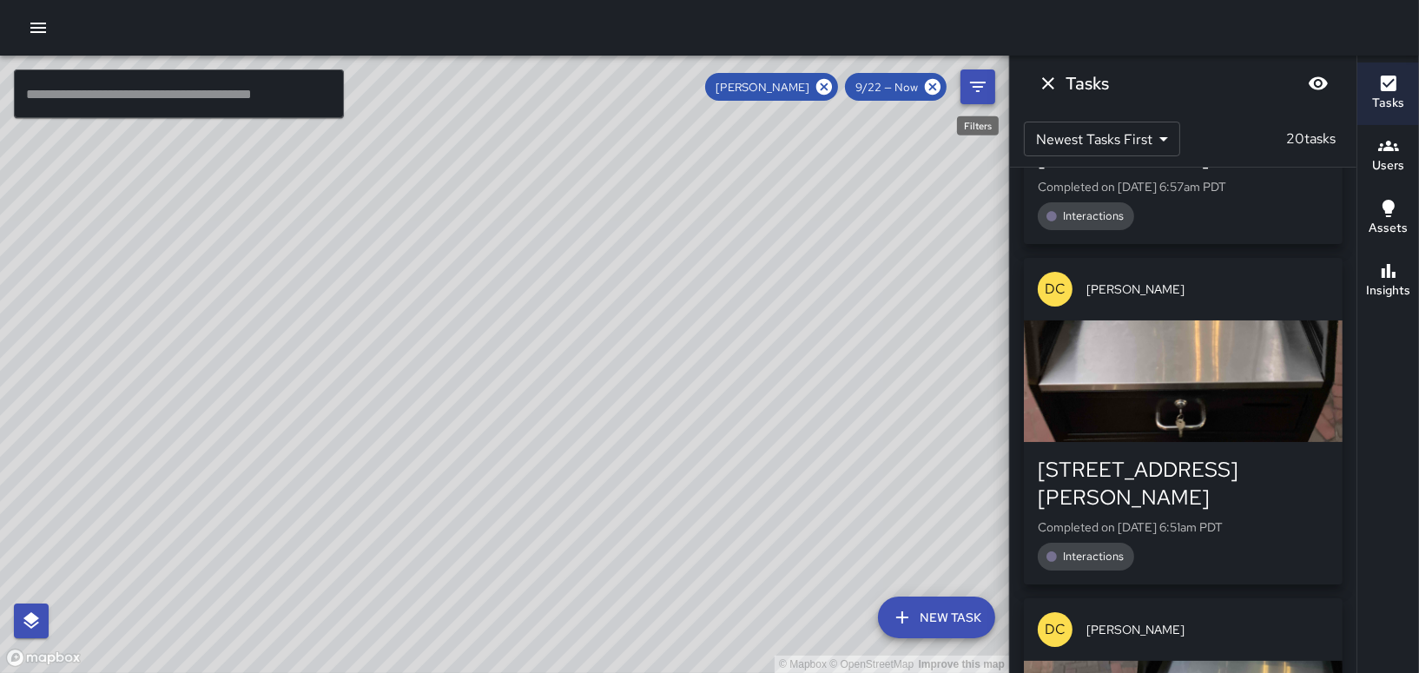
click at [973, 84] on icon "Filters" at bounding box center [978, 86] width 21 height 21
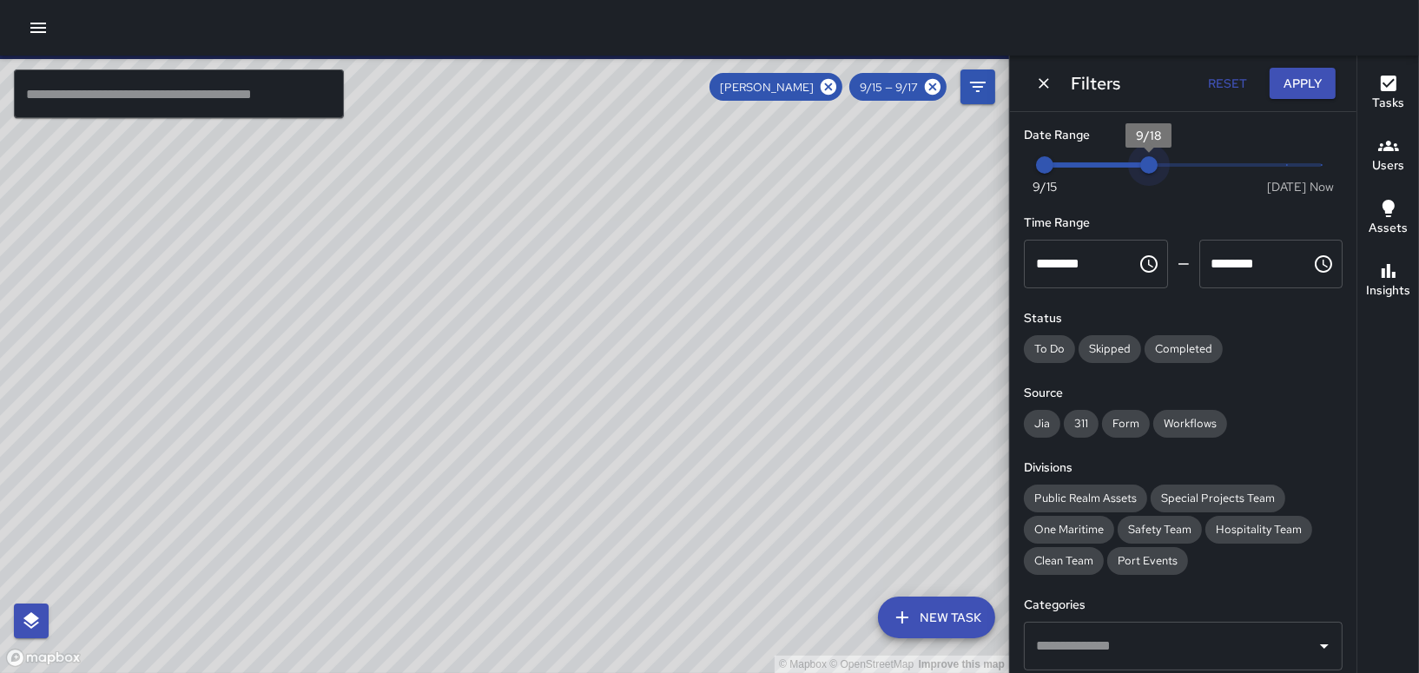
drag, startPoint x: 1077, startPoint y: 162, endPoint x: 1154, endPoint y: 174, distance: 78.3
click at [1154, 174] on span "9/18" at bounding box center [1148, 164] width 17 height 17
type input "*"
drag, startPoint x: 1147, startPoint y: 160, endPoint x: 1172, endPoint y: 165, distance: 24.9
click at [1175, 165] on span "9/19" at bounding box center [1183, 164] width 17 height 17
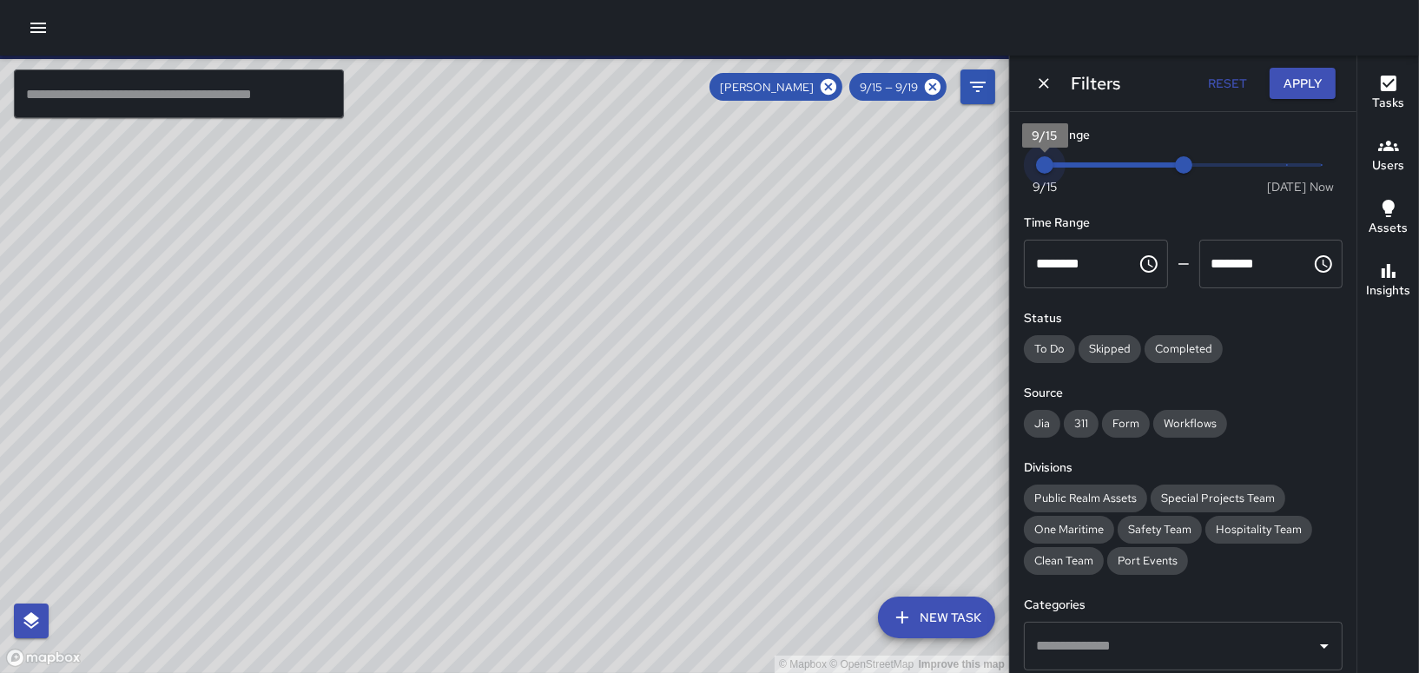
drag, startPoint x: 1039, startPoint y: 157, endPoint x: 1069, endPoint y: 164, distance: 31.2
click at [1054, 164] on span "9/15" at bounding box center [1044, 164] width 17 height 17
drag, startPoint x: 1069, startPoint y: 164, endPoint x: 1085, endPoint y: 160, distance: 16.2
click at [1100, 165] on span "Now [DATE] 9/16 9/19" at bounding box center [1183, 165] width 277 height 26
type input "*"
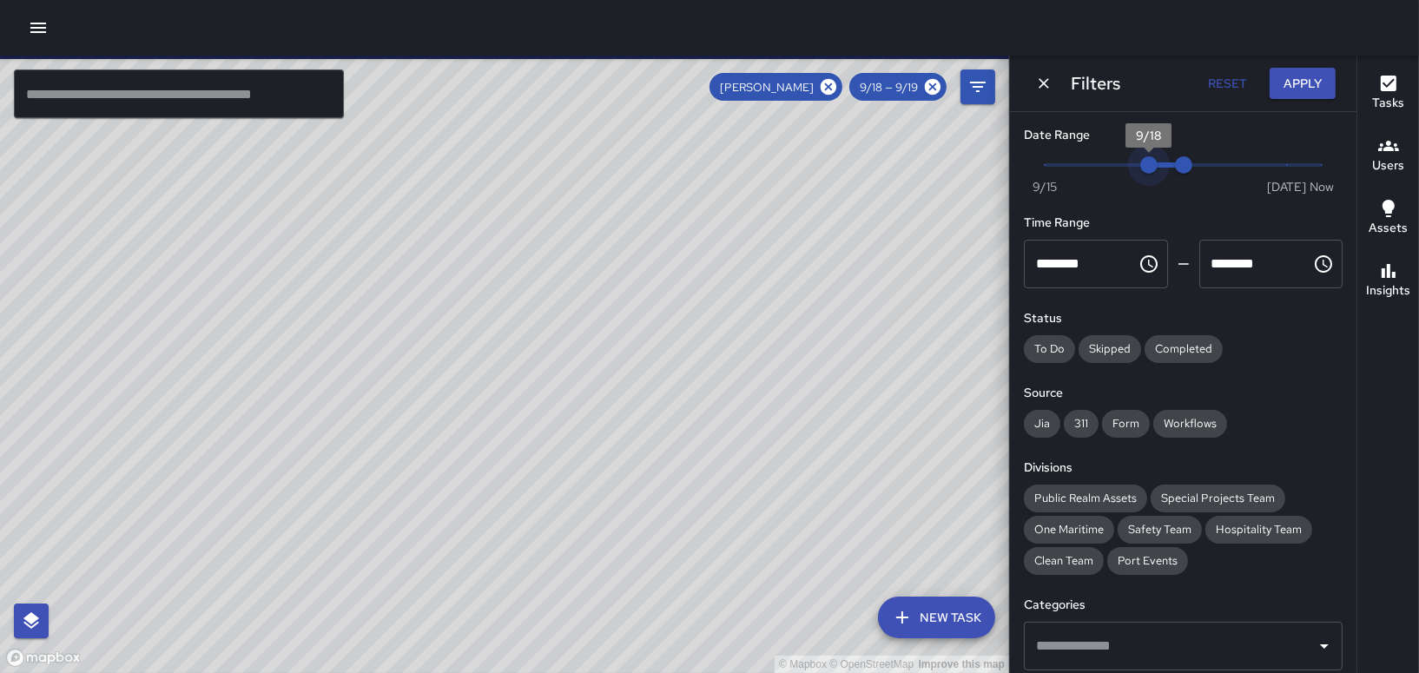
drag, startPoint x: 1085, startPoint y: 160, endPoint x: 1172, endPoint y: 169, distance: 87.3
click at [1172, 169] on span "Now [DATE] 9/18 9/19" at bounding box center [1183, 165] width 277 height 26
drag, startPoint x: 1143, startPoint y: 160, endPoint x: 1180, endPoint y: 161, distance: 37.4
click at [1180, 161] on span "Now [DATE] 9/18 9/19" at bounding box center [1183, 165] width 277 height 26
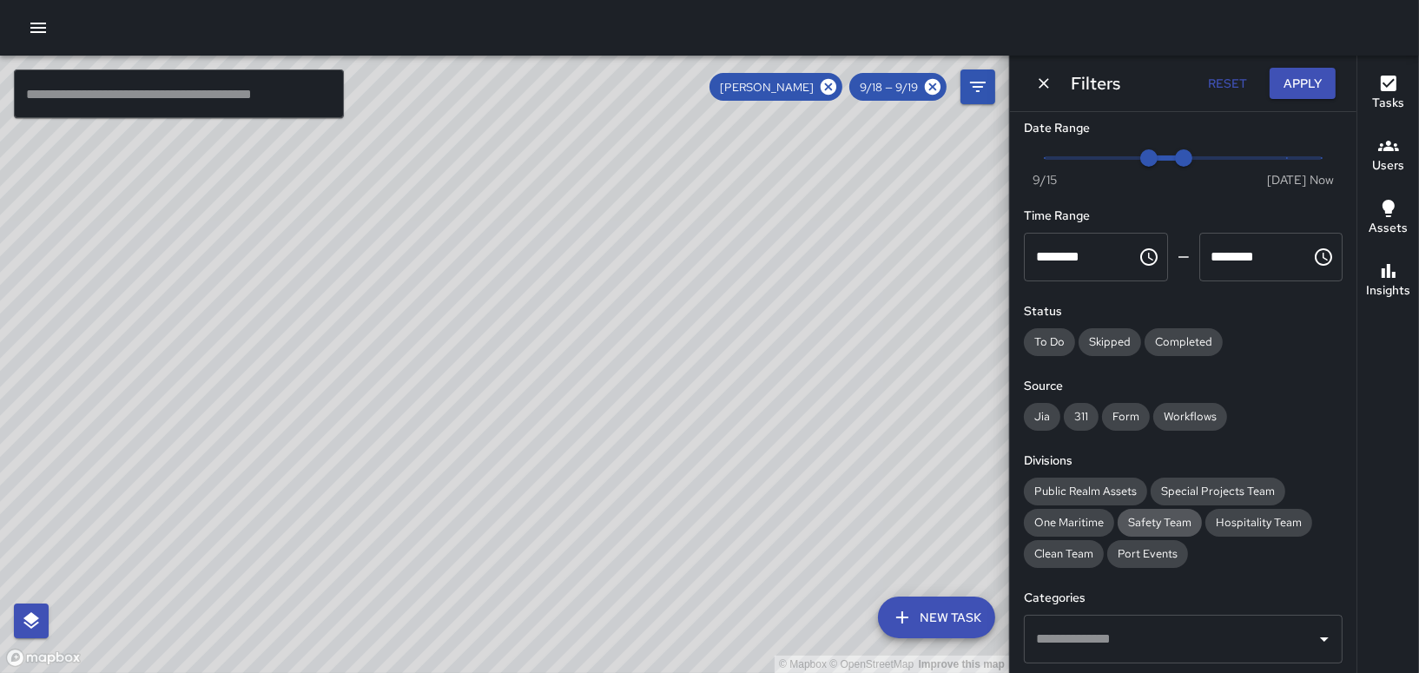
scroll to position [0, 0]
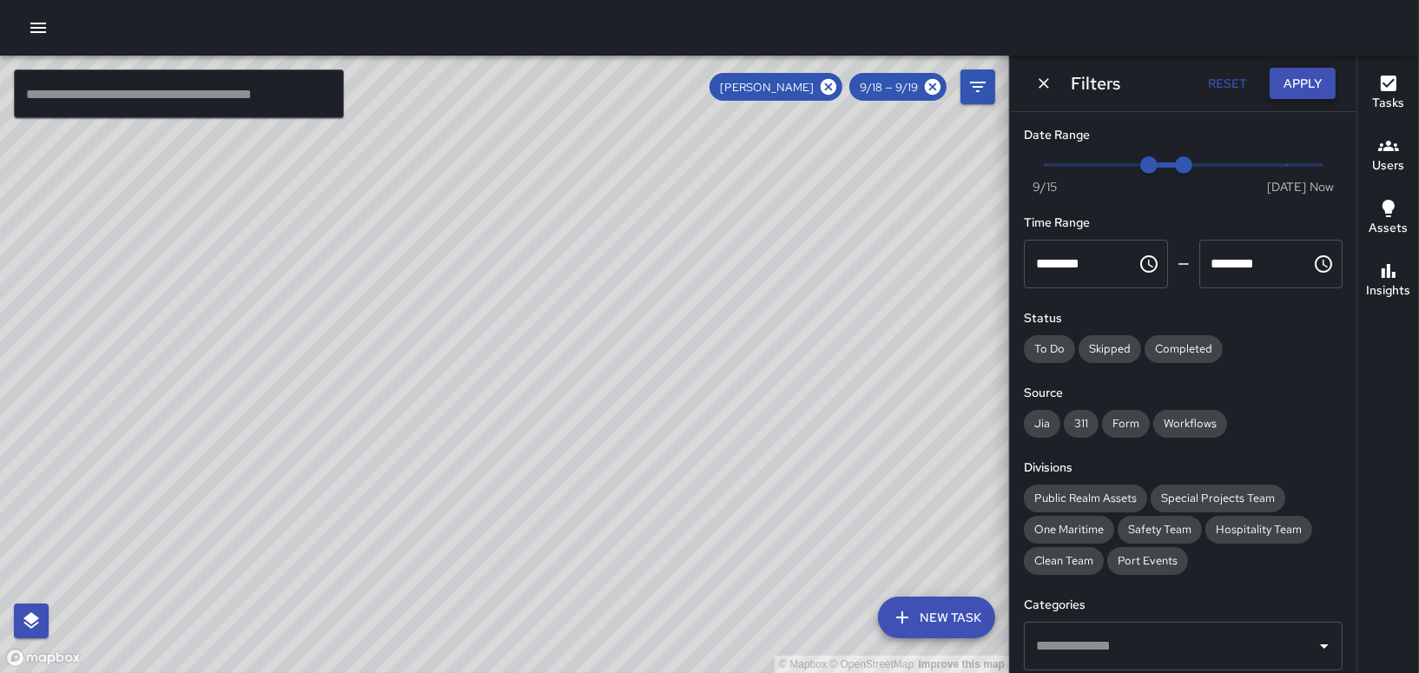
click at [1295, 84] on button "Apply" at bounding box center [1303, 84] width 66 height 32
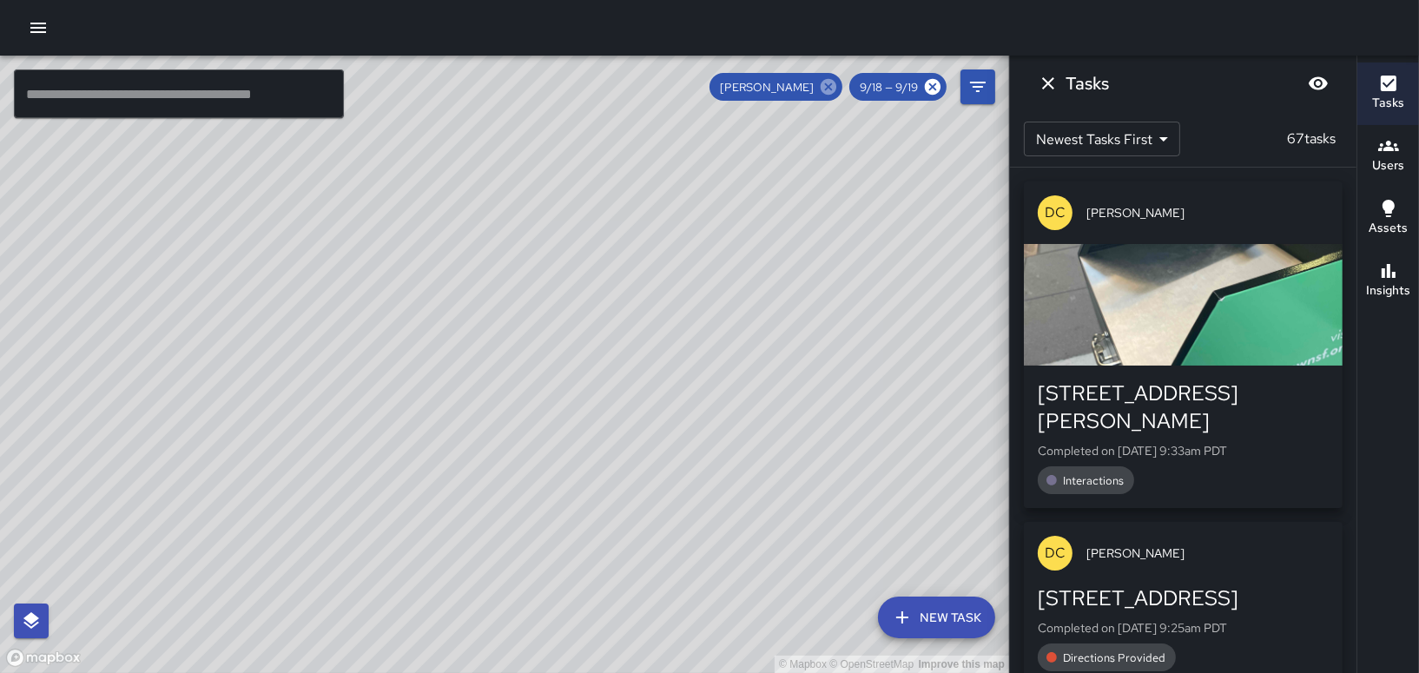
click at [827, 83] on icon at bounding box center [828, 86] width 19 height 19
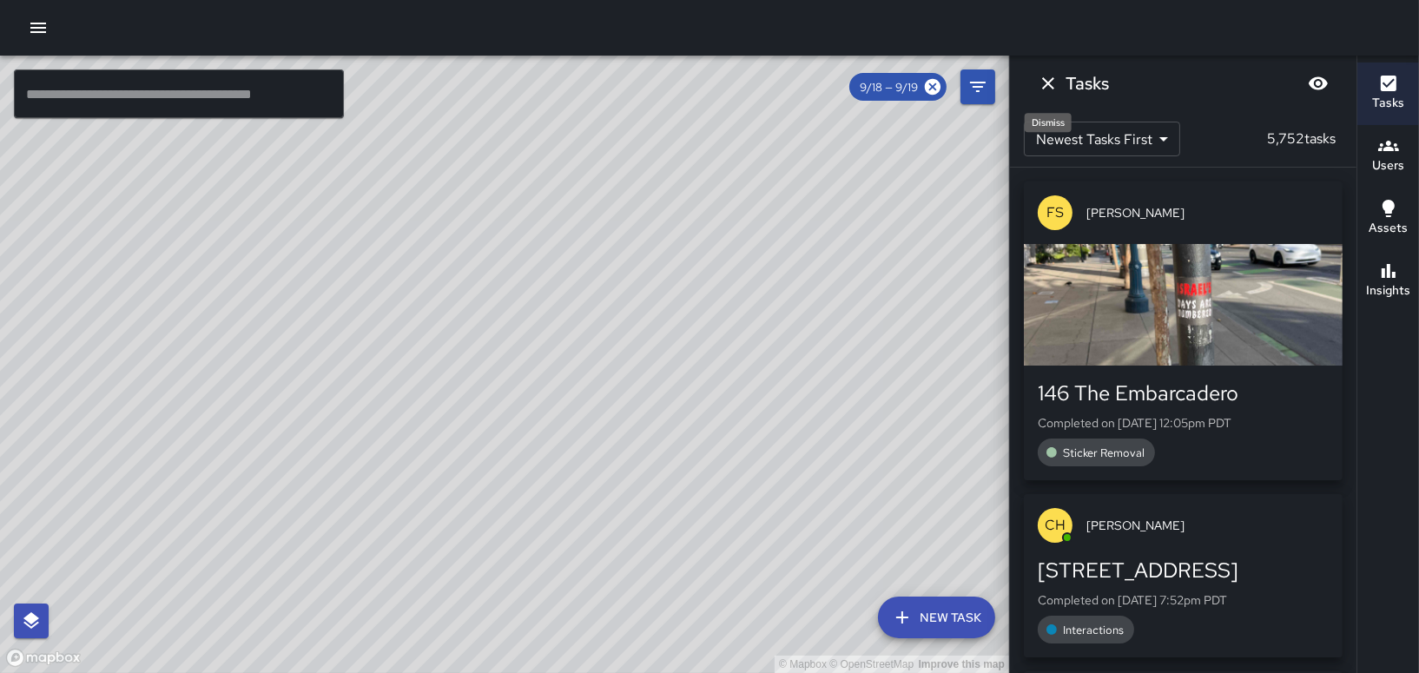
click at [1048, 83] on icon "Dismiss" at bounding box center [1048, 83] width 12 height 12
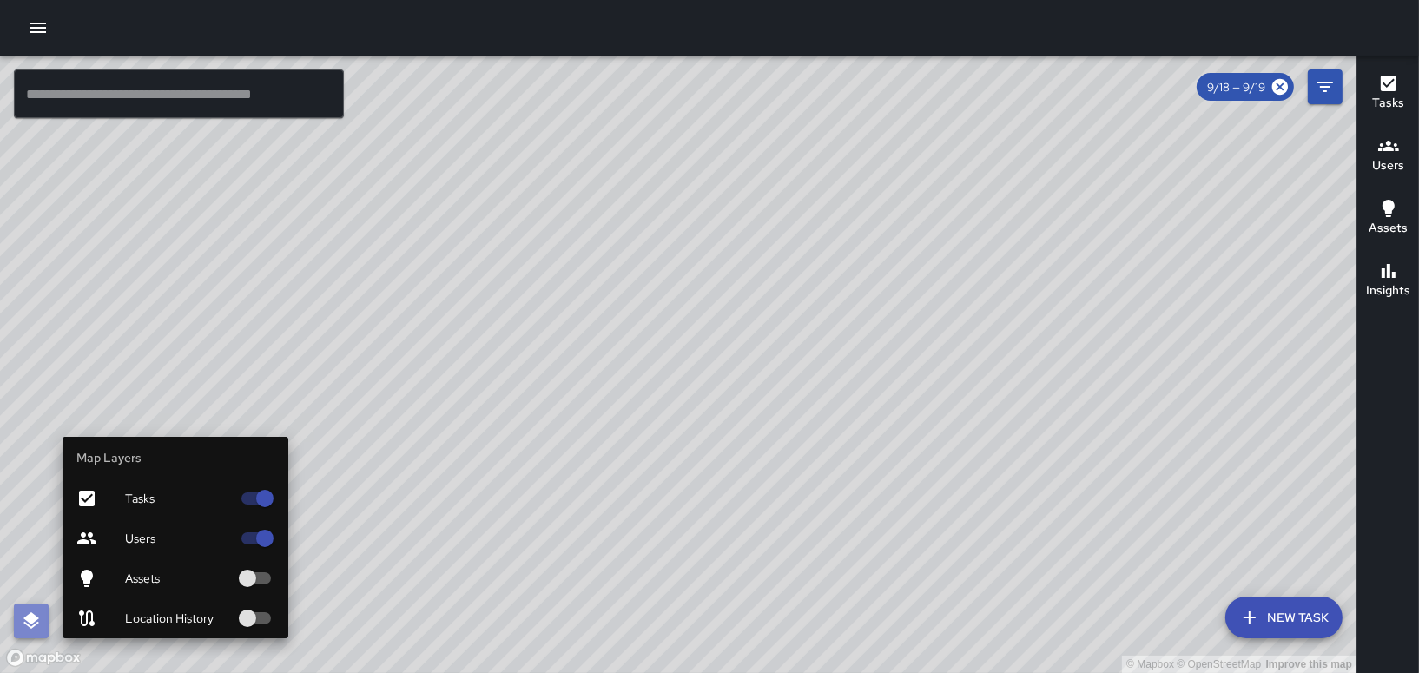
click at [33, 614] on icon "button" at bounding box center [31, 621] width 21 height 21
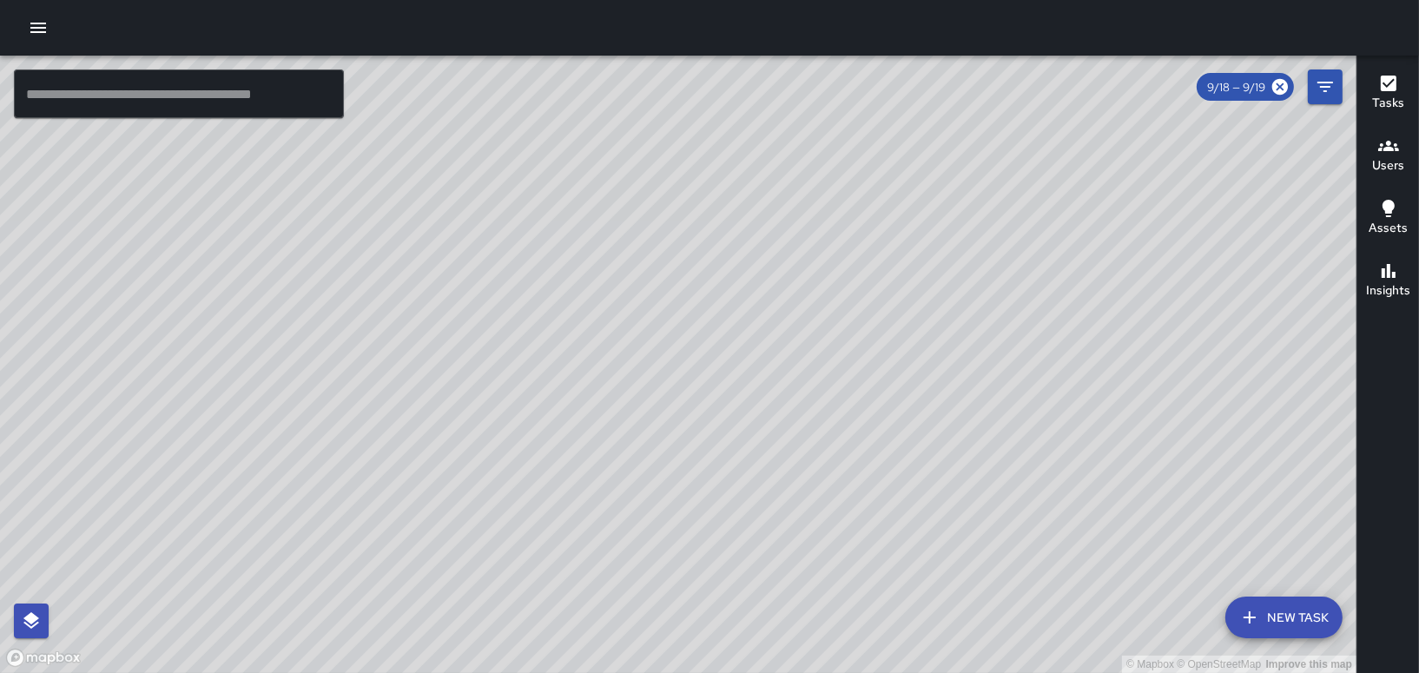
drag, startPoint x: 1043, startPoint y: 225, endPoint x: 1120, endPoint y: 499, distance: 284.3
click at [1120, 499] on div "© Mapbox © OpenStreetMap Improve this map" at bounding box center [678, 365] width 1357 height 618
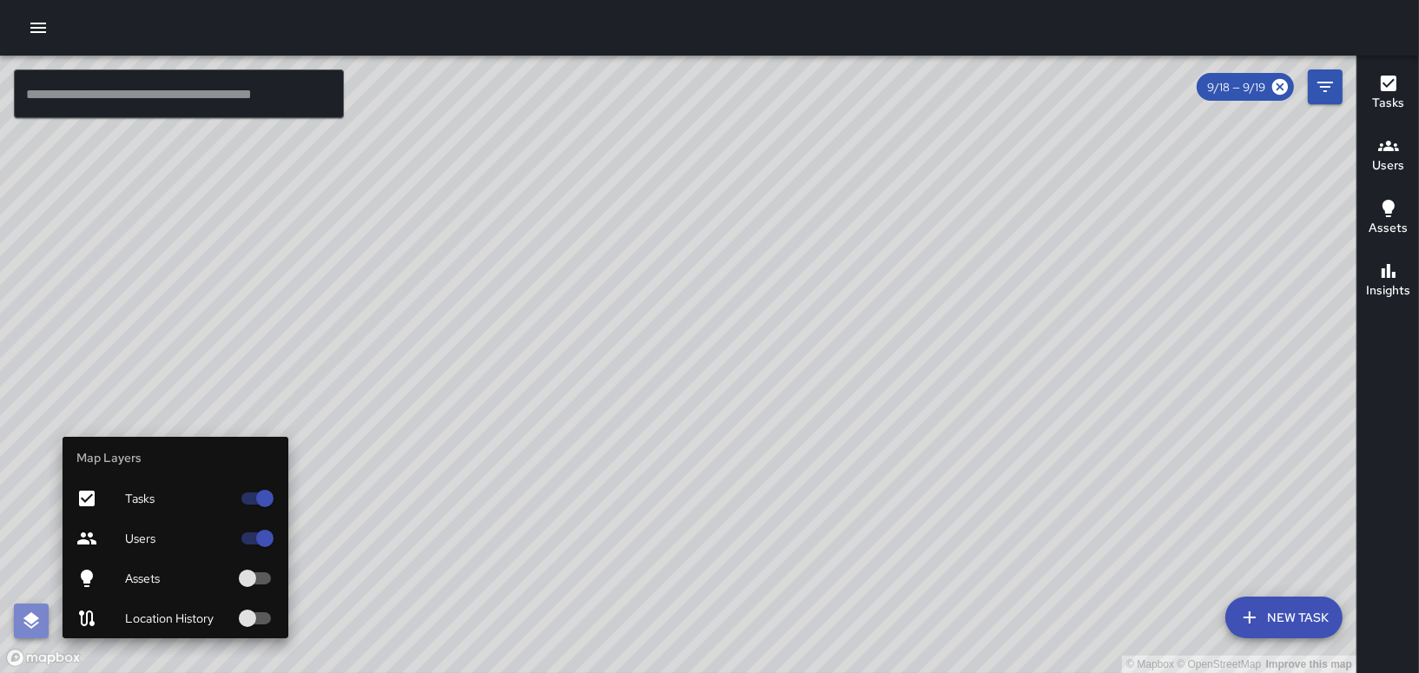
click at [32, 620] on icon "button" at bounding box center [31, 620] width 16 height 17
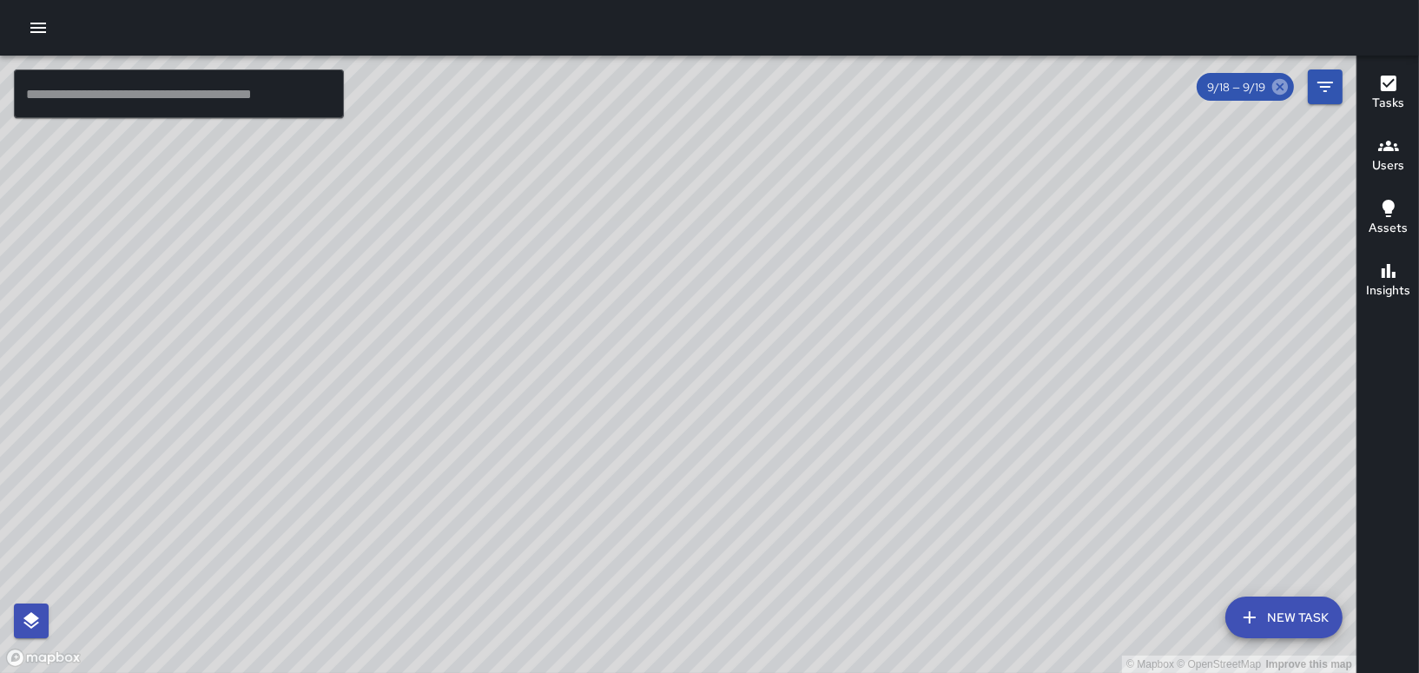
click at [1280, 85] on icon at bounding box center [1280, 86] width 19 height 19
drag, startPoint x: 1339, startPoint y: 342, endPoint x: 818, endPoint y: 440, distance: 530.2
click at [818, 440] on div "© Mapbox © OpenStreetMap Improve this map" at bounding box center [678, 365] width 1357 height 618
drag, startPoint x: 763, startPoint y: 240, endPoint x: 988, endPoint y: 333, distance: 243.4
click at [988, 333] on div "© Mapbox © OpenStreetMap Improve this map" at bounding box center [678, 365] width 1357 height 618
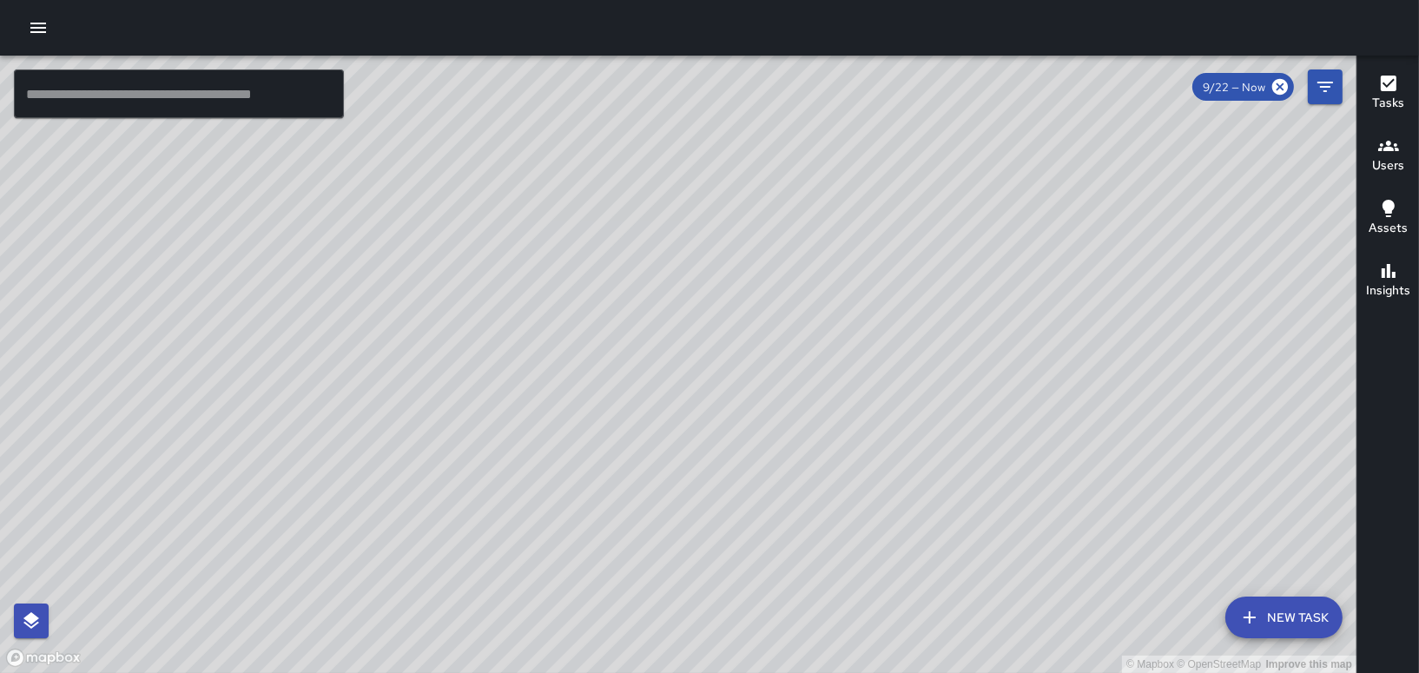
drag, startPoint x: 888, startPoint y: 278, endPoint x: 885, endPoint y: 378, distance: 99.9
click at [884, 379] on div "© Mapbox © OpenStreetMap Improve this map" at bounding box center [678, 365] width 1357 height 618
drag, startPoint x: 691, startPoint y: 501, endPoint x: 711, endPoint y: 433, distance: 71.7
click at [711, 433] on div "© Mapbox © OpenStreetMap Improve this map" at bounding box center [678, 365] width 1357 height 618
drag, startPoint x: 760, startPoint y: 517, endPoint x: 752, endPoint y: 189, distance: 327.6
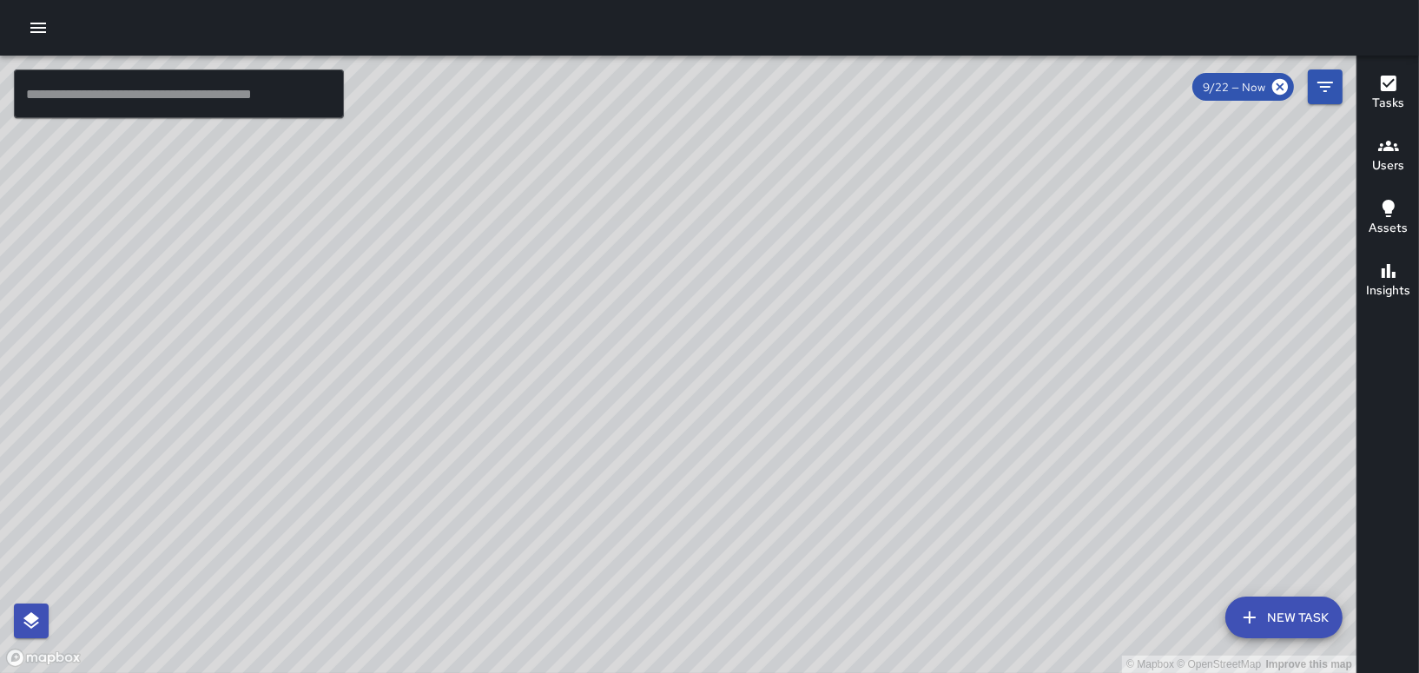
click at [752, 189] on div "© Mapbox © OpenStreetMap Improve this map" at bounding box center [678, 365] width 1357 height 618
drag, startPoint x: 857, startPoint y: 248, endPoint x: 731, endPoint y: 413, distance: 207.6
click at [731, 413] on div "© Mapbox © OpenStreetMap Improve this map" at bounding box center [678, 365] width 1357 height 618
drag, startPoint x: 784, startPoint y: 333, endPoint x: 629, endPoint y: 538, distance: 257.3
click at [629, 538] on div "© Mapbox © OpenStreetMap Improve this map" at bounding box center [678, 365] width 1357 height 618
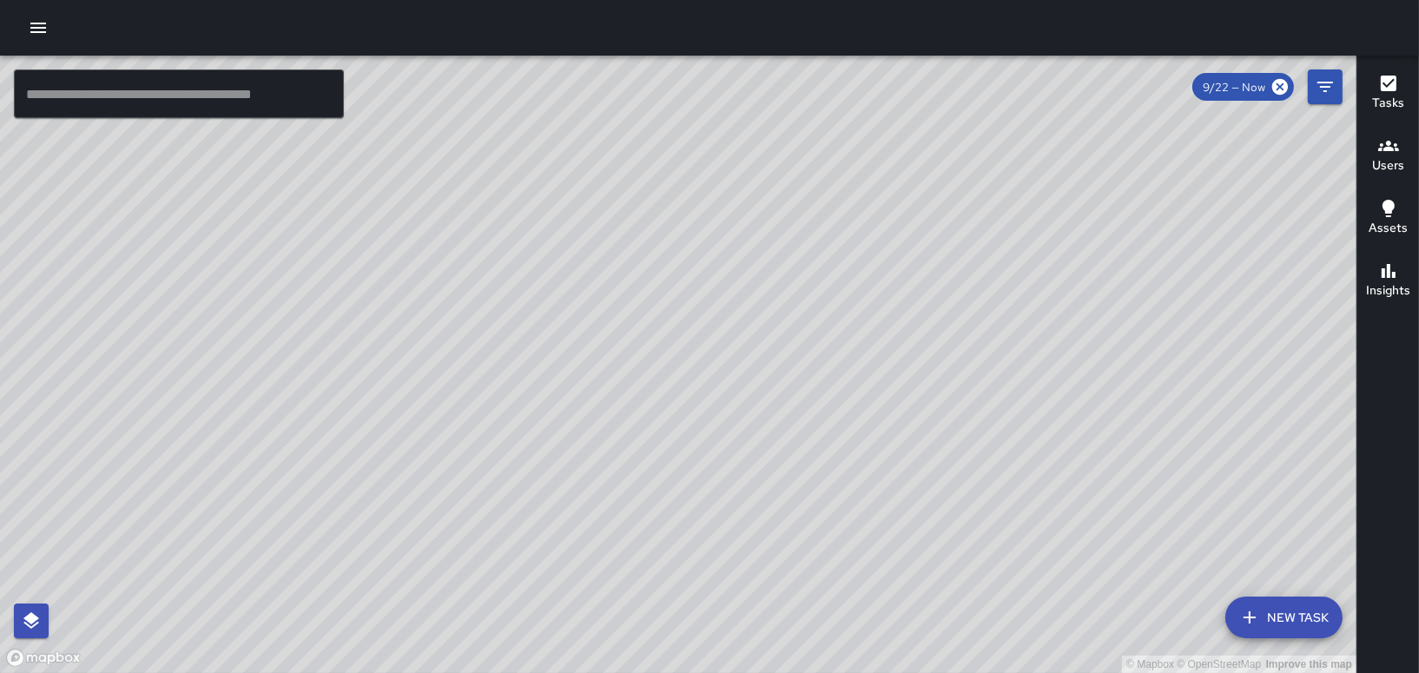
drag, startPoint x: 578, startPoint y: 385, endPoint x: 635, endPoint y: 553, distance: 178.0
click at [632, 570] on div "© Mapbox © OpenStreetMap Improve this map" at bounding box center [678, 365] width 1357 height 618
drag, startPoint x: 558, startPoint y: 305, endPoint x: 665, endPoint y: 479, distance: 204.4
click at [665, 485] on div "© Mapbox © OpenStreetMap Improve this map" at bounding box center [678, 365] width 1357 height 618
drag, startPoint x: 691, startPoint y: 474, endPoint x: 691, endPoint y: 324, distance: 150.3
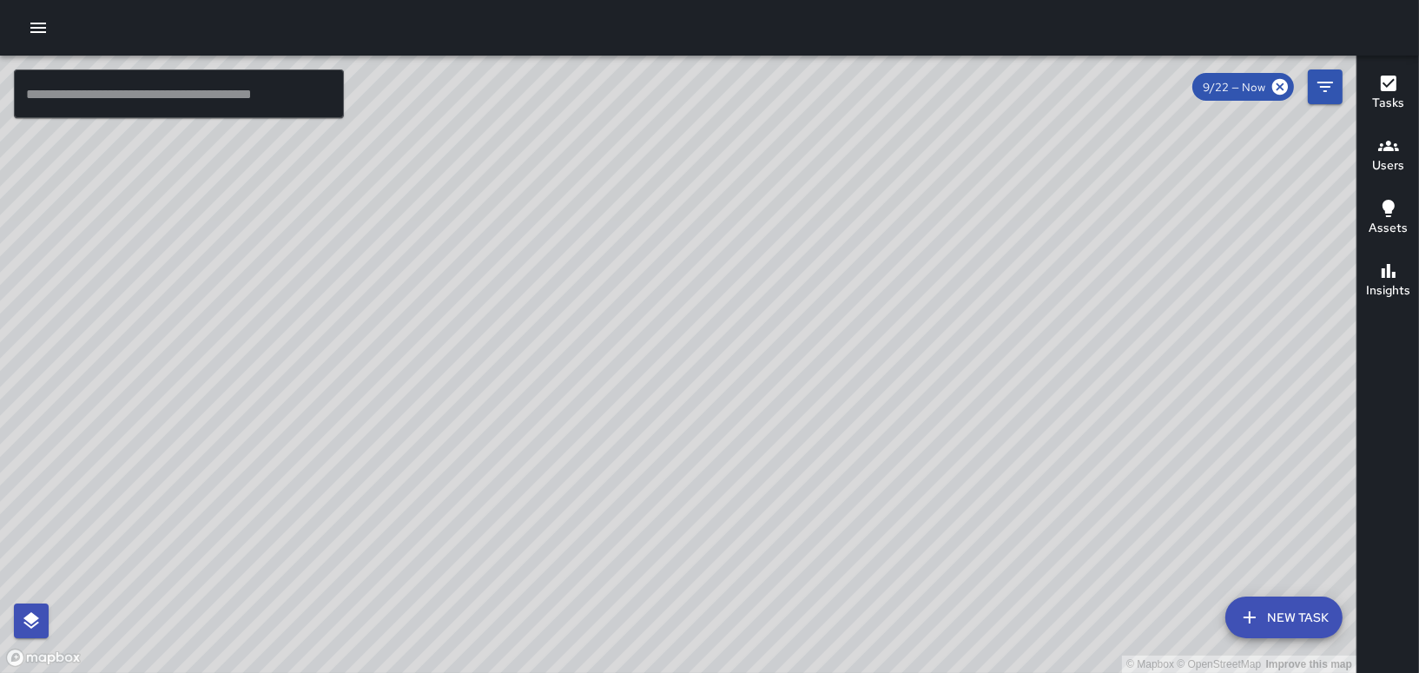
click at [691, 324] on div "© Mapbox © OpenStreetMap Improve this map" at bounding box center [678, 365] width 1357 height 618
drag, startPoint x: 744, startPoint y: 471, endPoint x: 723, endPoint y: 293, distance: 179.4
click at [723, 293] on div "© Mapbox © OpenStreetMap Improve this map" at bounding box center [678, 365] width 1357 height 618
drag, startPoint x: 747, startPoint y: 407, endPoint x: 671, endPoint y: 303, distance: 128.0
click at [671, 303] on div "© Mapbox © OpenStreetMap Improve this map" at bounding box center [678, 365] width 1357 height 618
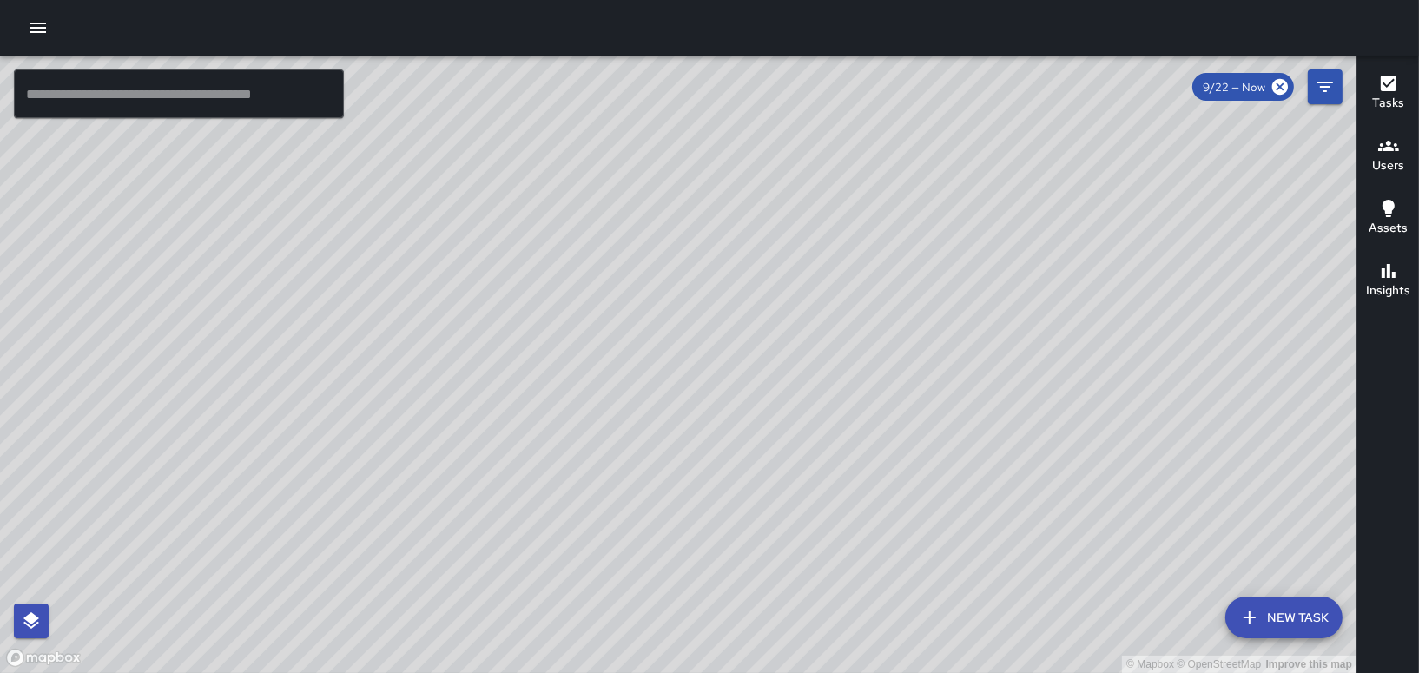
drag, startPoint x: 818, startPoint y: 288, endPoint x: 849, endPoint y: 494, distance: 208.2
click at [849, 494] on div "© Mapbox © OpenStreetMap Improve this map" at bounding box center [678, 365] width 1357 height 618
drag, startPoint x: 770, startPoint y: 396, endPoint x: 770, endPoint y: 332, distance: 64.3
click at [771, 333] on div "© Mapbox © OpenStreetMap Improve this map" at bounding box center [678, 365] width 1357 height 618
drag, startPoint x: 501, startPoint y: 175, endPoint x: 575, endPoint y: 264, distance: 116.0
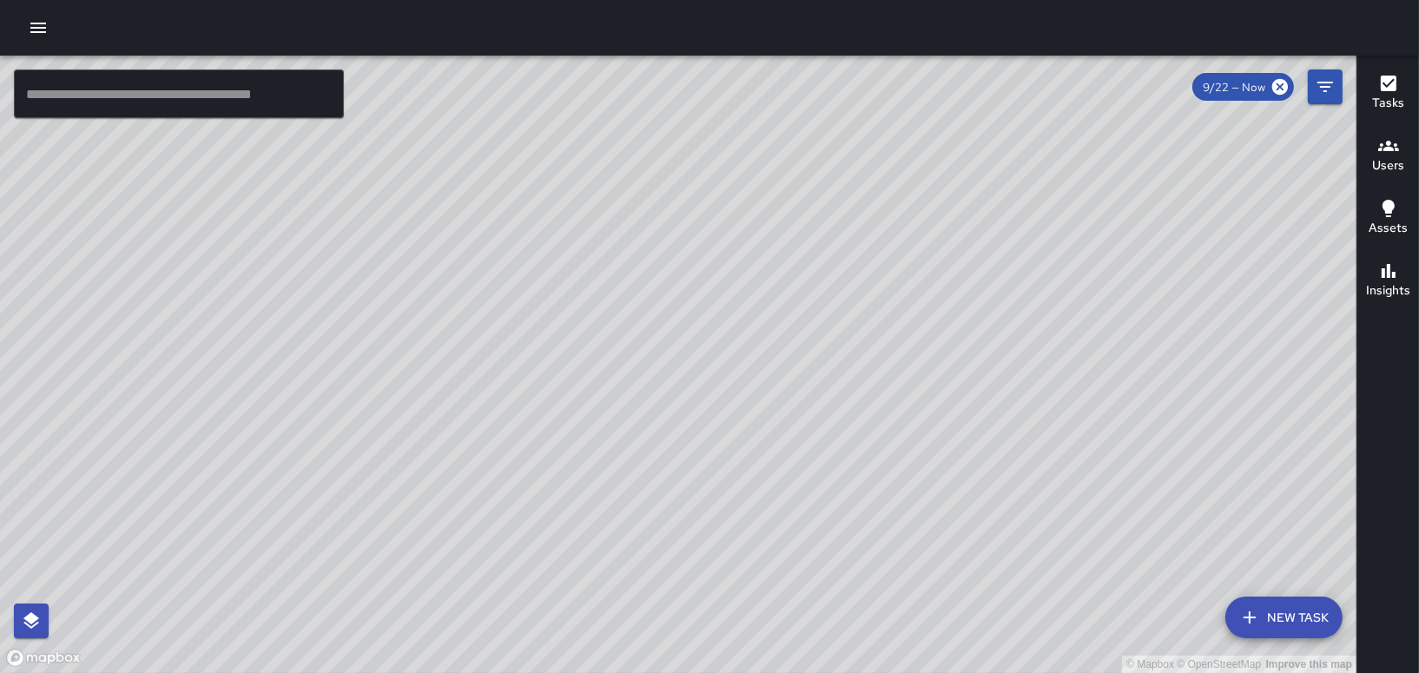
click at [573, 263] on div "© Mapbox © OpenStreetMap Improve this map" at bounding box center [678, 365] width 1357 height 618
drag, startPoint x: 525, startPoint y: 200, endPoint x: 685, endPoint y: 558, distance: 392.3
click at [683, 560] on div "© Mapbox © OpenStreetMap Improve this map" at bounding box center [678, 365] width 1357 height 618
drag, startPoint x: 814, startPoint y: 446, endPoint x: 653, endPoint y: 711, distance: 309.8
click at [653, 672] on html "© Mapbox © OpenStreetMap Improve this map ​ New Task 9/22 — Now Map Layers Task…" at bounding box center [709, 336] width 1419 height 673
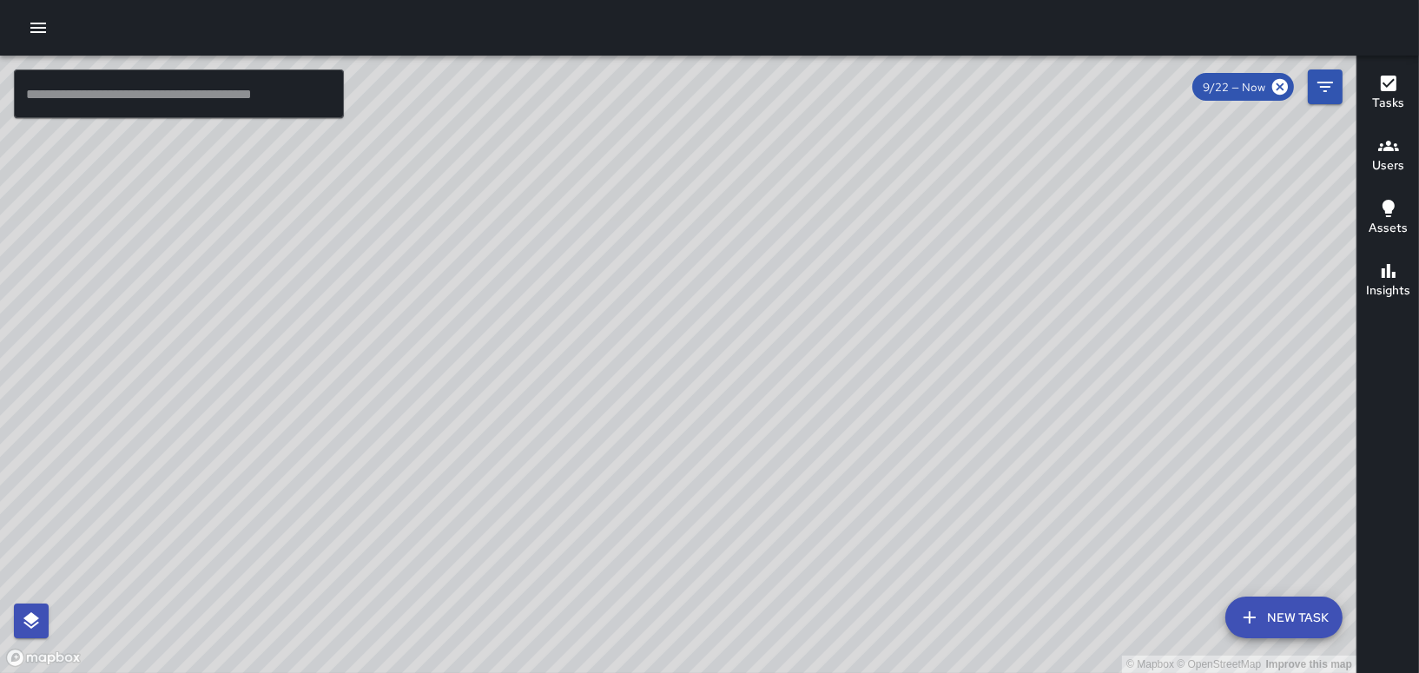
drag, startPoint x: 783, startPoint y: 499, endPoint x: 844, endPoint y: 539, distance: 74.0
click at [845, 542] on div "© Mapbox © OpenStreetMap Improve this map" at bounding box center [678, 365] width 1357 height 618
drag, startPoint x: 1002, startPoint y: 532, endPoint x: 992, endPoint y: 557, distance: 26.5
click at [993, 556] on div "© Mapbox © OpenStreetMap Improve this map" at bounding box center [678, 365] width 1357 height 618
drag, startPoint x: 967, startPoint y: 597, endPoint x: 1031, endPoint y: 435, distance: 173.9
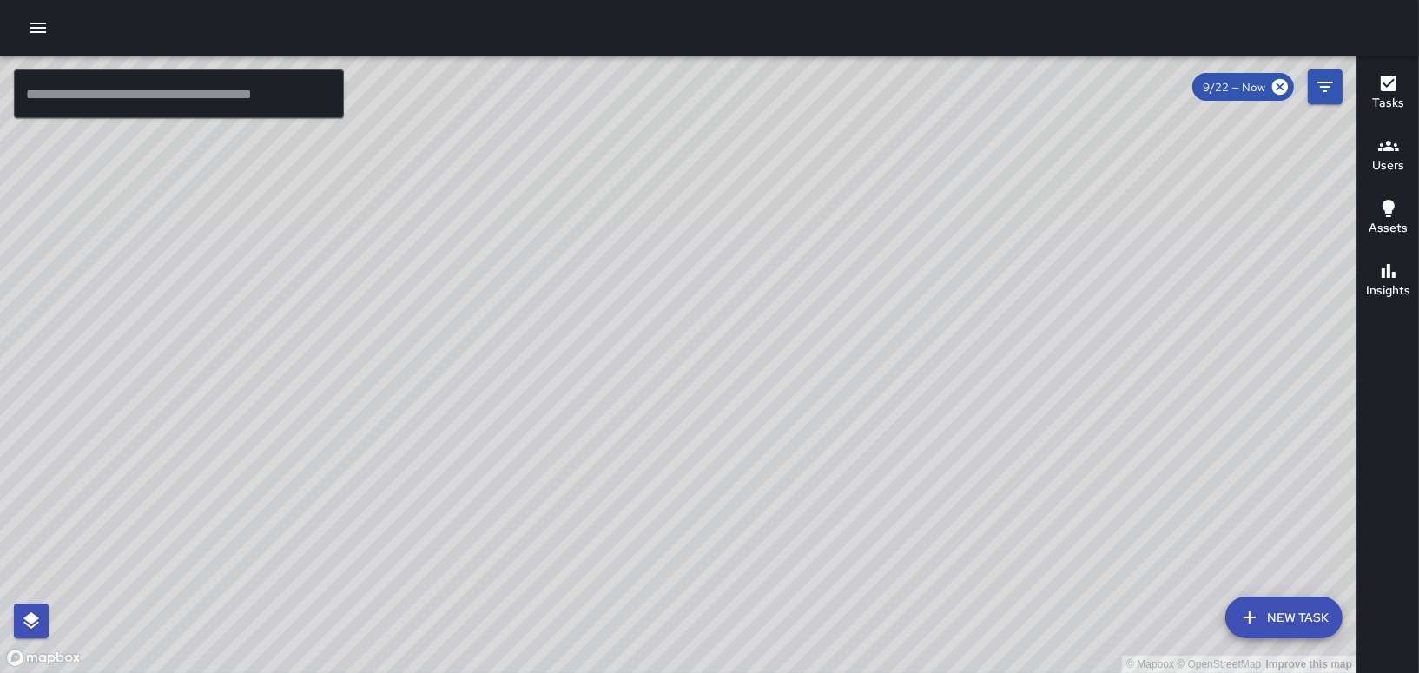
click at [1031, 435] on div "© Mapbox © OpenStreetMap Improve this map" at bounding box center [678, 365] width 1357 height 618
drag, startPoint x: 896, startPoint y: 208, endPoint x: 962, endPoint y: 469, distance: 269.9
click at [960, 465] on div "© Mapbox © OpenStreetMap Improve this map" at bounding box center [678, 365] width 1357 height 618
drag, startPoint x: 1201, startPoint y: 366, endPoint x: 1073, endPoint y: 334, distance: 132.3
click at [1073, 334] on div "© Mapbox © OpenStreetMap Improve this map" at bounding box center [678, 365] width 1357 height 618
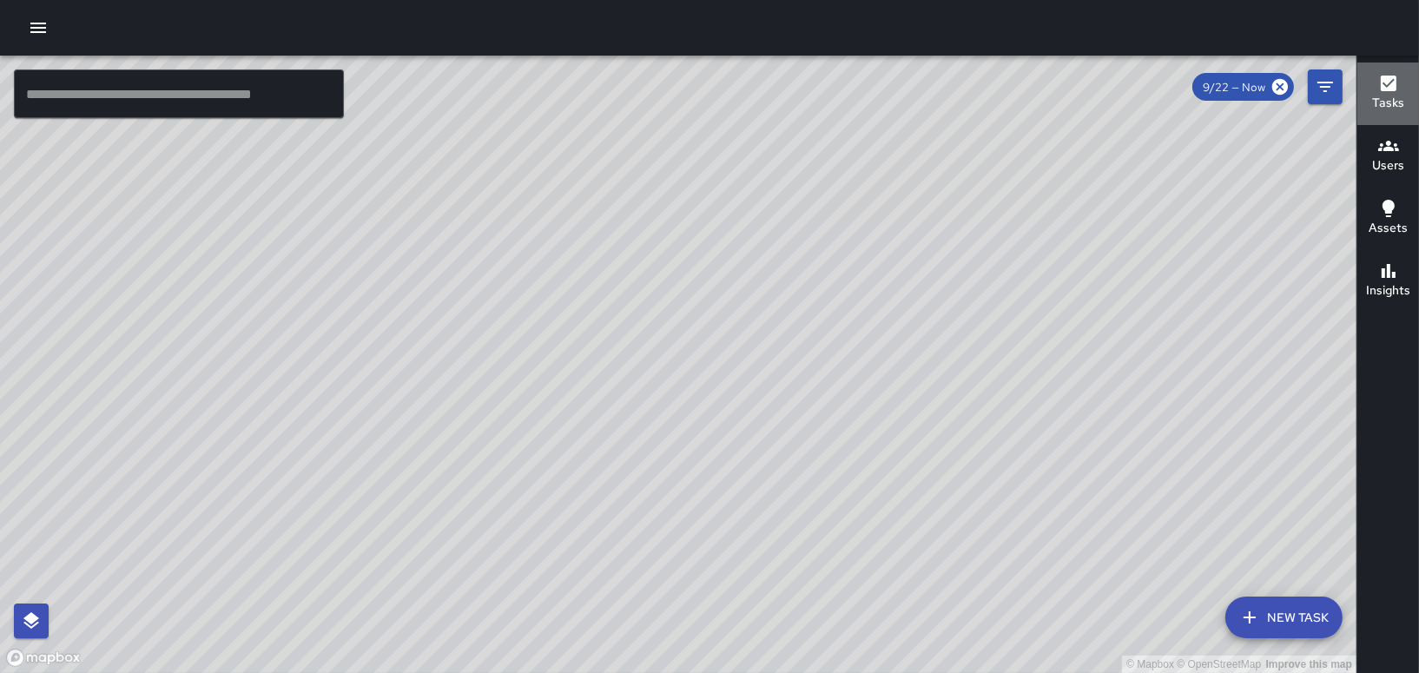
click at [1384, 83] on icon "button" at bounding box center [1388, 83] width 21 height 21
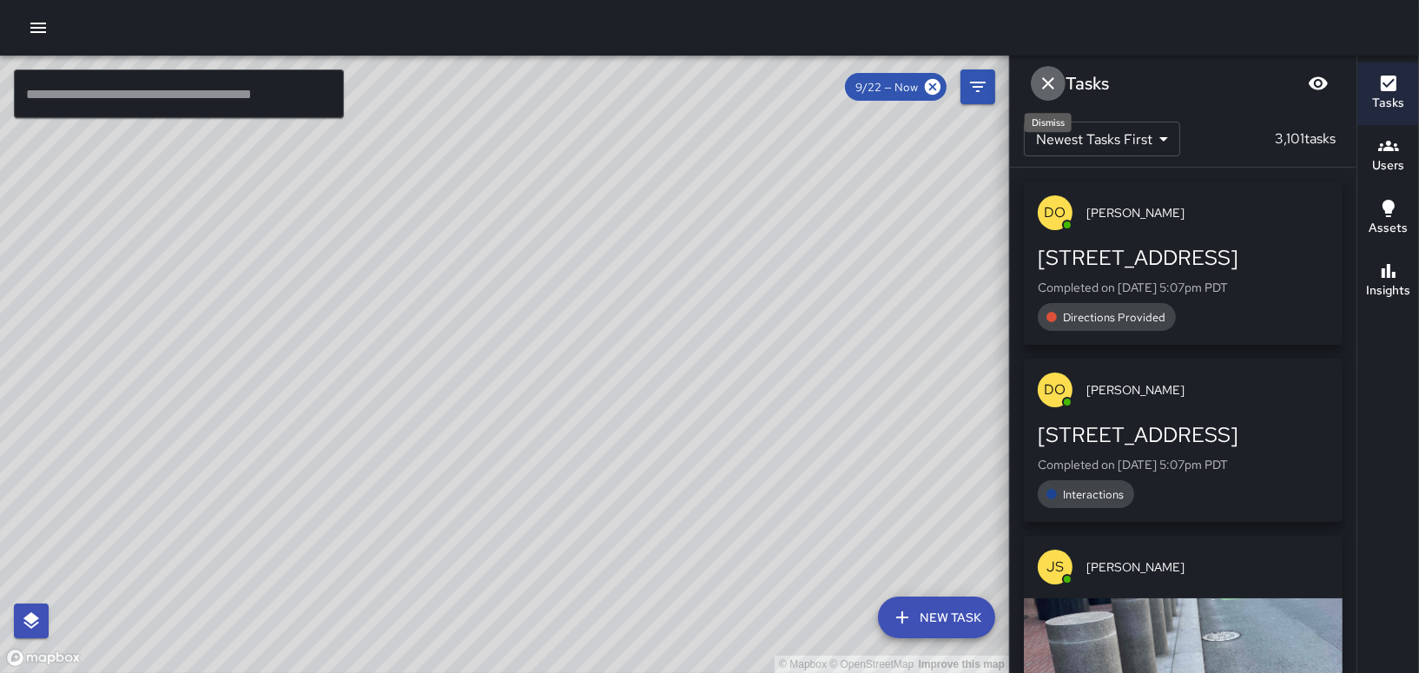
click at [1047, 76] on icon "Dismiss" at bounding box center [1048, 83] width 21 height 21
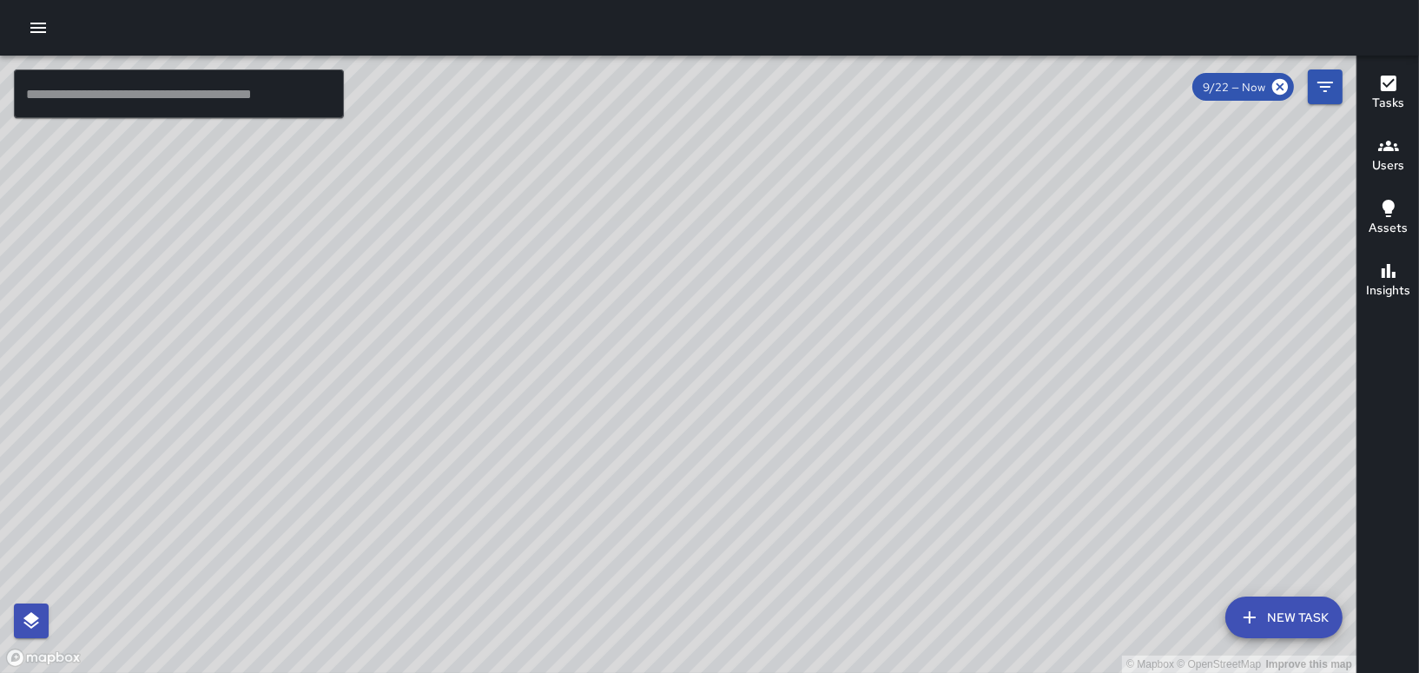
click at [218, 105] on input "text" at bounding box center [179, 93] width 330 height 49
click at [925, 309] on div "© Mapbox © OpenStreetMap Improve this map" at bounding box center [678, 365] width 1357 height 618
click at [890, 322] on div "© Mapbox © OpenStreetMap Improve this map" at bounding box center [678, 365] width 1357 height 618
click at [946, 380] on div "© Mapbox © OpenStreetMap Improve this map CH [PERSON_NAME] [STREET_ADDRESS][PER…" at bounding box center [678, 365] width 1357 height 618
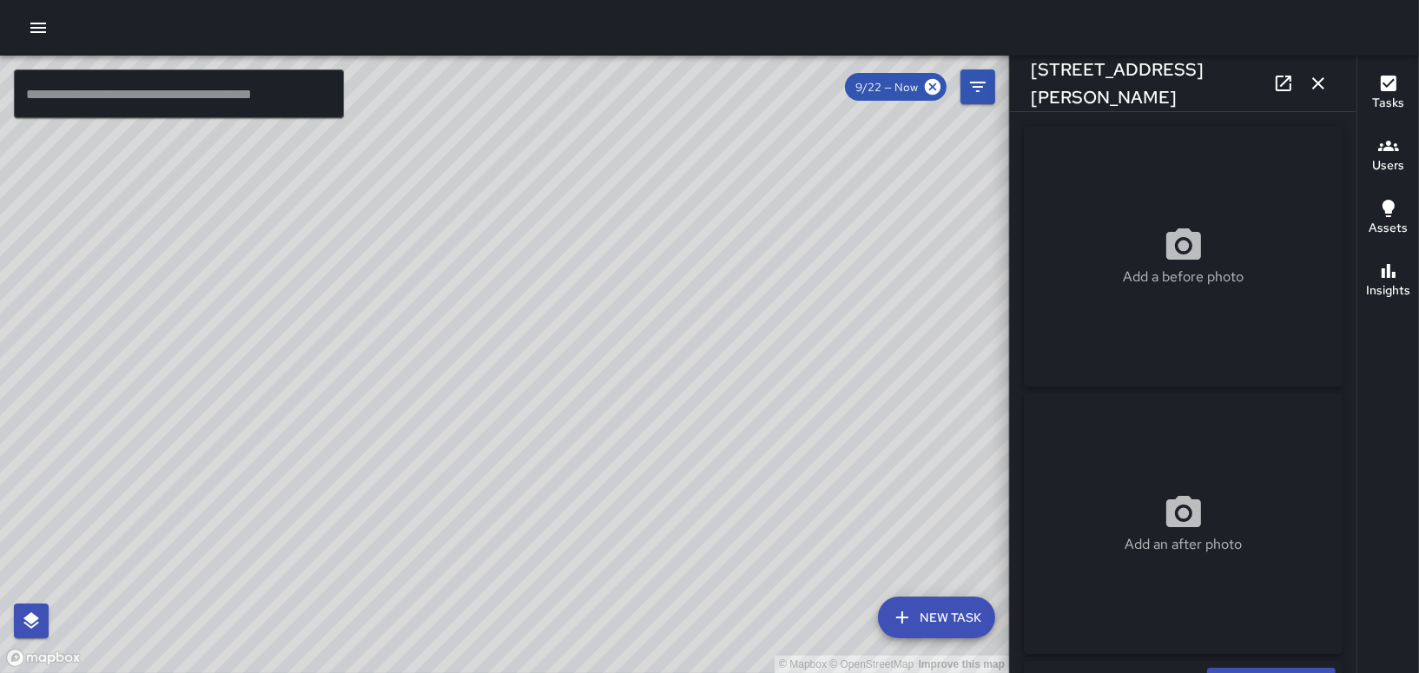
type input "**********"
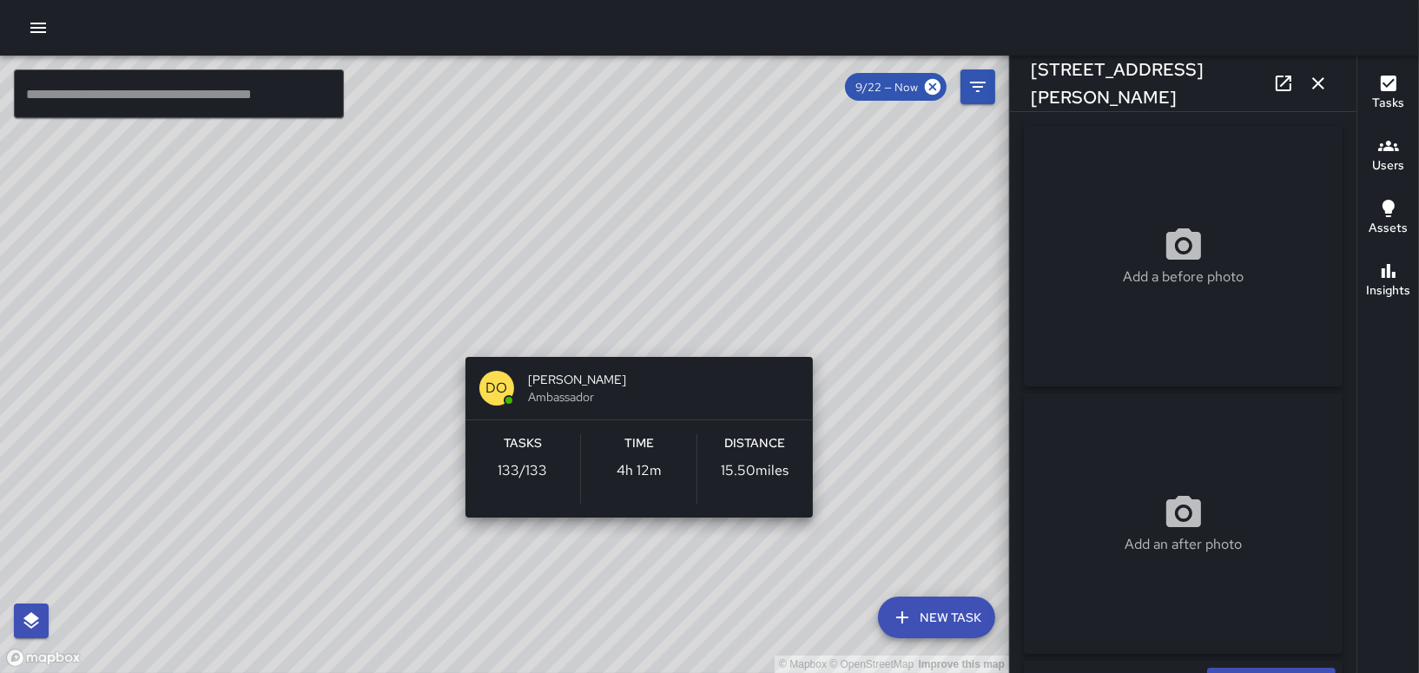
click at [645, 334] on div "© Mapbox © OpenStreetMap Improve this map DO [PERSON_NAME] Ambassador Tasks 133…" at bounding box center [504, 365] width 1009 height 618
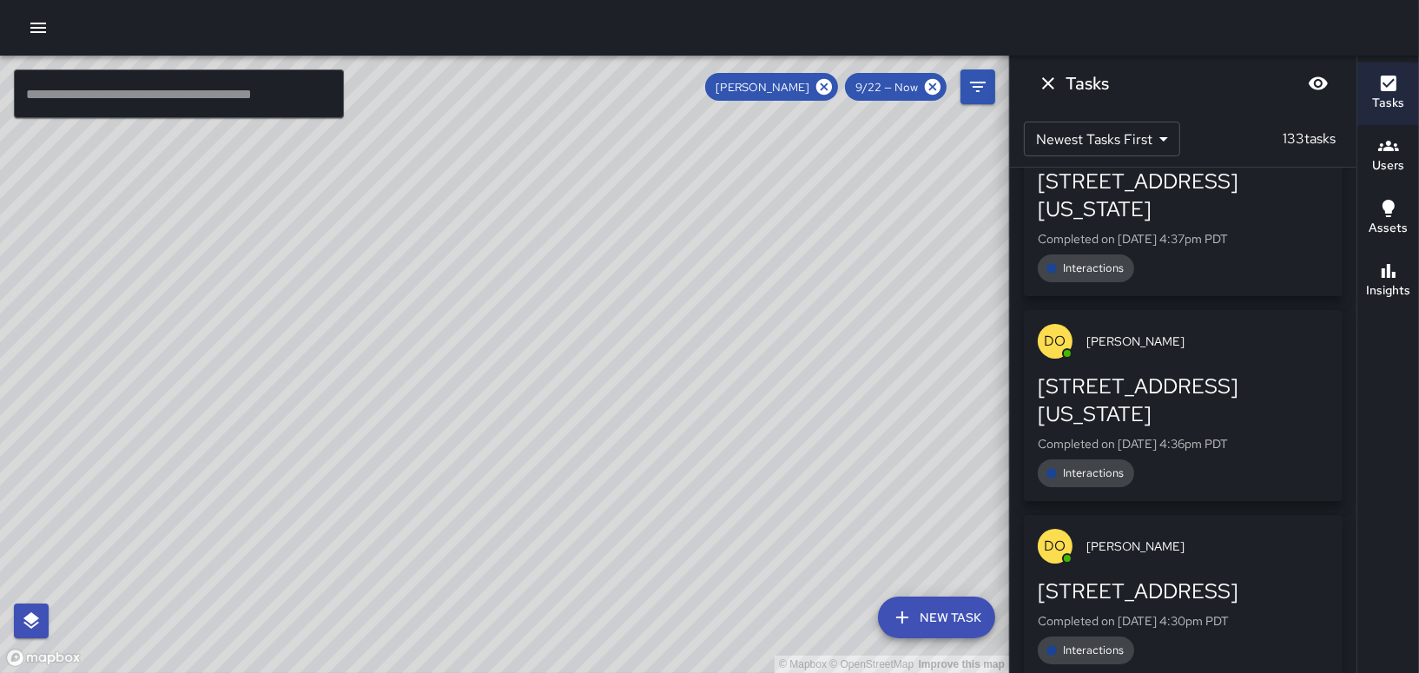
scroll to position [3388, 0]
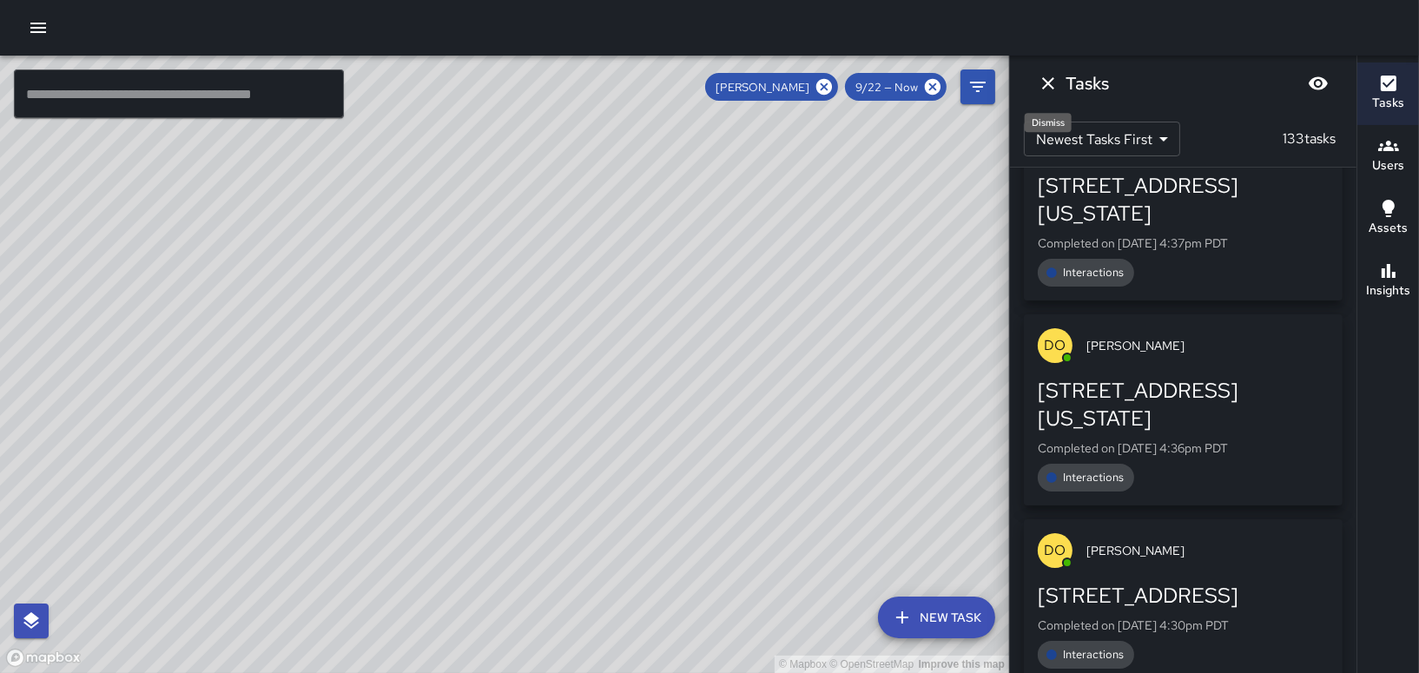
click at [1054, 87] on icon "Dismiss" at bounding box center [1048, 83] width 21 height 21
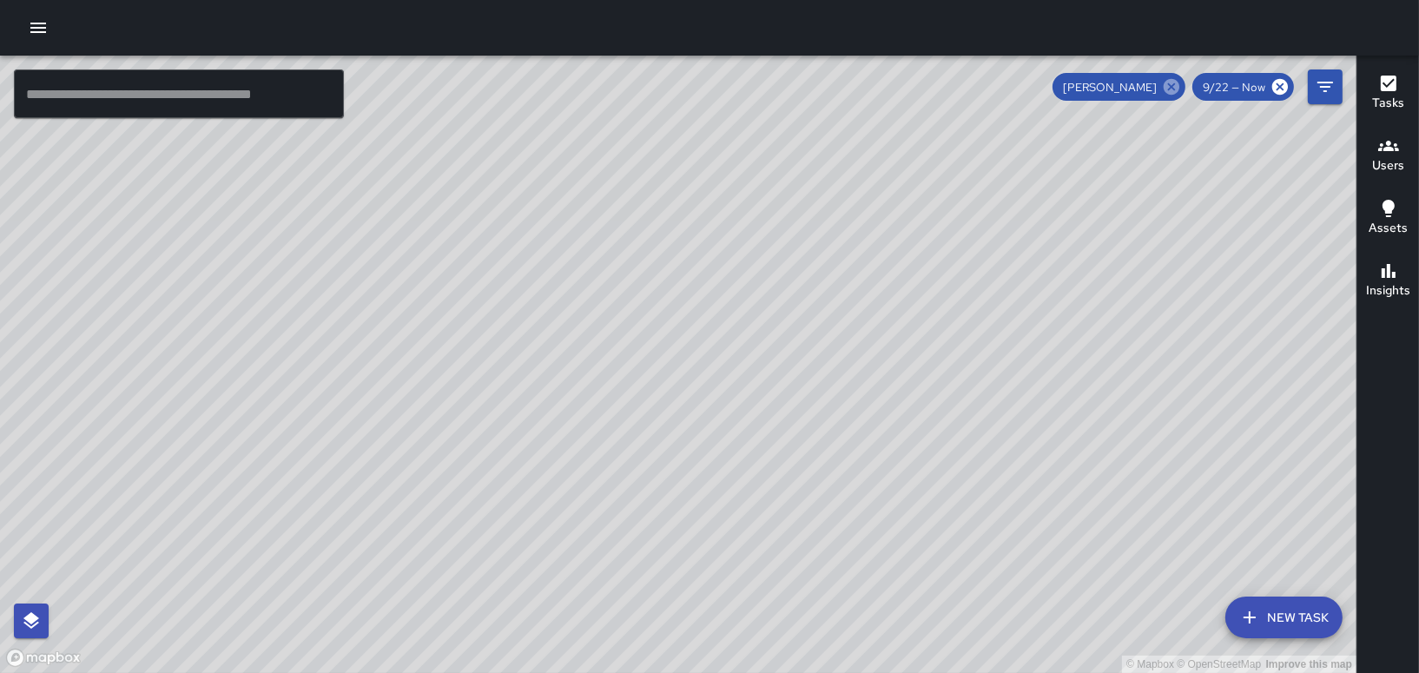
click at [1169, 84] on icon at bounding box center [1172, 87] width 16 height 16
